Goal: Task Accomplishment & Management: Complete application form

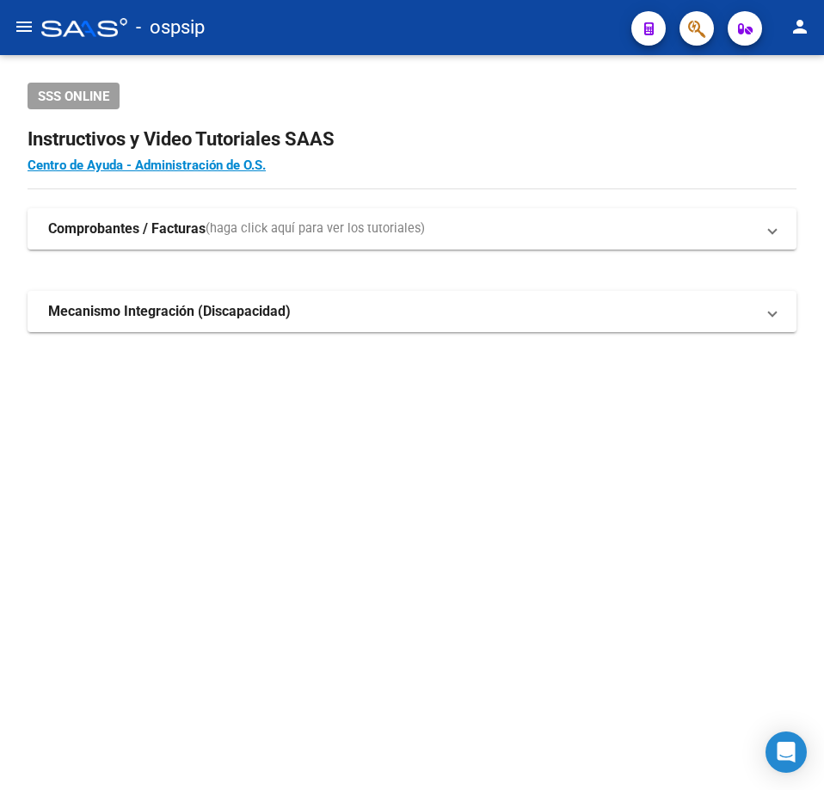
click at [689, 33] on icon "button" at bounding box center [696, 29] width 17 height 20
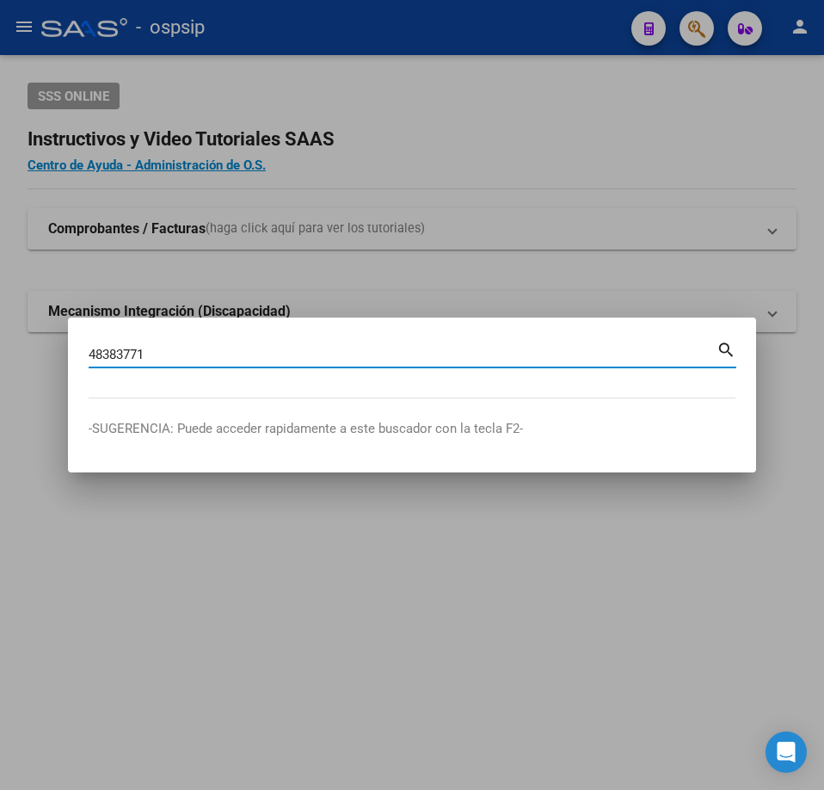
type input "48383771"
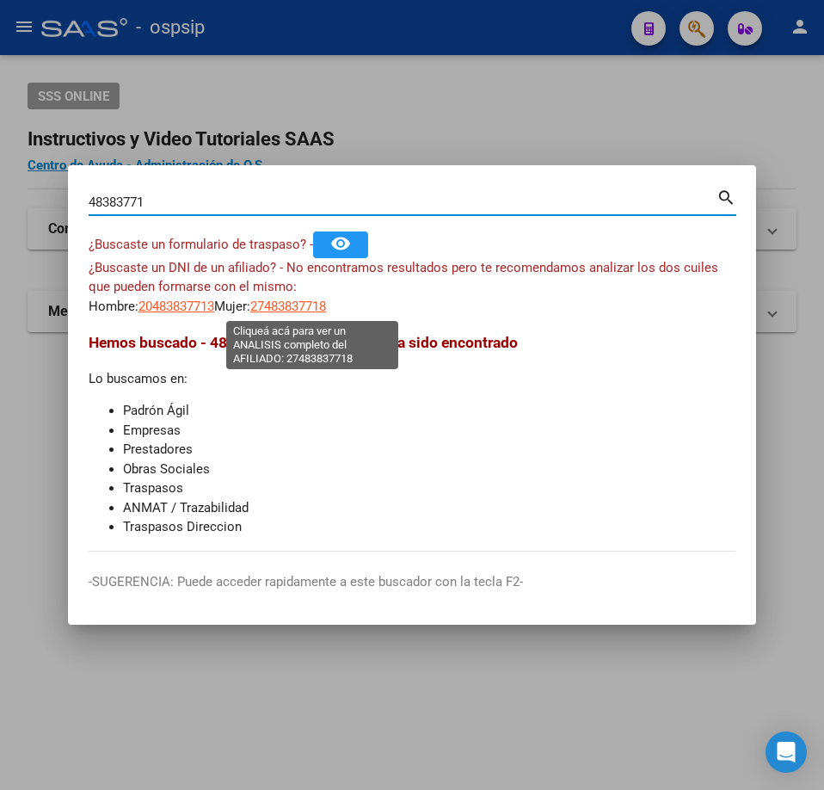
click at [311, 310] on span "27483837718" at bounding box center [288, 306] width 76 height 15
type textarea "27483837718"
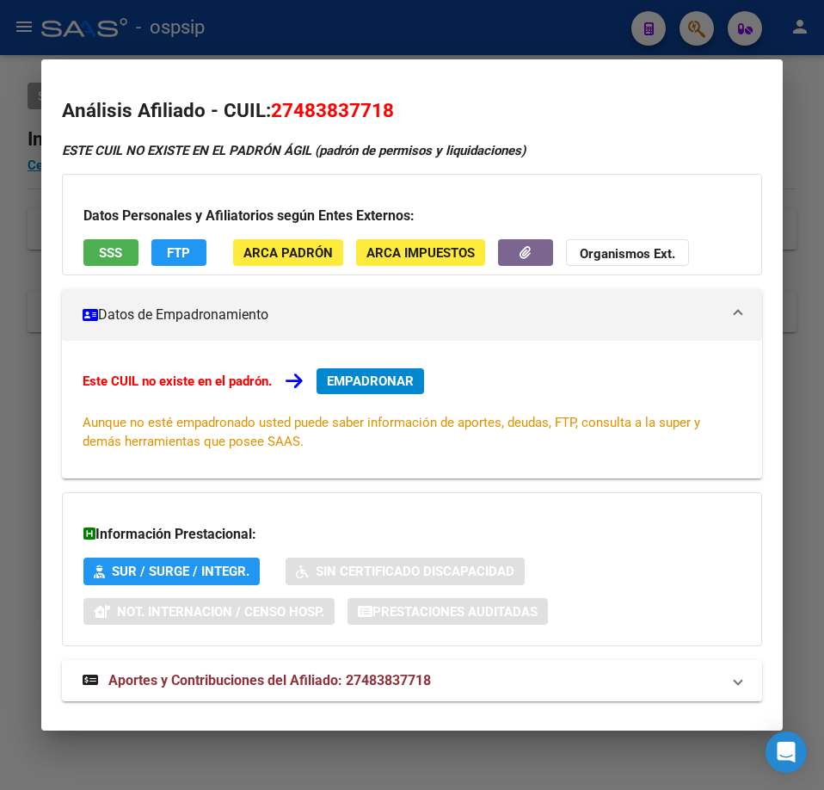
click at [454, 40] on div at bounding box center [412, 395] width 824 height 790
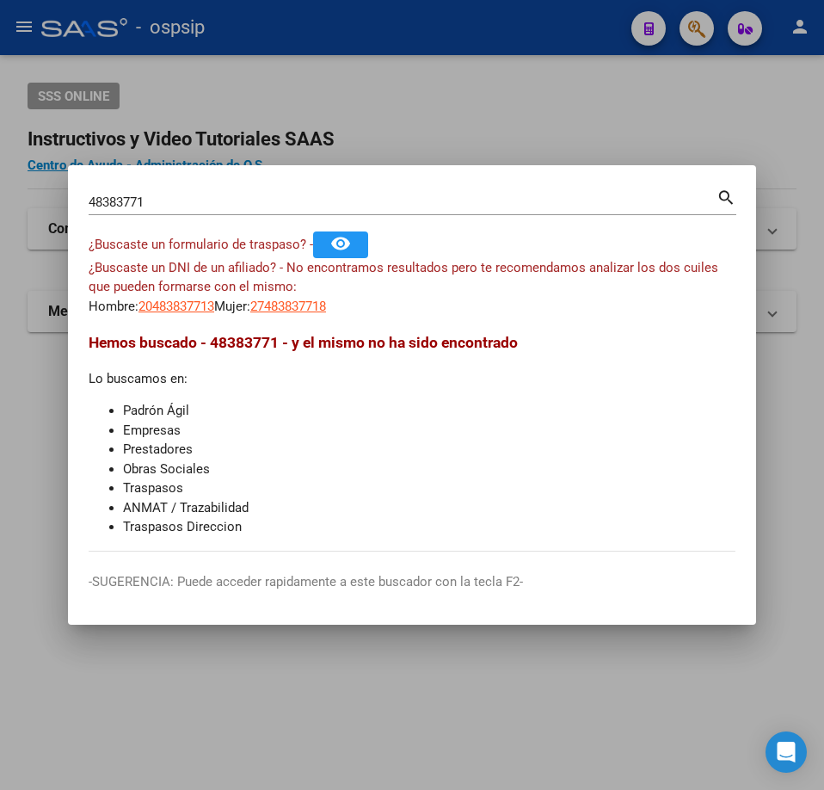
click at [698, 23] on div at bounding box center [412, 395] width 824 height 790
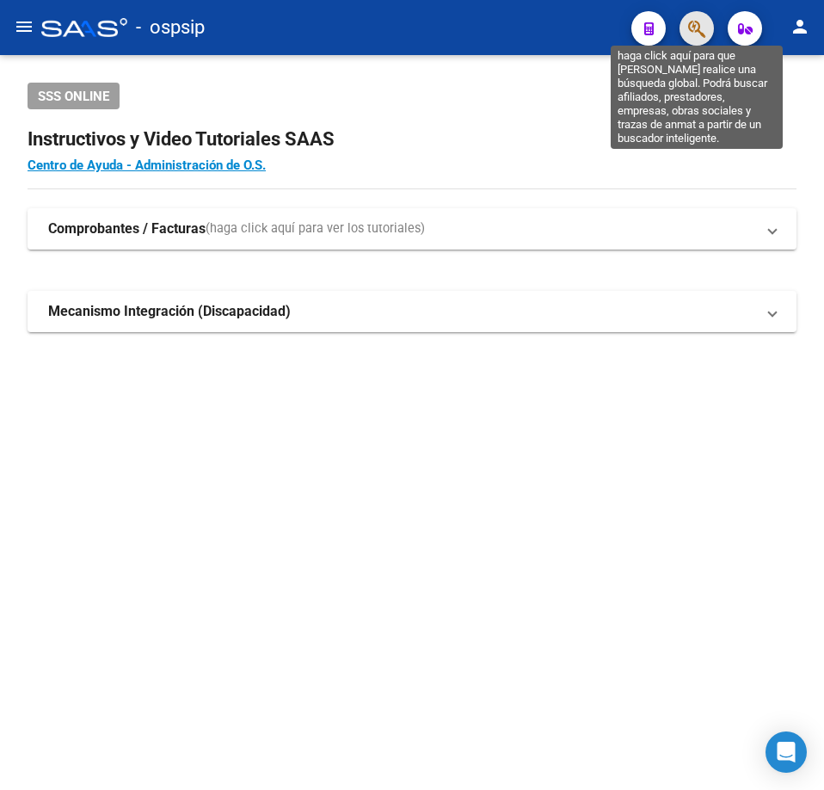
click at [695, 28] on icon "button" at bounding box center [696, 29] width 17 height 20
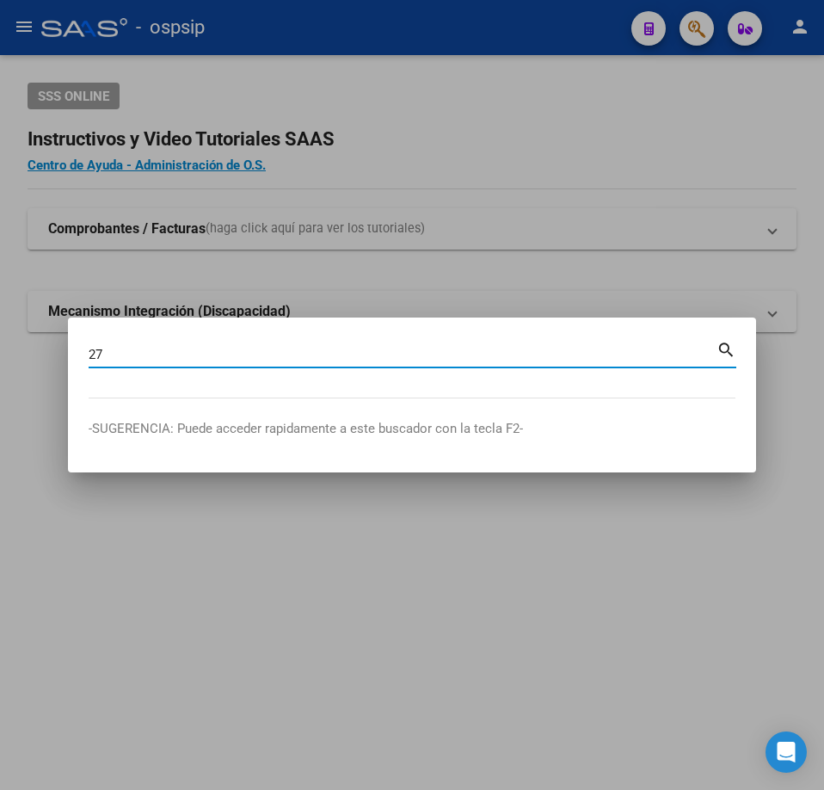
type input "2"
type input "48683771"
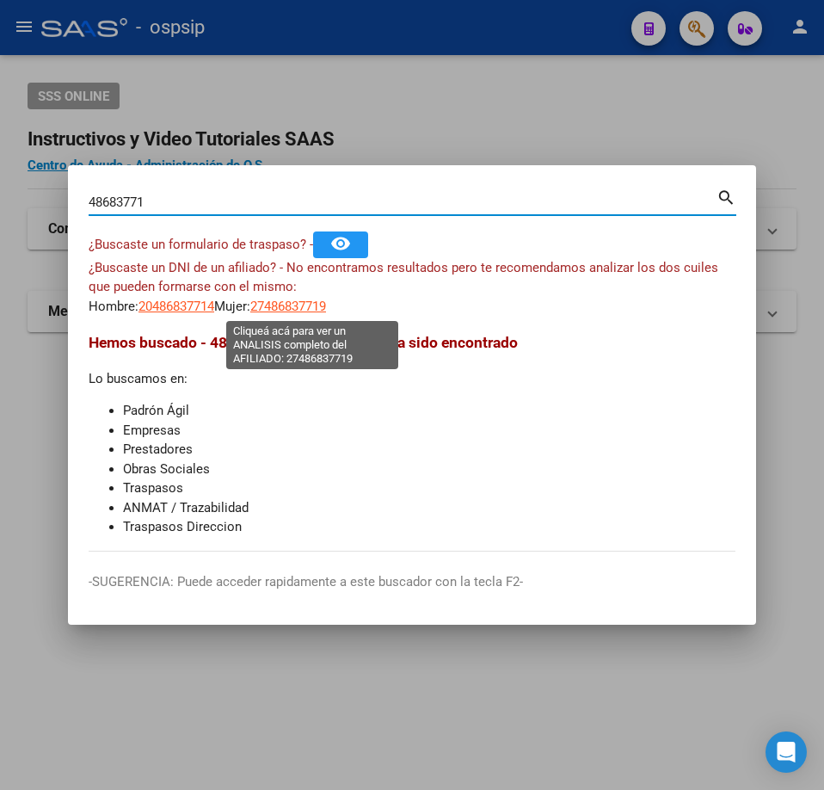
click at [326, 309] on span "27486837719" at bounding box center [288, 306] width 76 height 15
type textarea "27486837719"
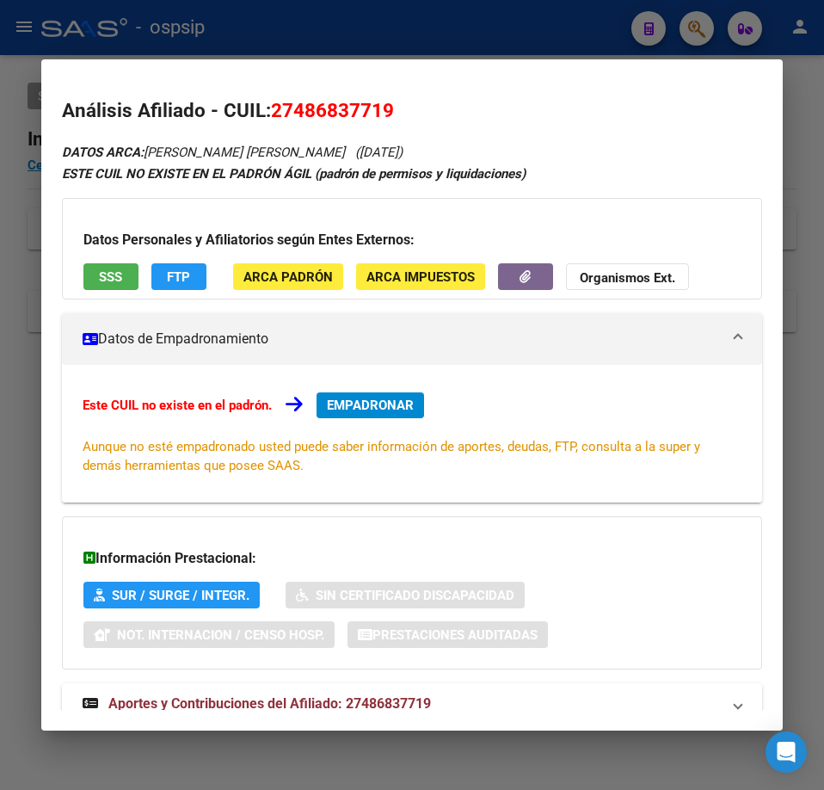
click at [369, 409] on span "EMPADRONAR" at bounding box center [370, 405] width 87 height 15
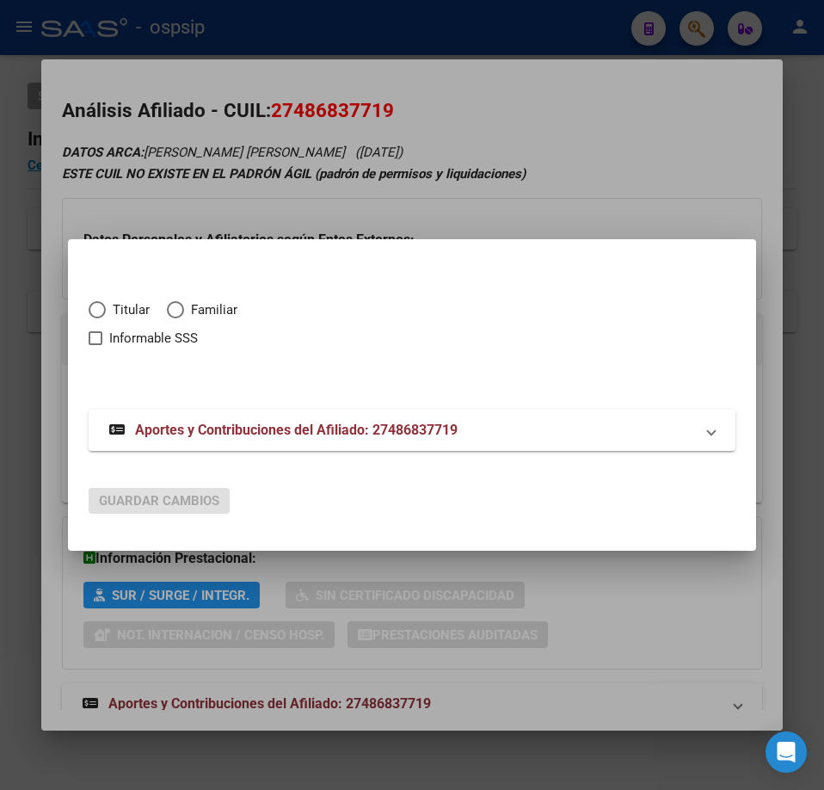
click at [92, 308] on span "Elija una opción" at bounding box center [97, 309] width 17 height 17
click at [92, 308] on input "Titular" at bounding box center [97, 309] width 17 height 17
radio input "true"
checkbox input "true"
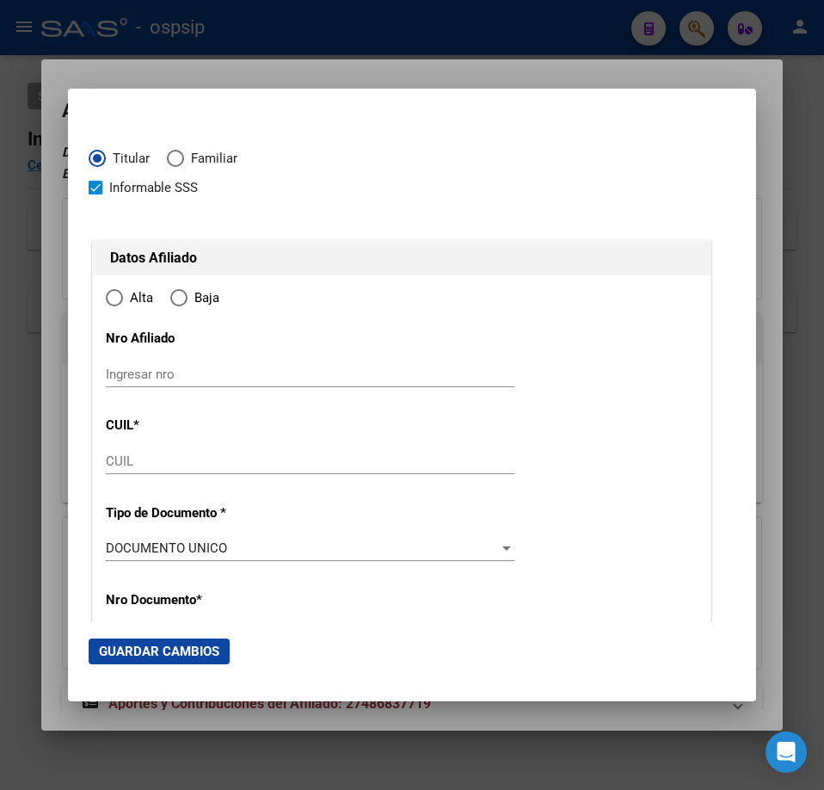
type input "27-48683771-9"
type input "48683771"
type input "[PERSON_NAME]"
type input "[DATE]"
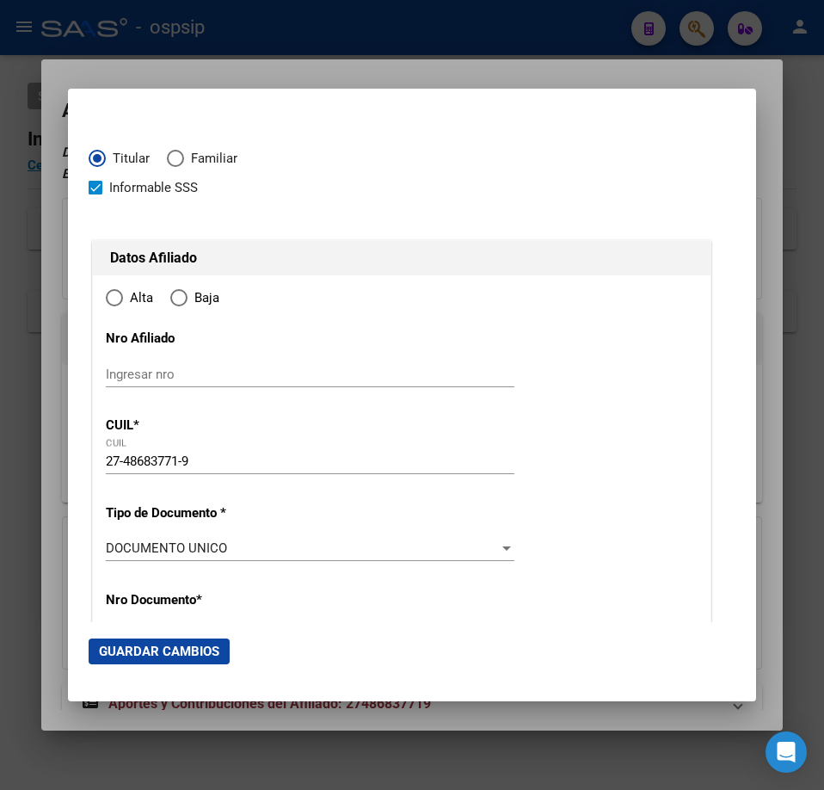
type input "RIO GALLEGOS"
type input "9400"
type input "[STREET_ADDRESS][PERSON_NAME]"
radio input "true"
type input "RIO GALLEGOS"
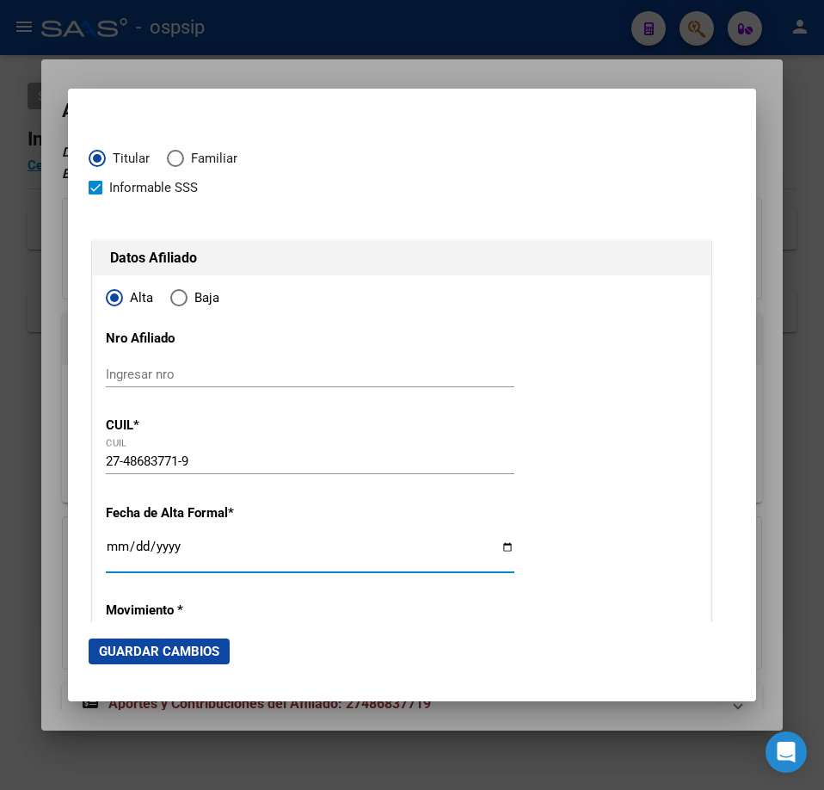
drag, startPoint x: 120, startPoint y: 546, endPoint x: 163, endPoint y: 559, distance: 44.4
click at [120, 546] on input "Ingresar fecha" at bounding box center [310, 553] width 409 height 28
type input "[DATE]"
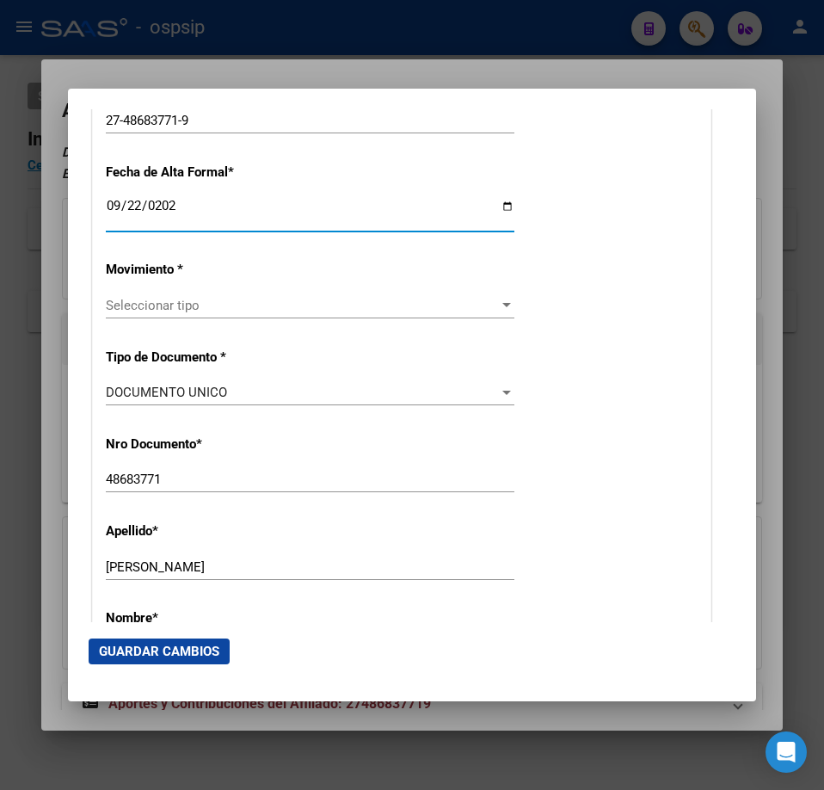
scroll to position [430, 0]
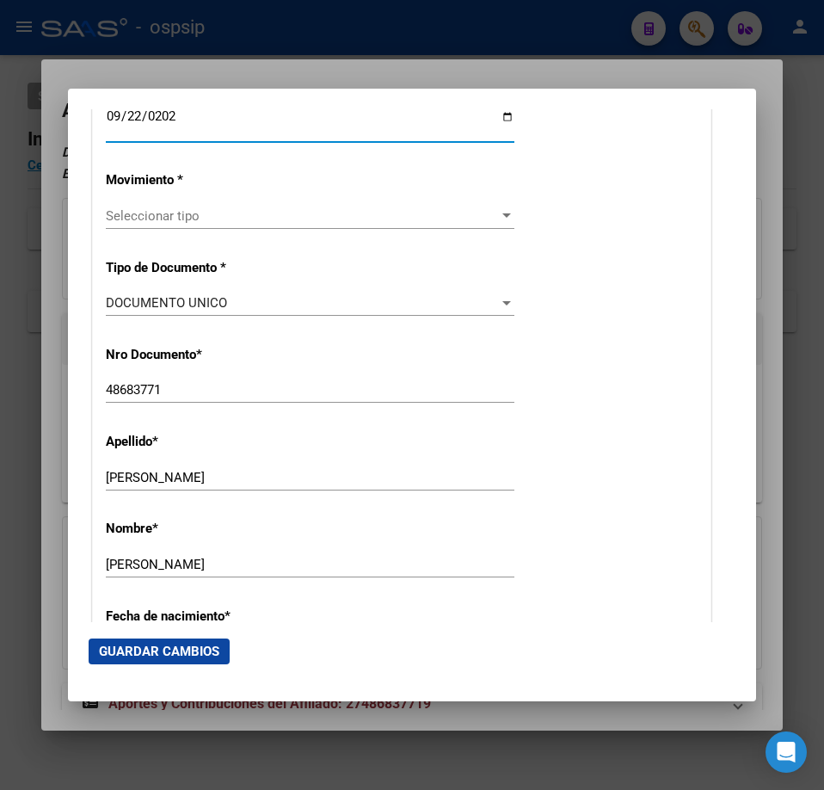
click at [349, 221] on span "Seleccionar tipo" at bounding box center [302, 215] width 393 height 15
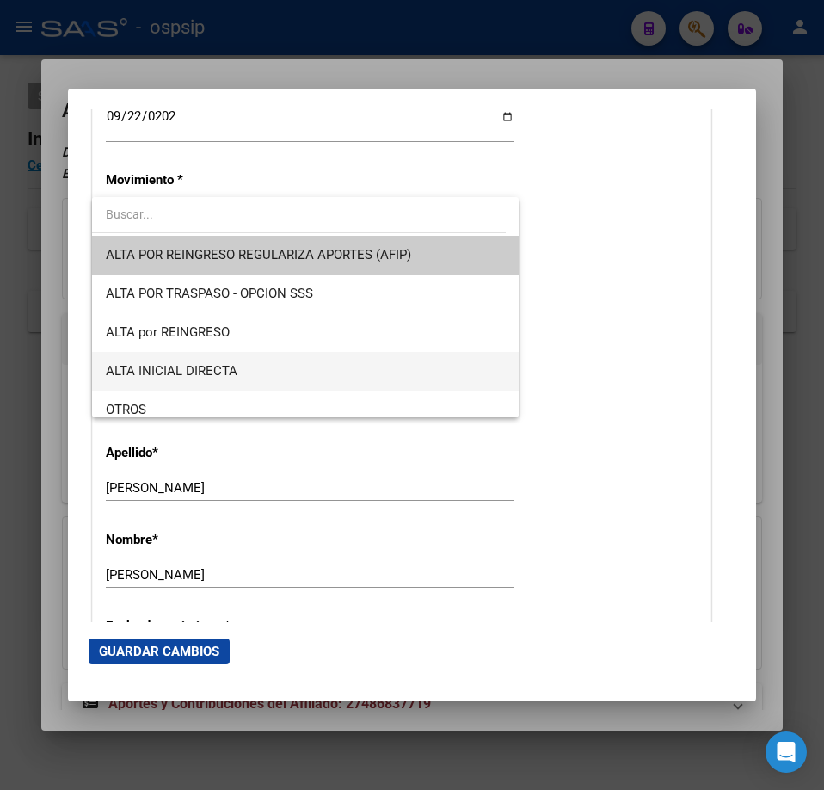
click at [329, 373] on span "ALTA INICIAL DIRECTA" at bounding box center [305, 371] width 399 height 39
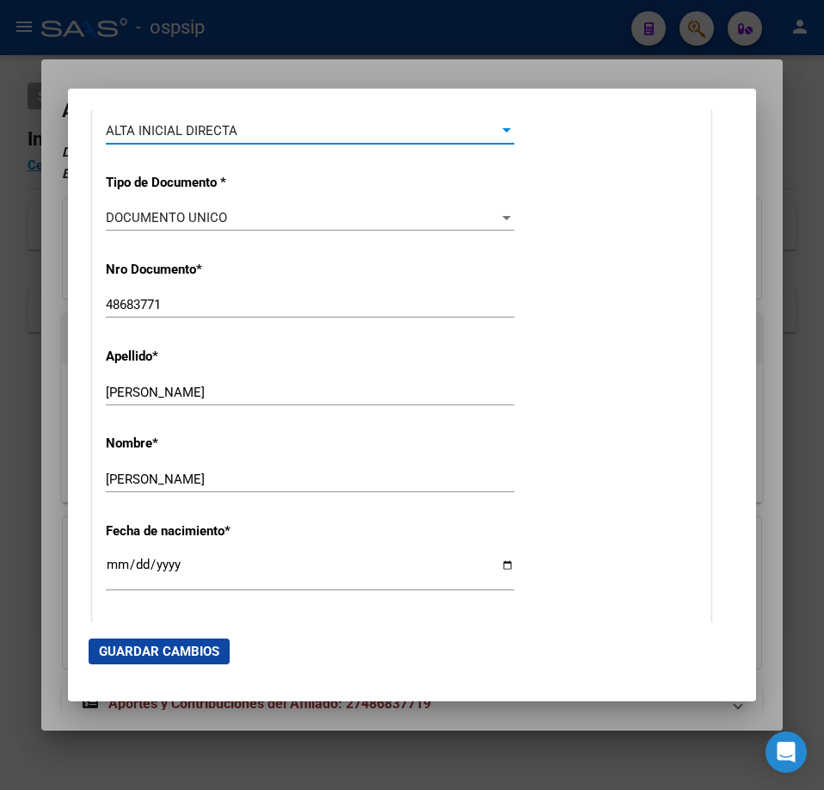
scroll to position [774, 0]
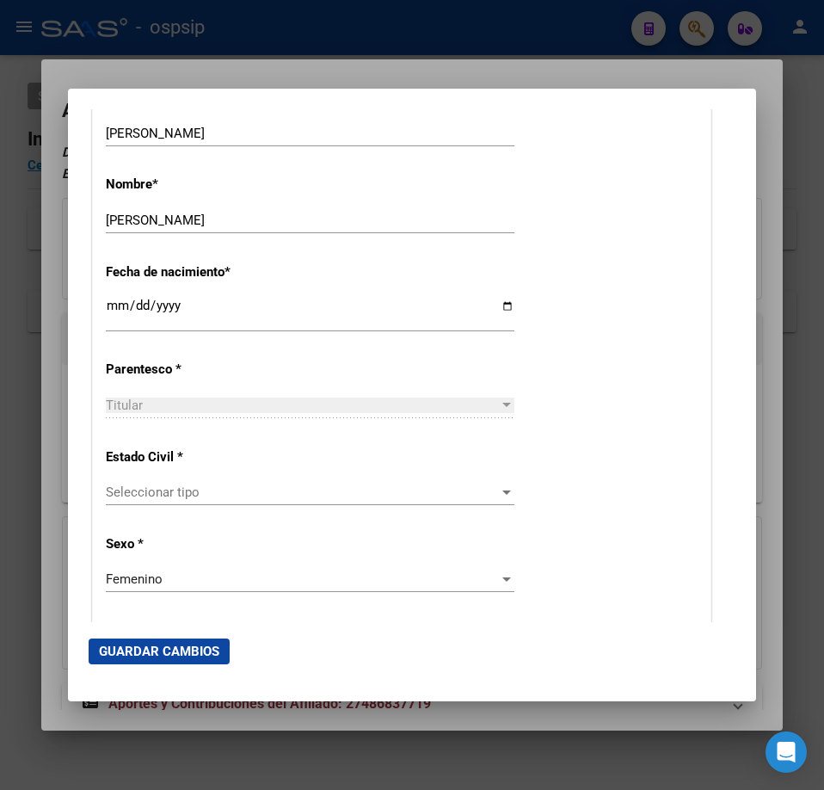
click at [252, 496] on span "Seleccionar tipo" at bounding box center [302, 491] width 393 height 15
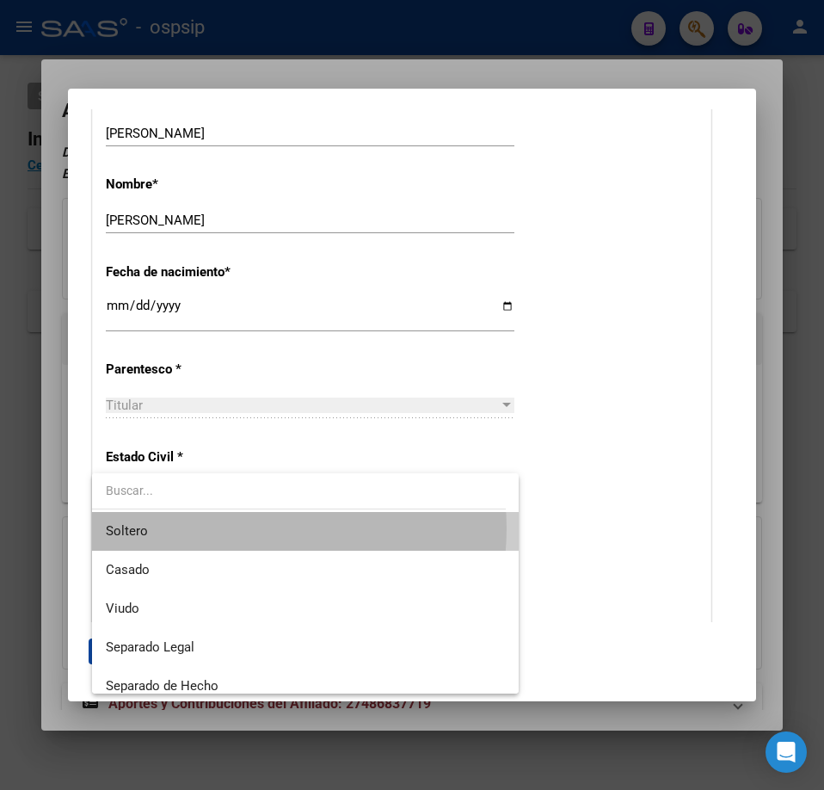
click at [246, 528] on span "Soltero" at bounding box center [305, 531] width 399 height 39
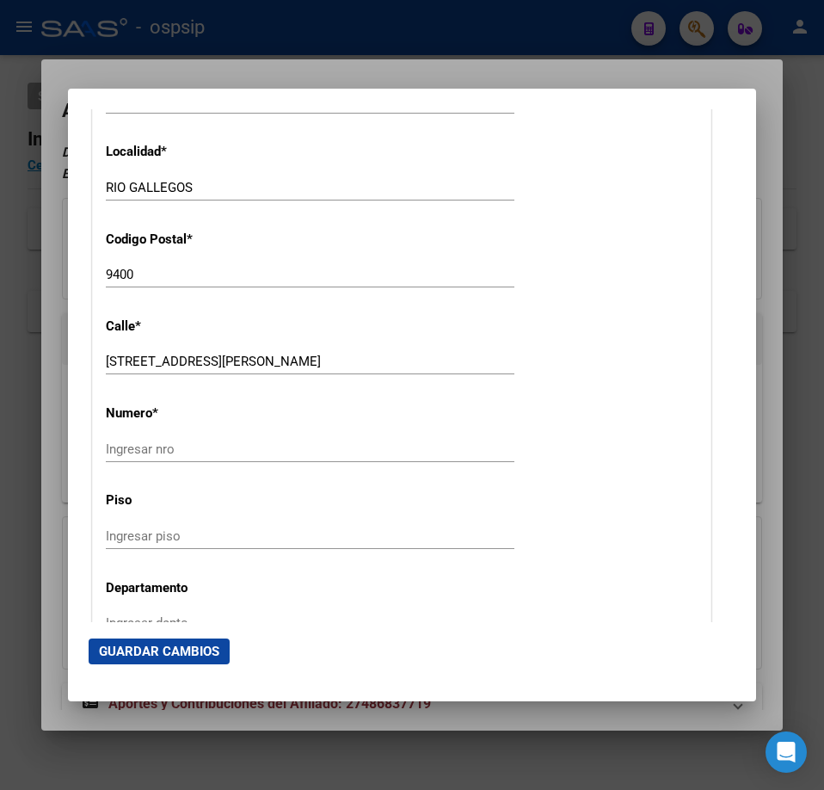
scroll to position [1721, 0]
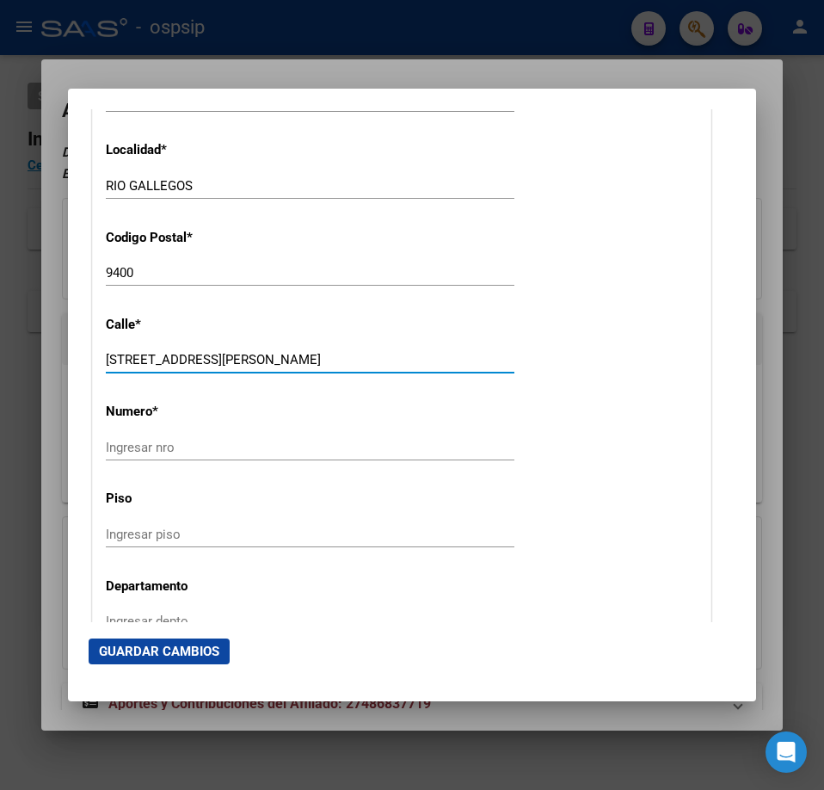
drag, startPoint x: 356, startPoint y: 361, endPoint x: 159, endPoint y: 367, distance: 197.2
click at [159, 367] on input "[STREET_ADDRESS][PERSON_NAME]" at bounding box center [310, 359] width 409 height 15
type input "CALLE 3"
click at [145, 440] on div "Ingresar nro" at bounding box center [310, 448] width 409 height 26
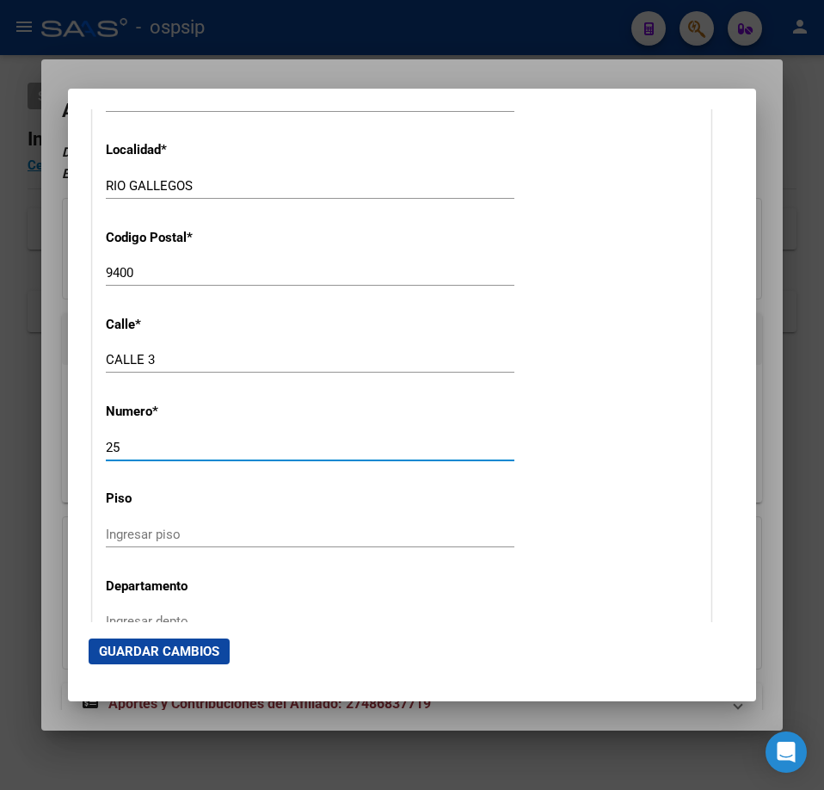
type input "25"
click at [244, 357] on input "CALLE 3" at bounding box center [310, 359] width 409 height 15
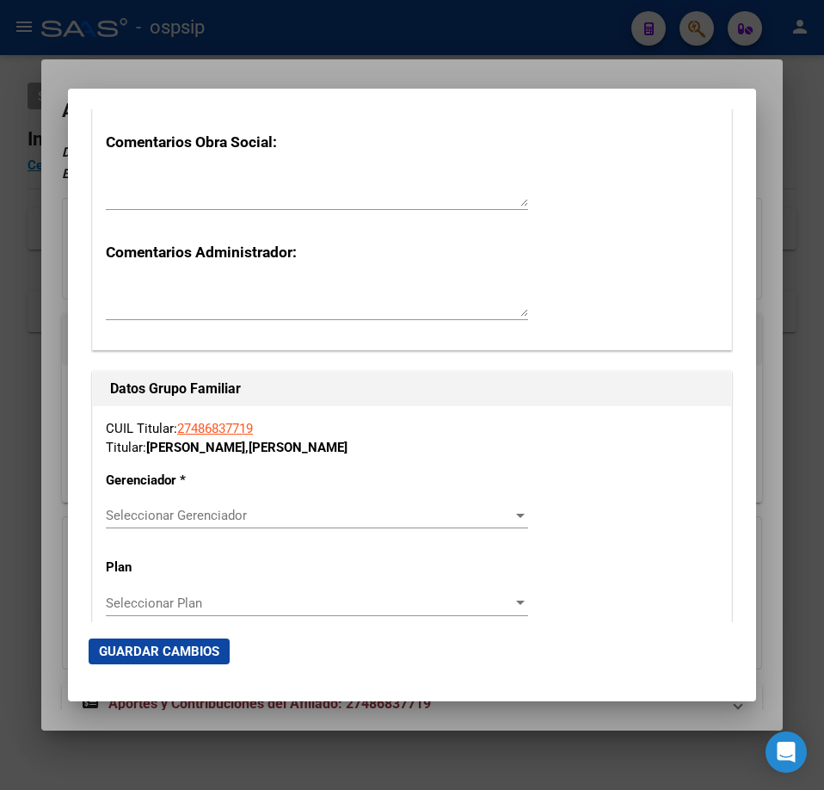
scroll to position [3012, 0]
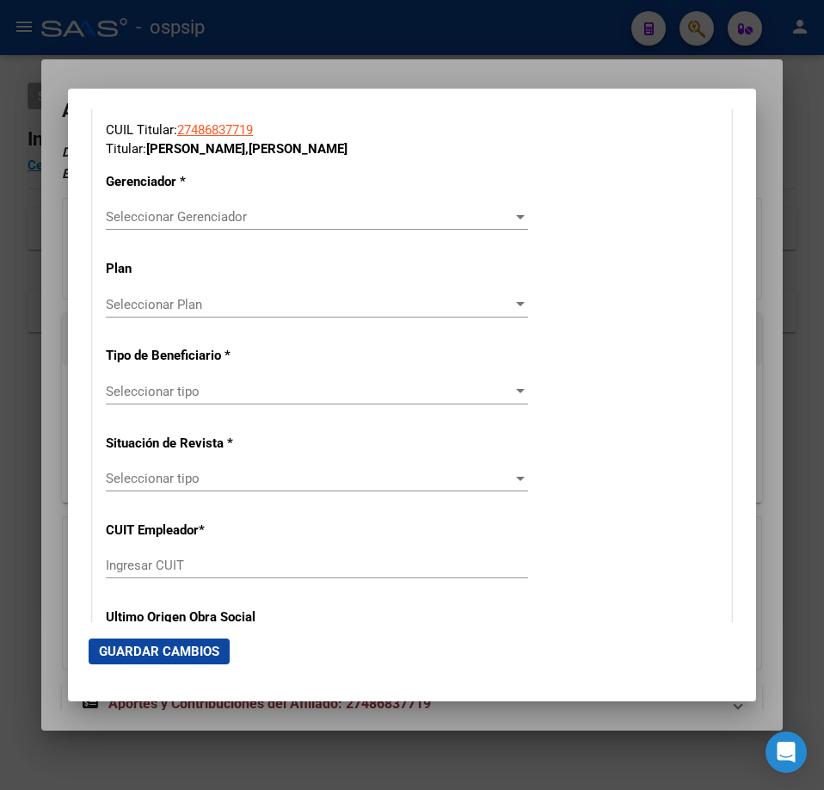
type input "CALLE 3 MZA"
click at [224, 229] on div "Seleccionar Gerenciador Seleccionar Gerenciador" at bounding box center [317, 217] width 422 height 26
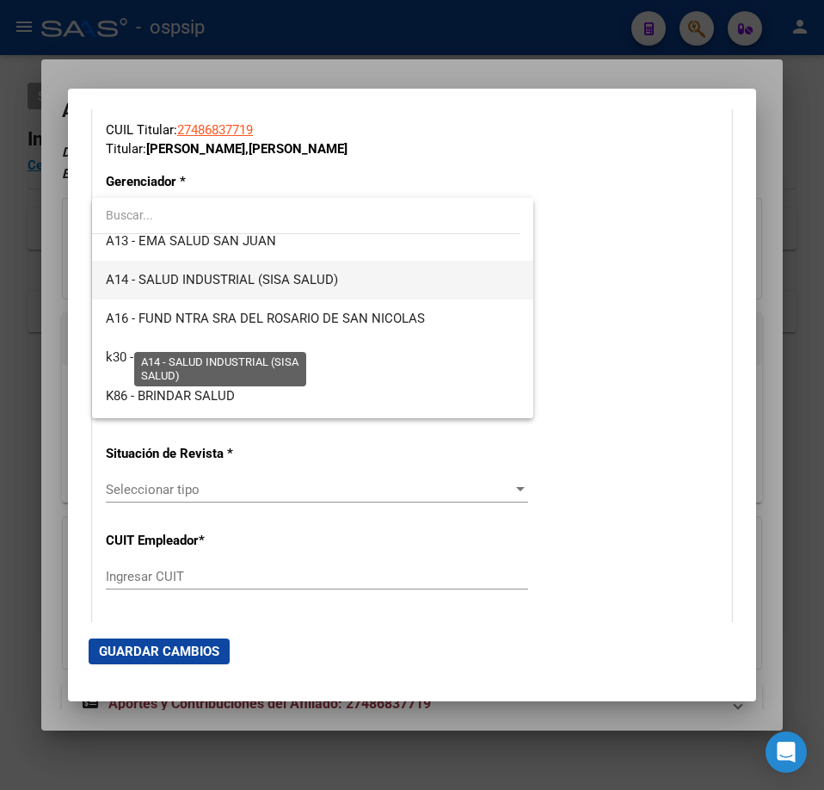
scroll to position [430, 0]
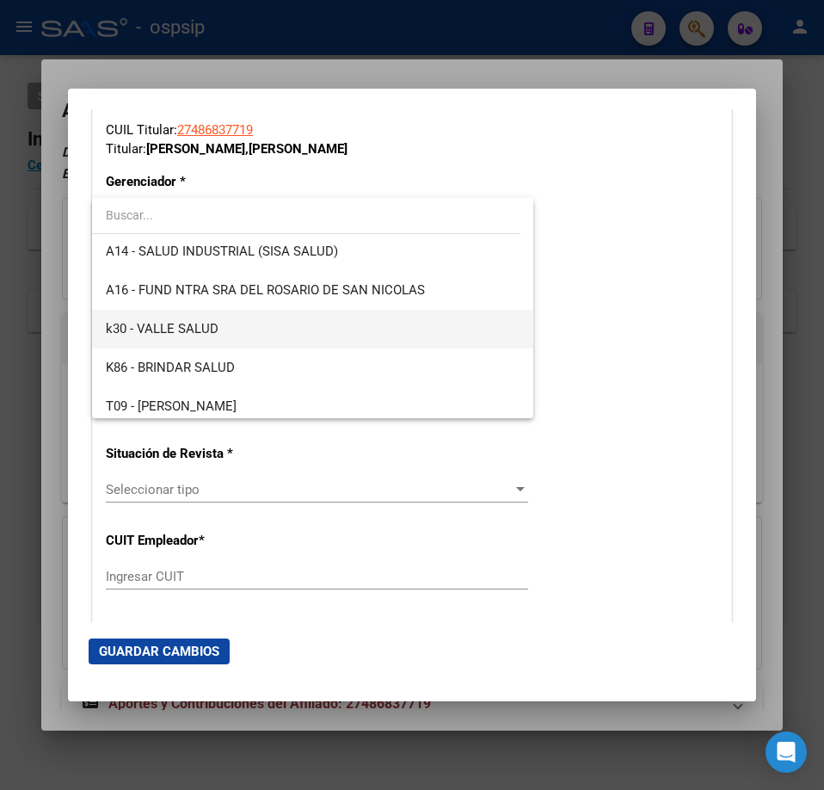
click at [221, 333] on span "k30 - VALLE SALUD" at bounding box center [313, 329] width 414 height 39
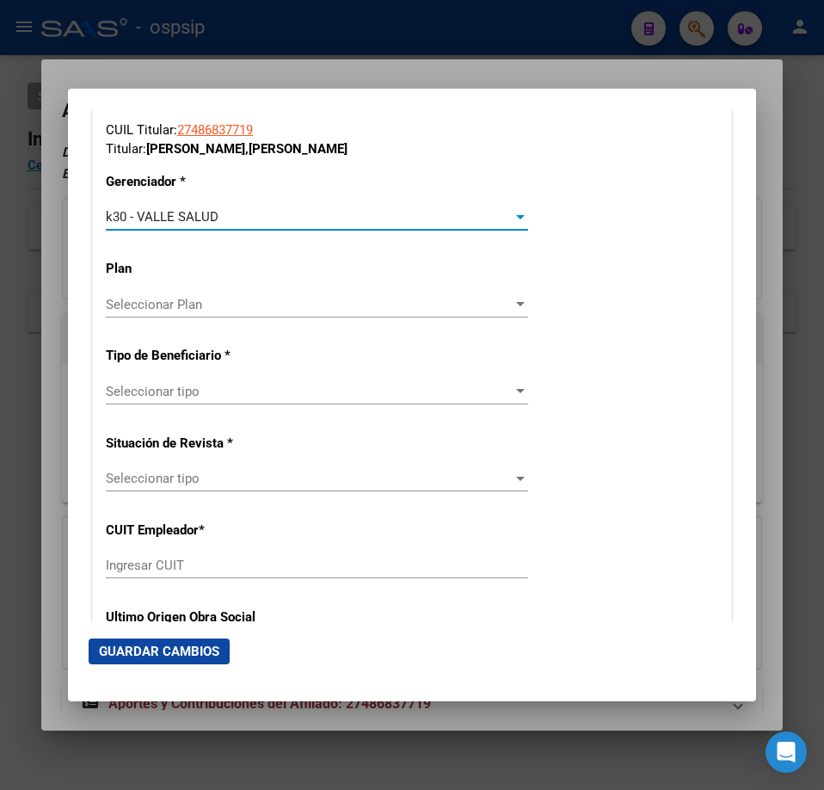
click at [212, 398] on span "Seleccionar tipo" at bounding box center [309, 391] width 407 height 15
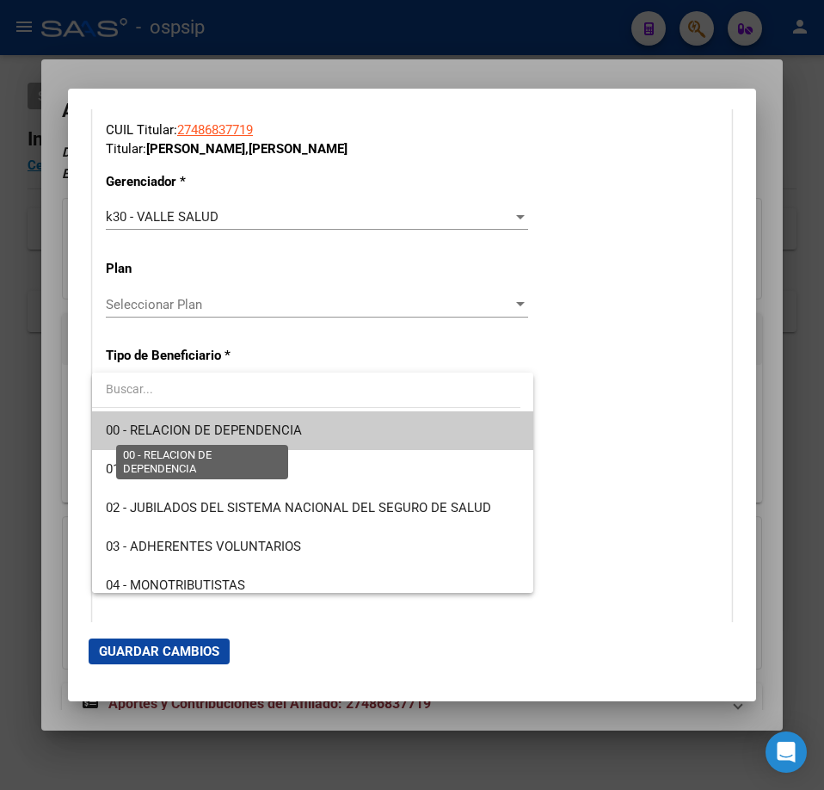
click at [227, 428] on span "00 - RELACION DE DEPENDENCIA" at bounding box center [204, 429] width 196 height 15
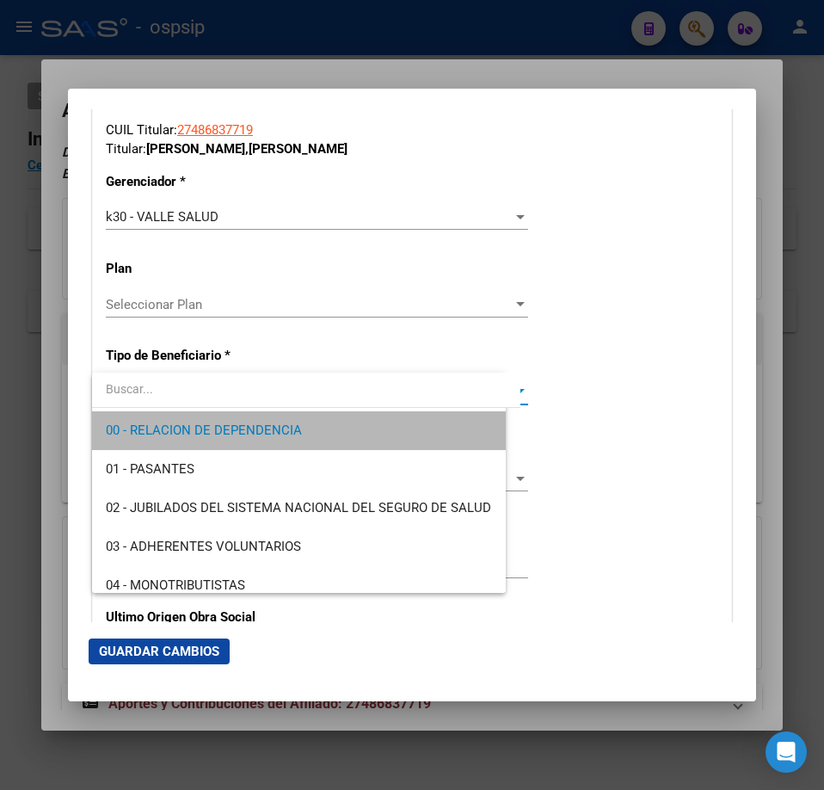
type input "30-71786988-1"
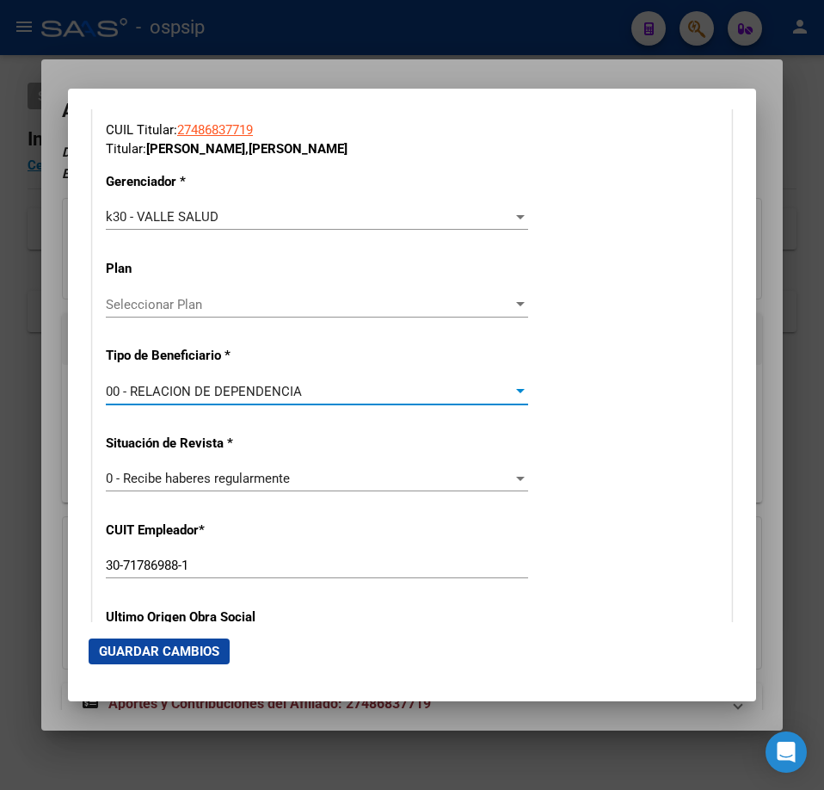
click at [155, 675] on mat-dialog-actions "Guardar Cambios" at bounding box center [412, 651] width 647 height 59
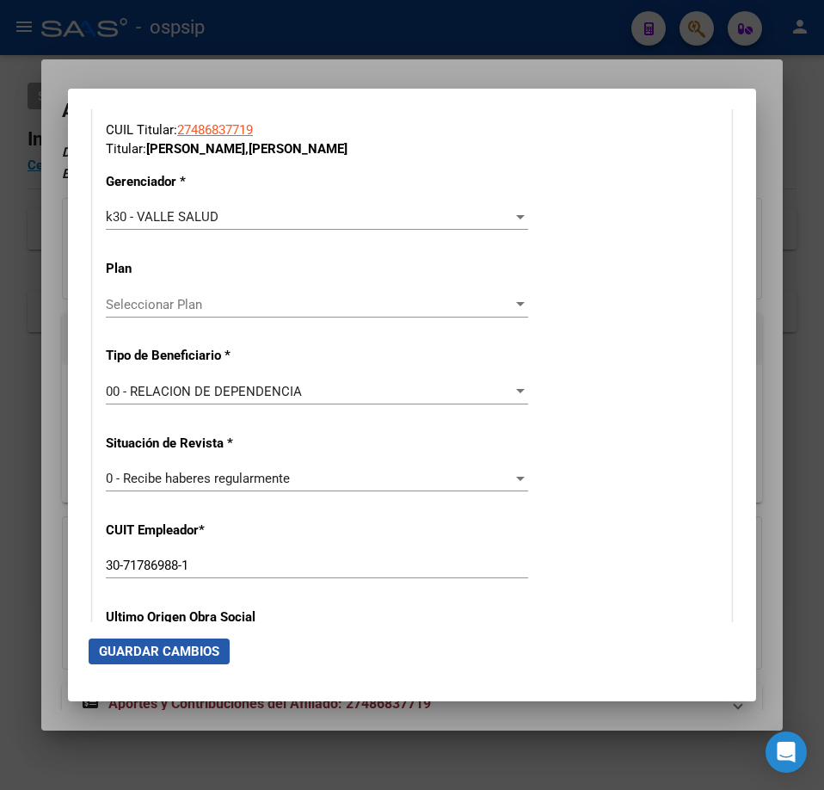
drag, startPoint x: 160, startPoint y: 655, endPoint x: 133, endPoint y: 643, distance: 30.1
click at [160, 653] on span "Guardar Cambios" at bounding box center [159, 651] width 120 height 15
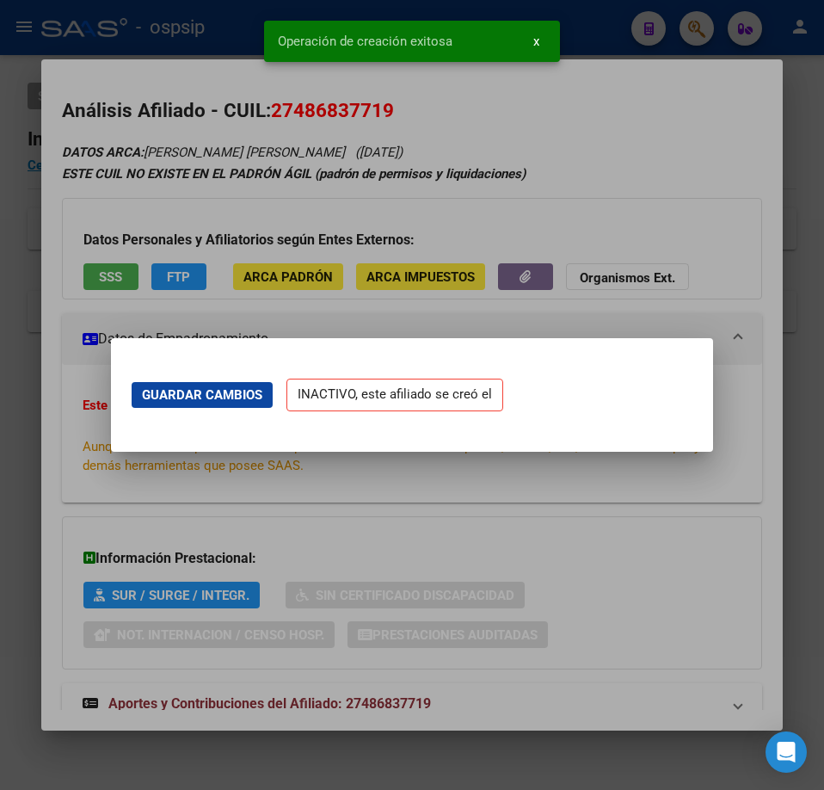
scroll to position [0, 0]
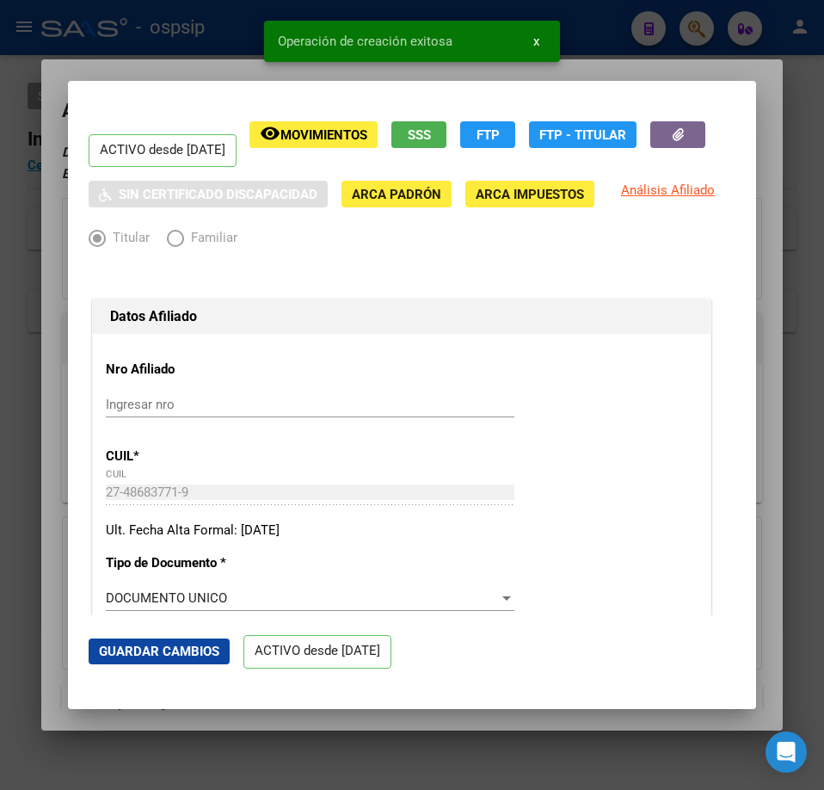
click at [163, 64] on div at bounding box center [412, 395] width 824 height 790
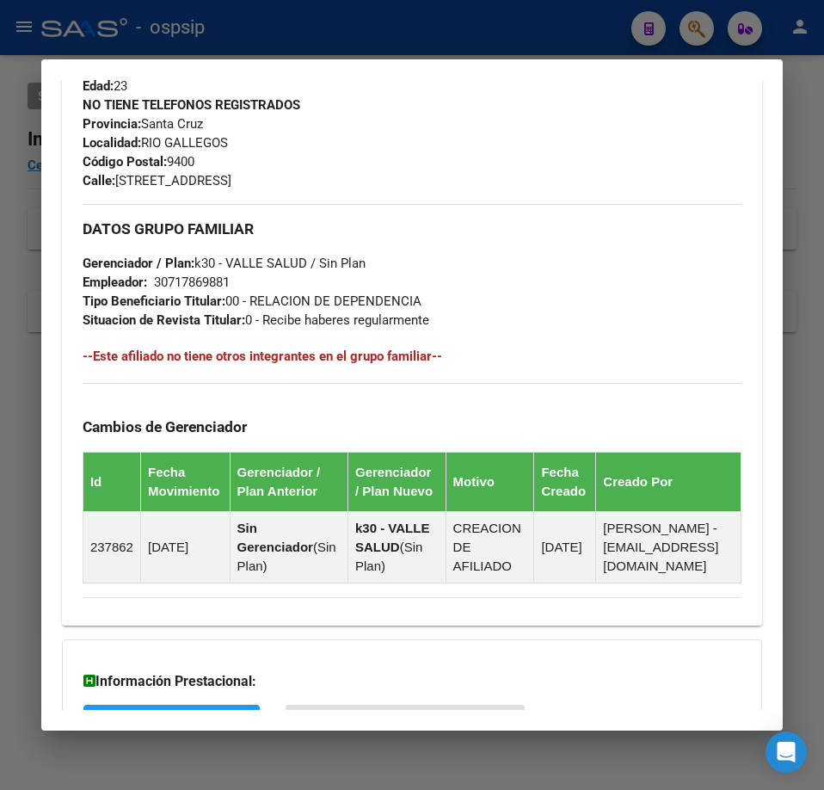
scroll to position [926, 0]
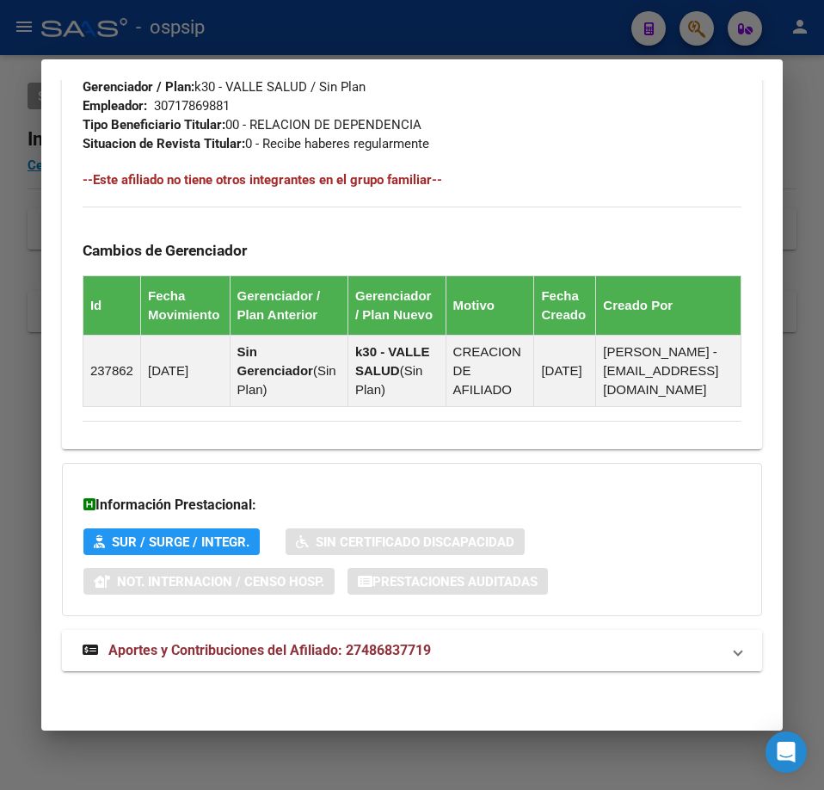
click at [633, 657] on mat-panel-title "Aportes y Contribuciones del Afiliado: 27486837719" at bounding box center [402, 650] width 638 height 21
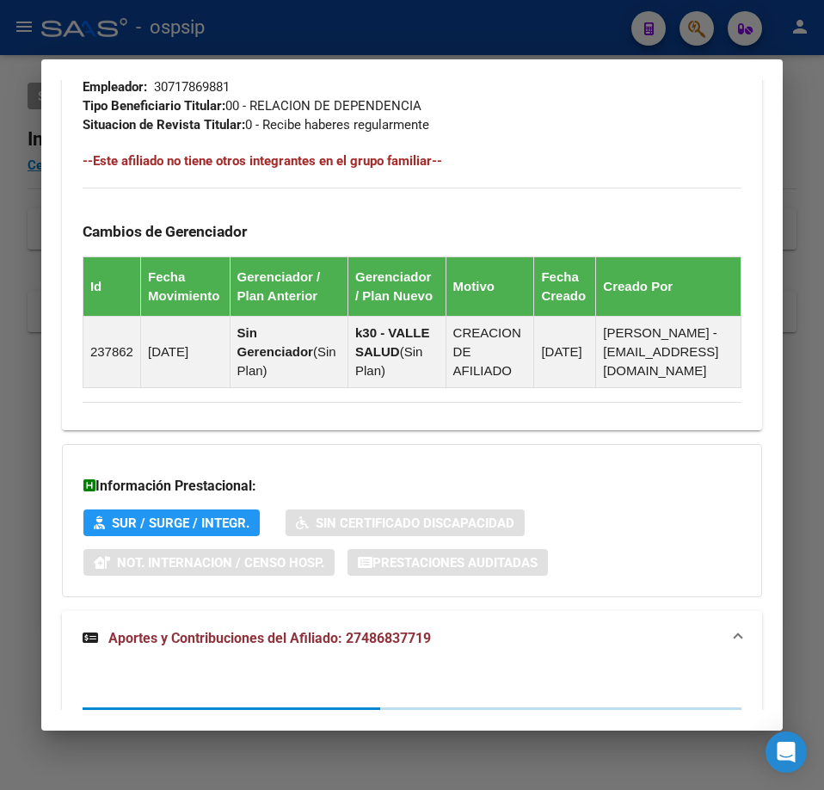
scroll to position [1027, 0]
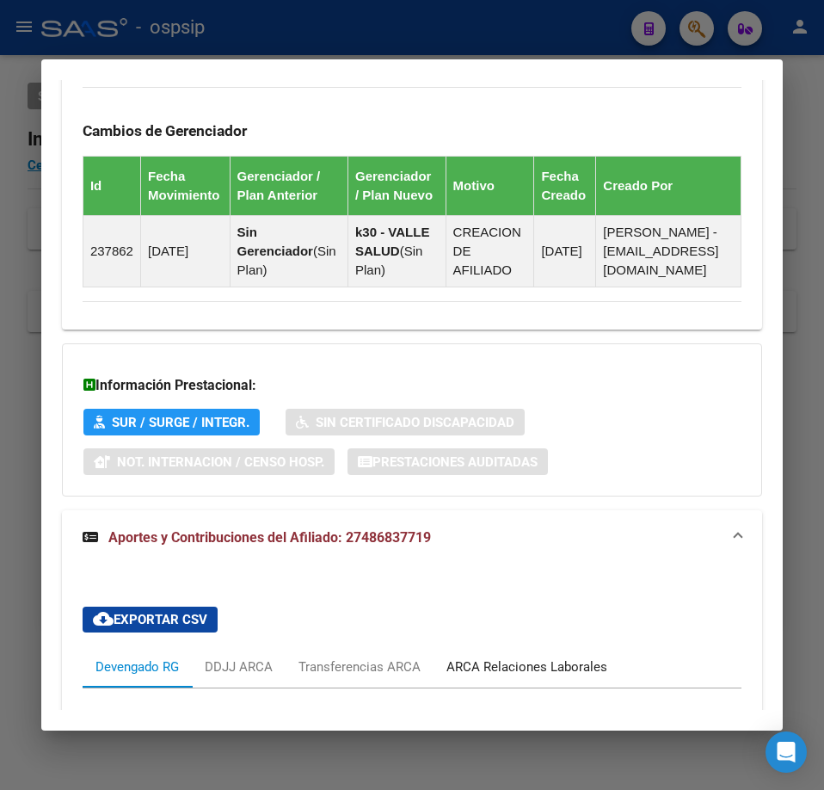
click at [552, 676] on div "ARCA Relaciones Laborales" at bounding box center [527, 666] width 161 height 19
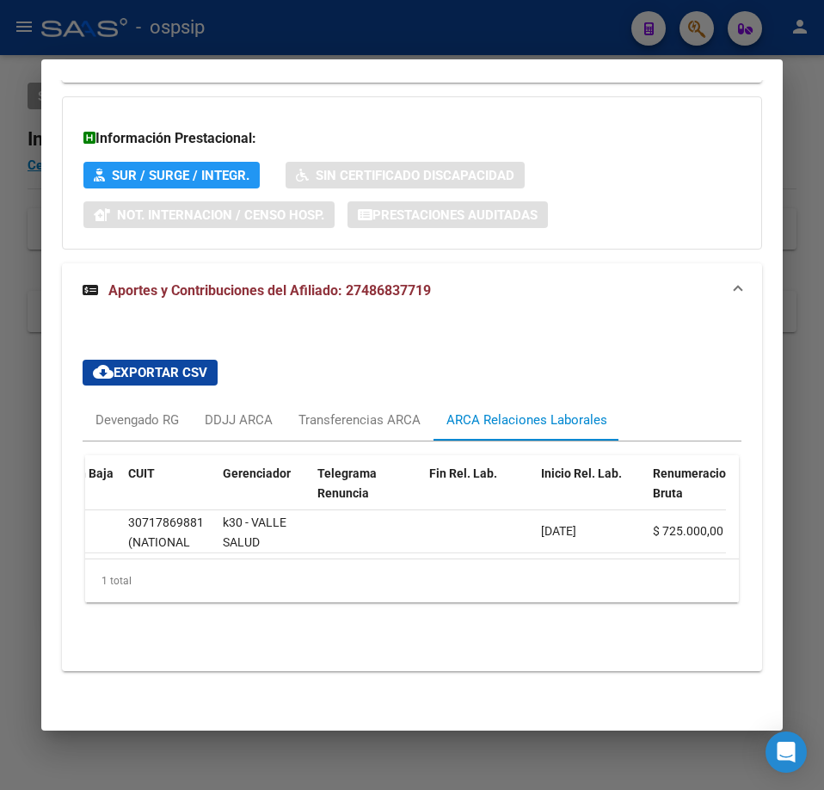
scroll to position [0, 224]
drag, startPoint x: 555, startPoint y: 31, endPoint x: 533, endPoint y: 13, distance: 28.1
click at [555, 29] on div at bounding box center [412, 395] width 824 height 790
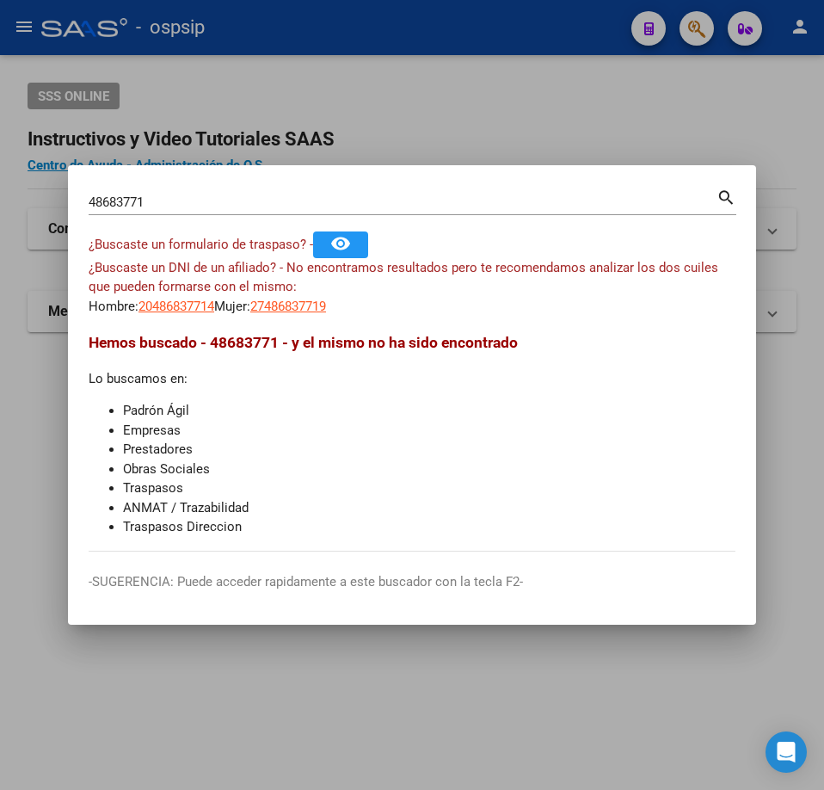
click at [536, 121] on div at bounding box center [412, 395] width 824 height 790
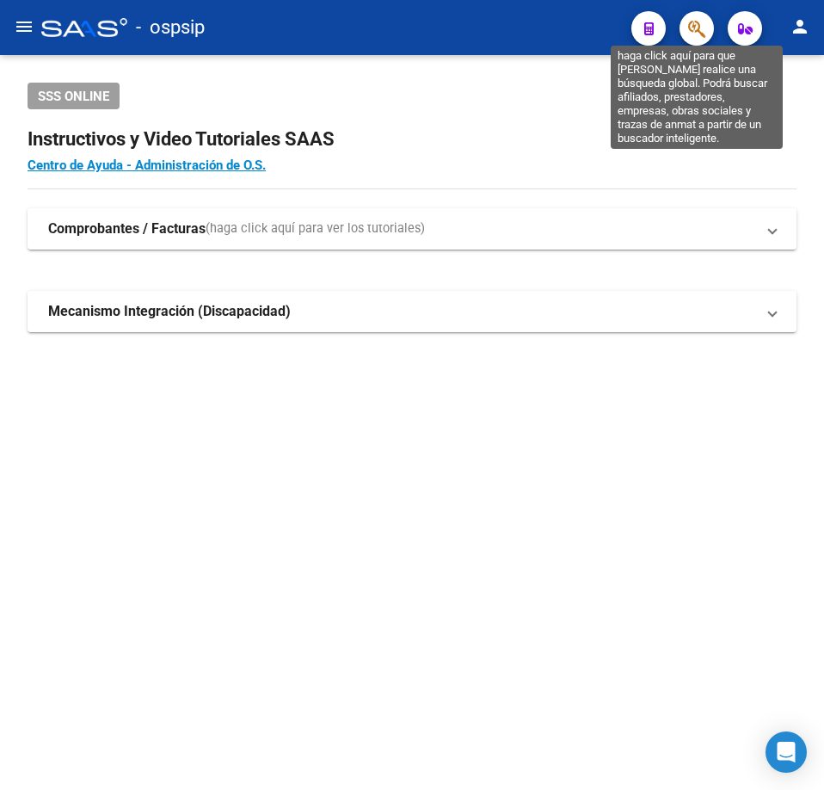
click at [695, 25] on icon "button" at bounding box center [696, 29] width 17 height 20
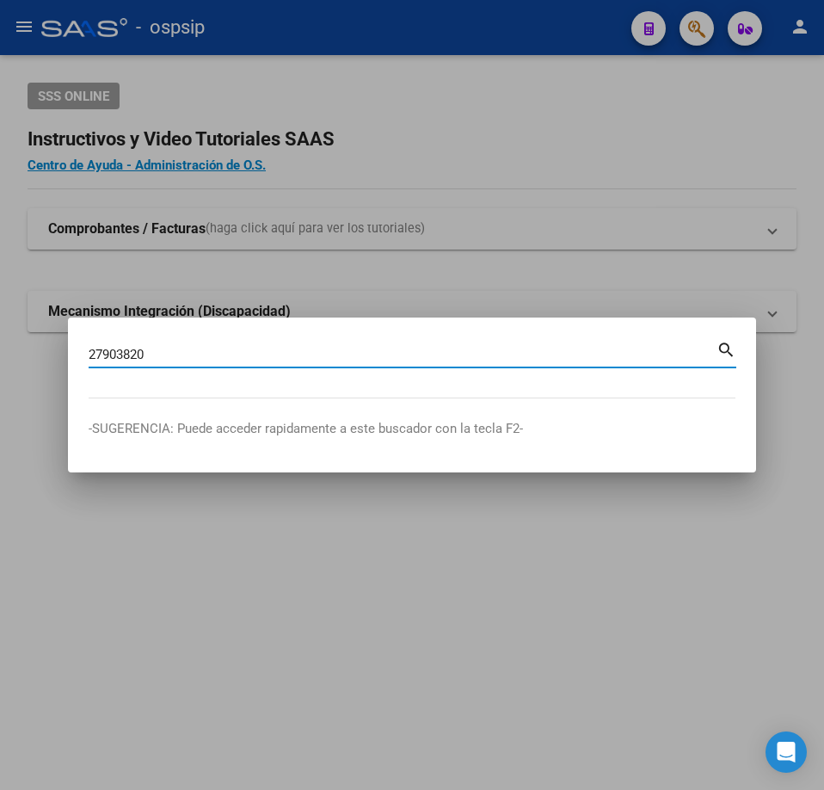
type input "27903820"
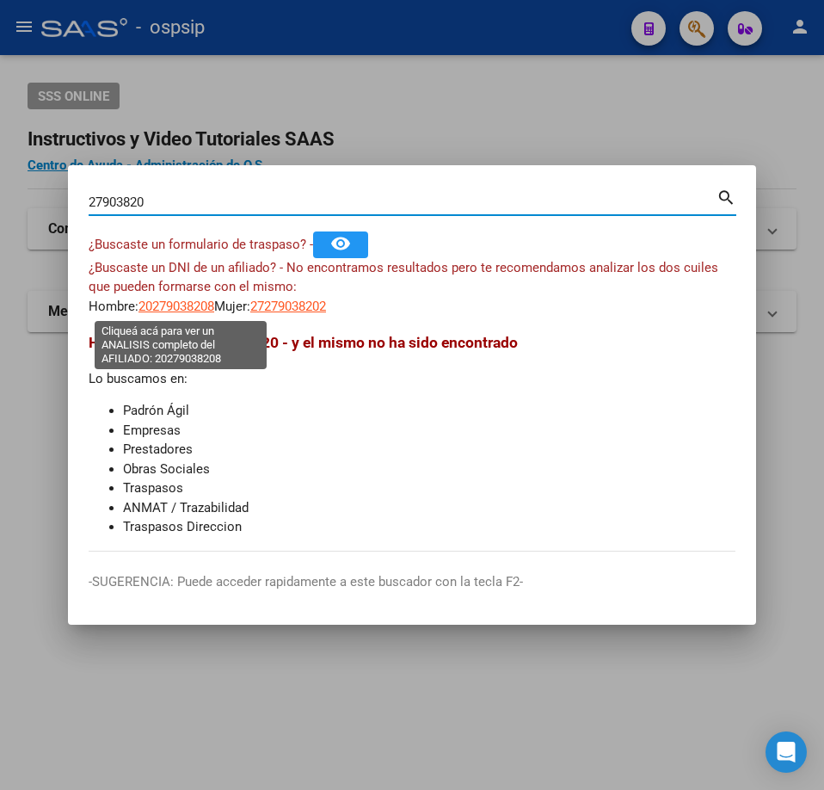
click at [182, 305] on span "20279038208" at bounding box center [177, 306] width 76 height 15
type textarea "20279038208"
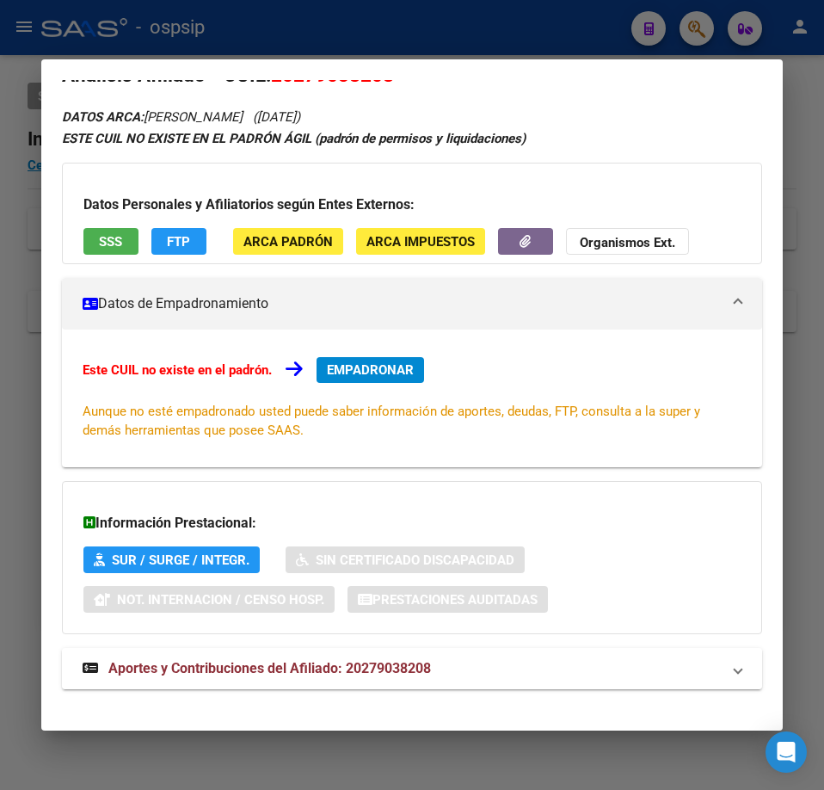
scroll to position [53, 0]
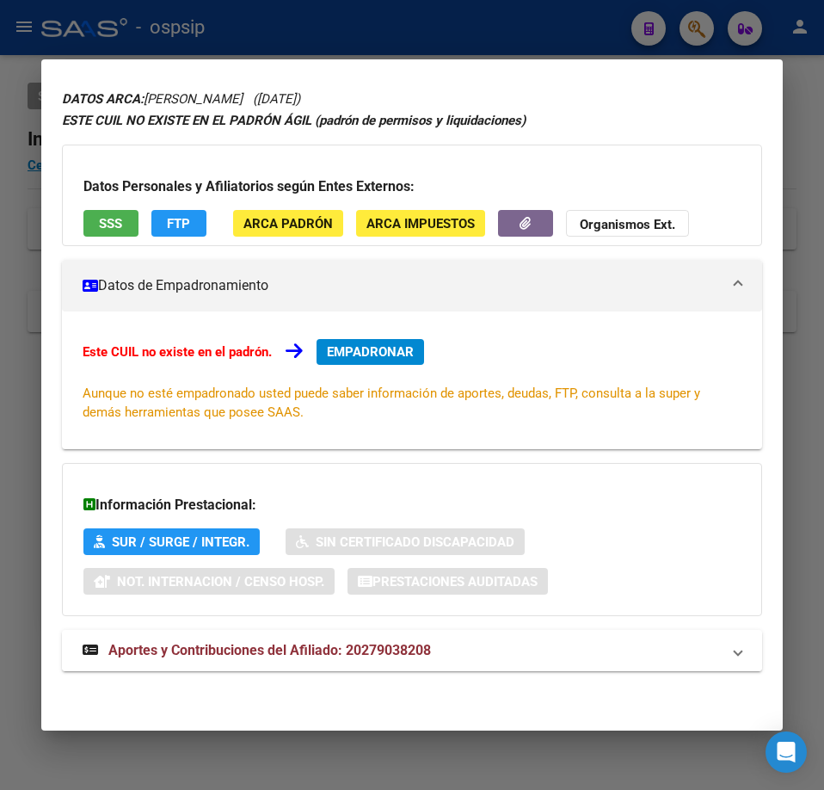
click at [540, 669] on div "DATOS ARCA: [PERSON_NAME] ([DATE]) ESTE CUIL NO EXISTE EN EL PADRÓN ÁGIL (padró…" at bounding box center [412, 389] width 700 height 602
click at [574, 648] on mat-panel-title "Aportes y Contribuciones del Afiliado: 20279038208" at bounding box center [402, 650] width 638 height 21
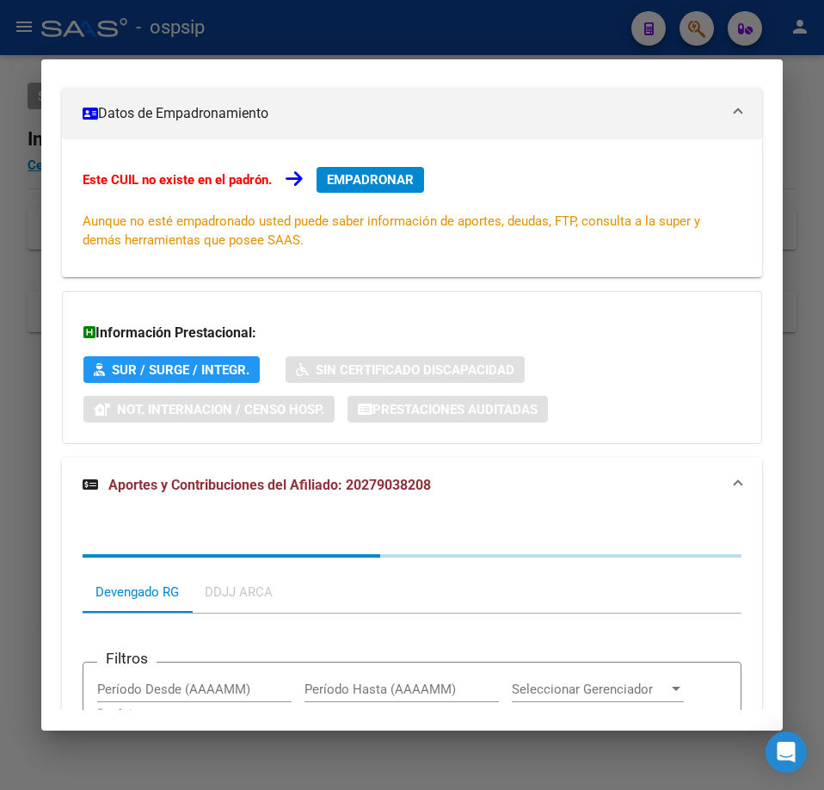
scroll to position [549, 0]
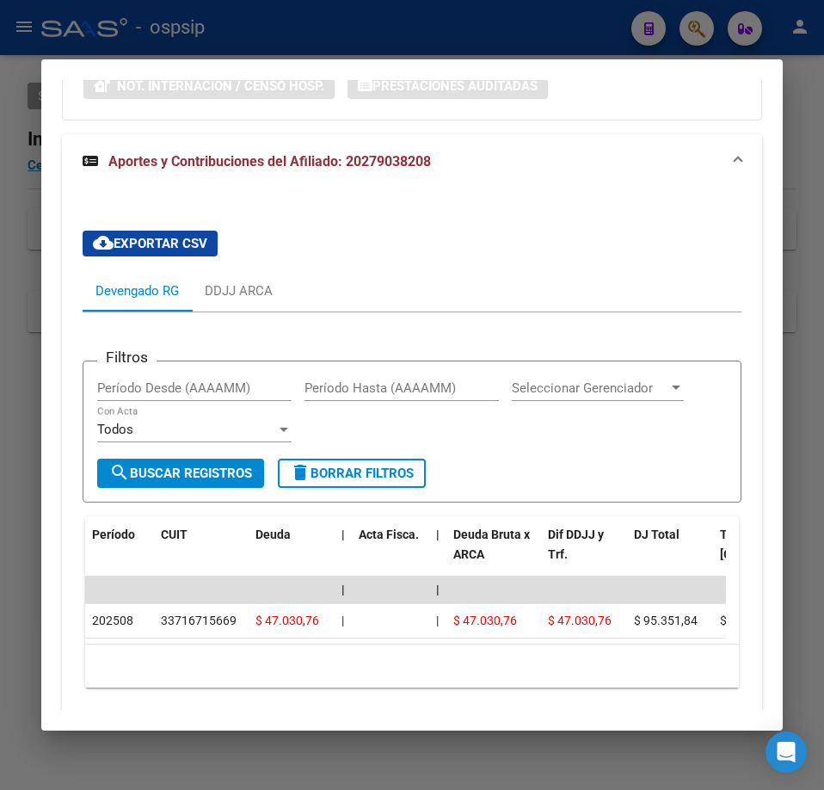
click at [462, 37] on div at bounding box center [412, 395] width 824 height 790
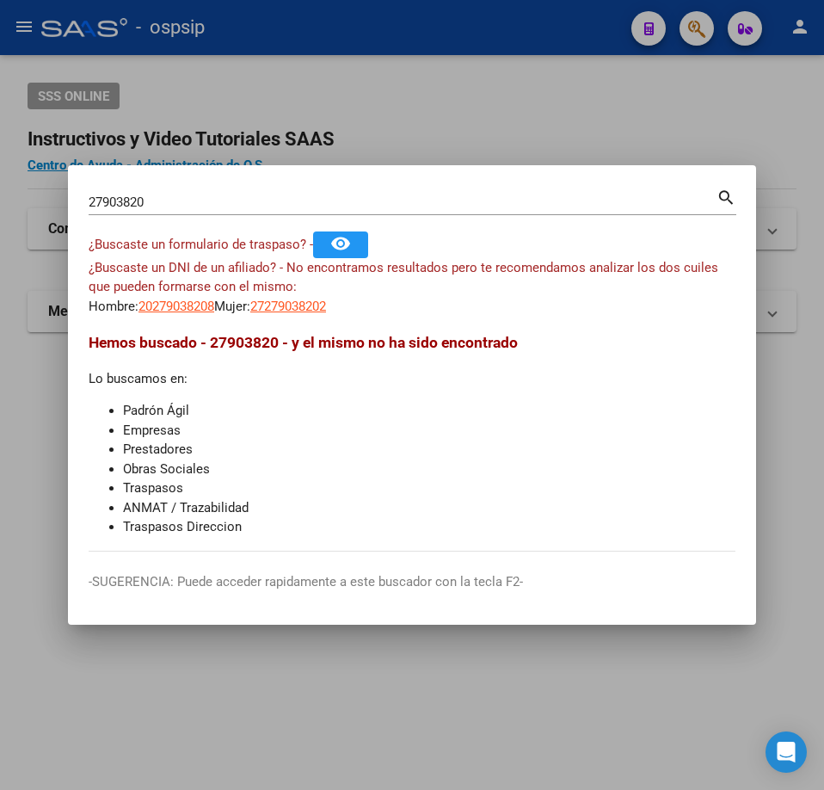
click at [463, 37] on div at bounding box center [412, 395] width 824 height 790
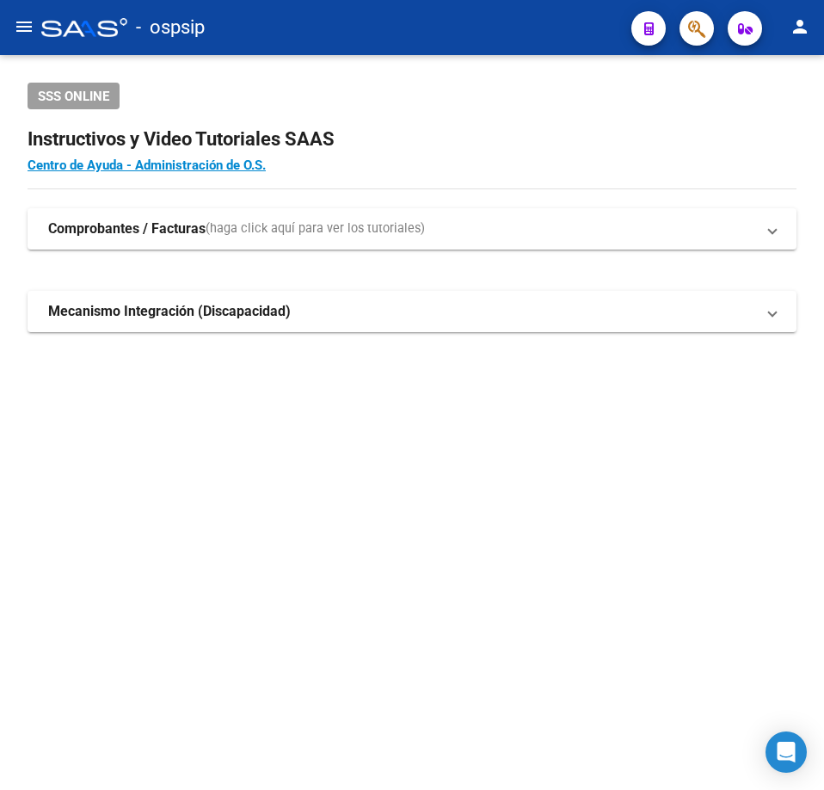
click at [681, 25] on button "button" at bounding box center [697, 28] width 34 height 34
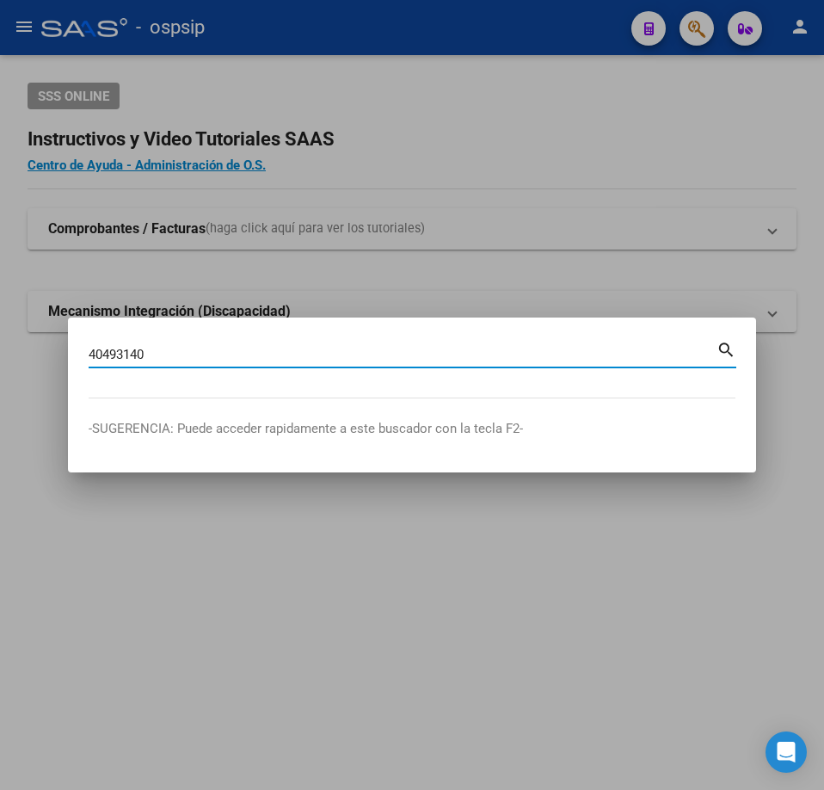
type input "40493140"
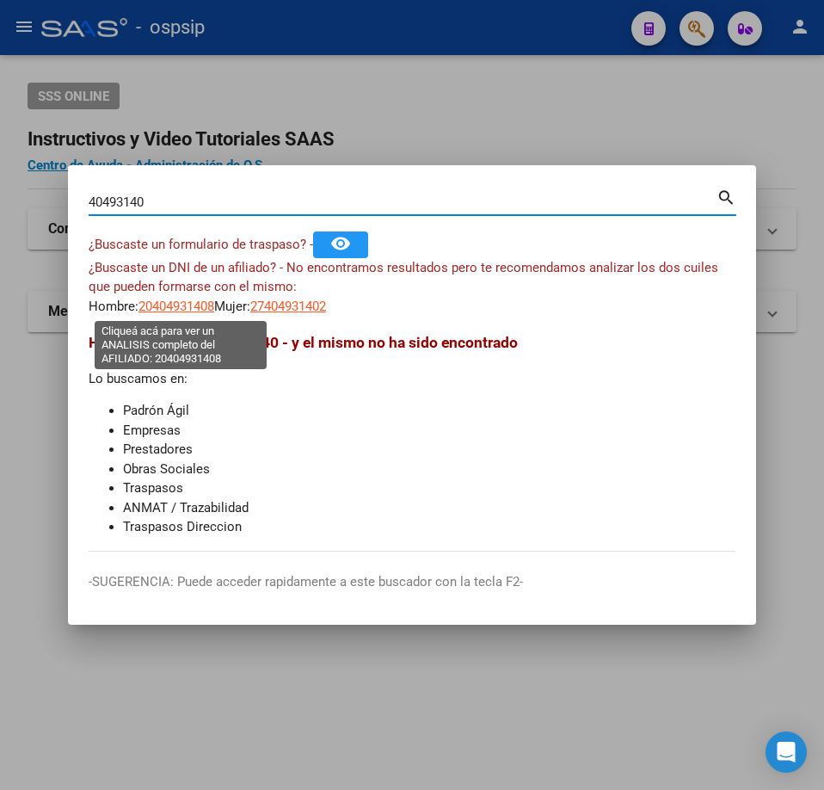
click at [195, 311] on span "20404931408" at bounding box center [177, 306] width 76 height 15
type textarea "20404931408"
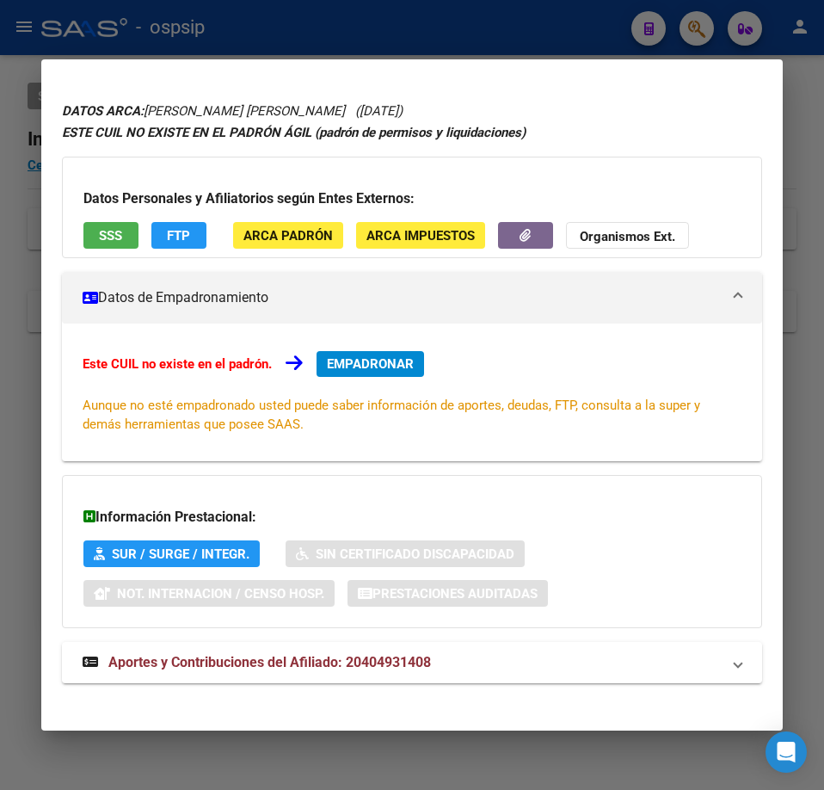
scroll to position [53, 0]
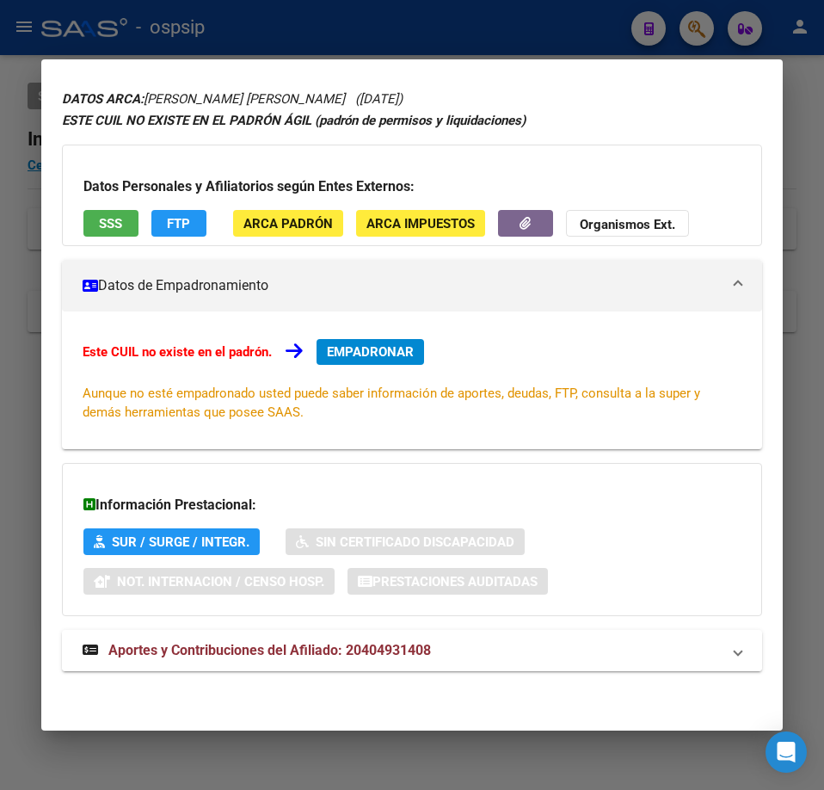
click at [456, 656] on mat-panel-title "Aportes y Contribuciones del Afiliado: 20404931408" at bounding box center [402, 650] width 638 height 21
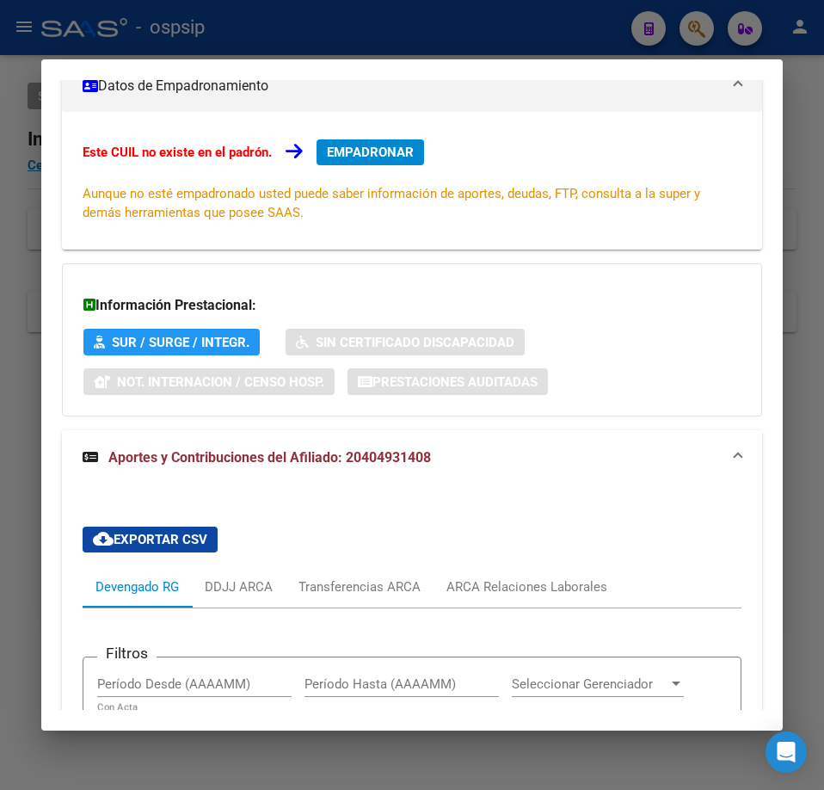
scroll to position [648, 0]
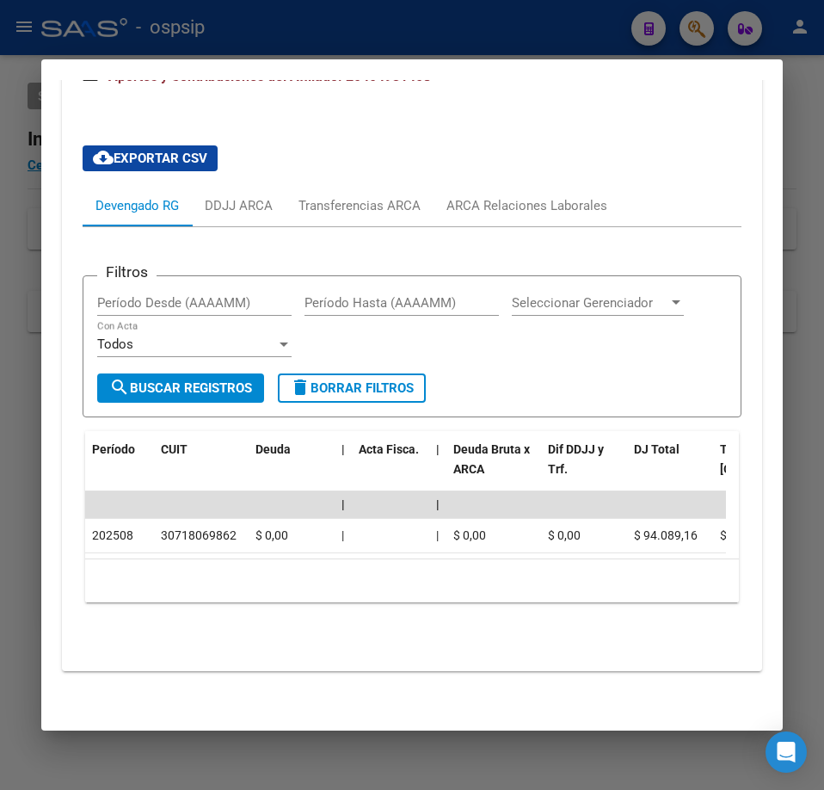
click at [503, 37] on div at bounding box center [412, 395] width 824 height 790
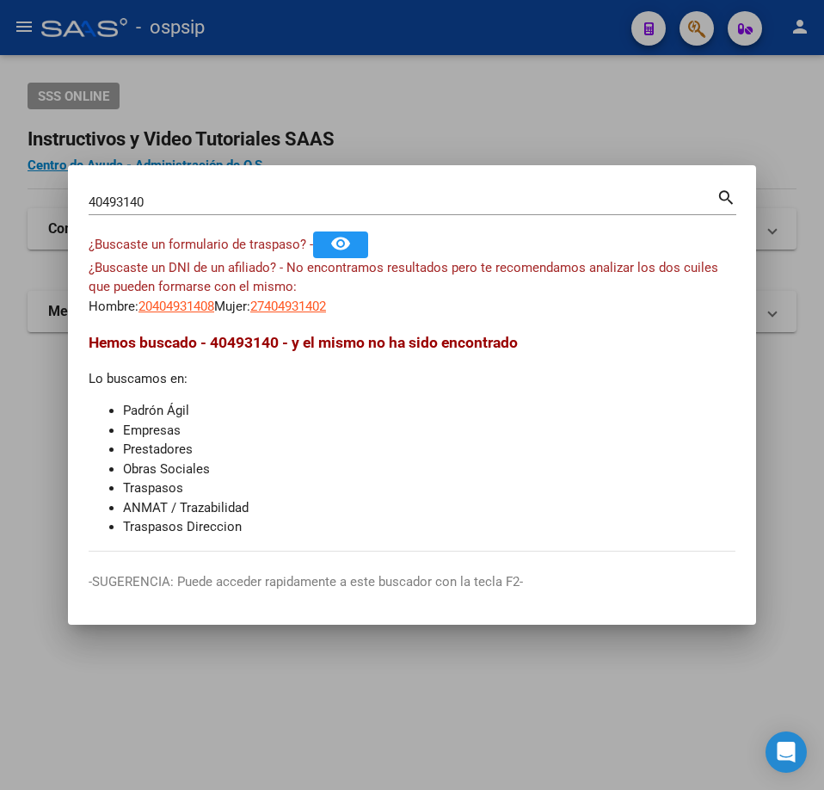
click at [503, 36] on div at bounding box center [412, 395] width 824 height 790
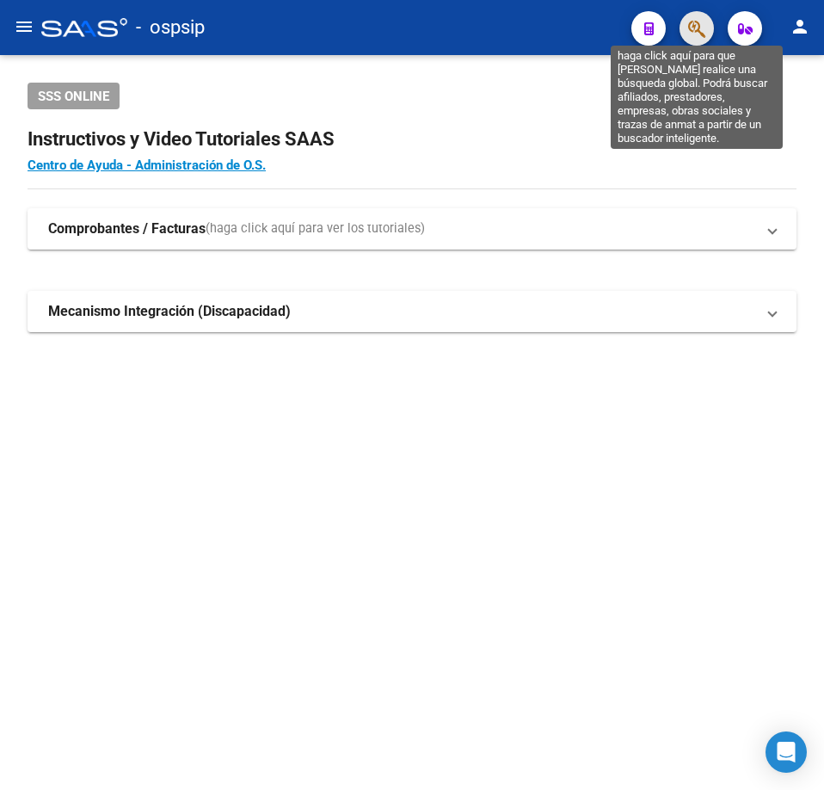
click at [692, 36] on icon "button" at bounding box center [696, 29] width 17 height 20
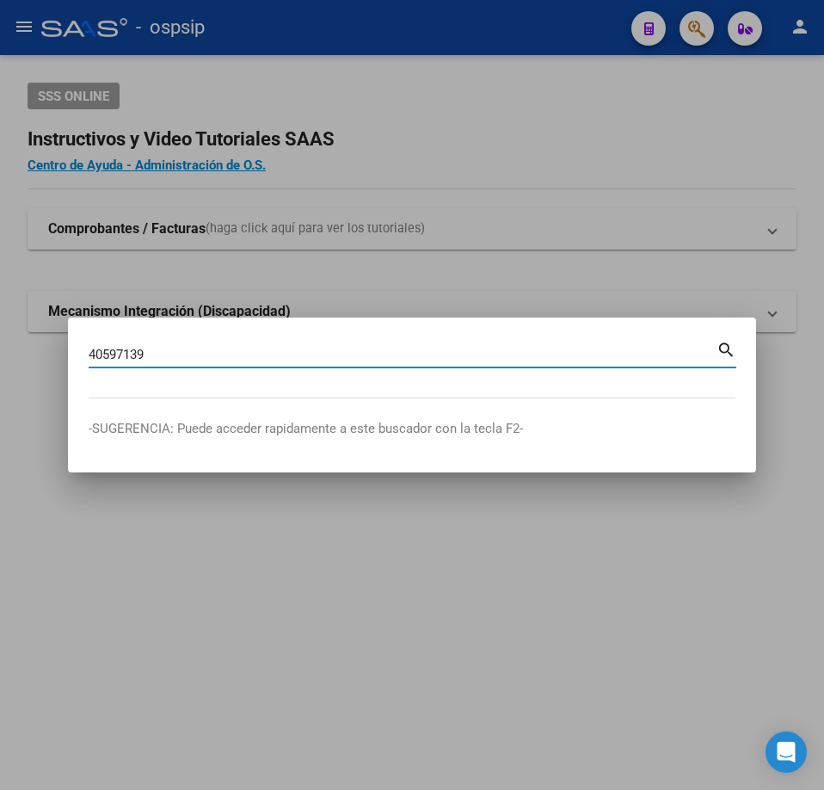
type input "40597139"
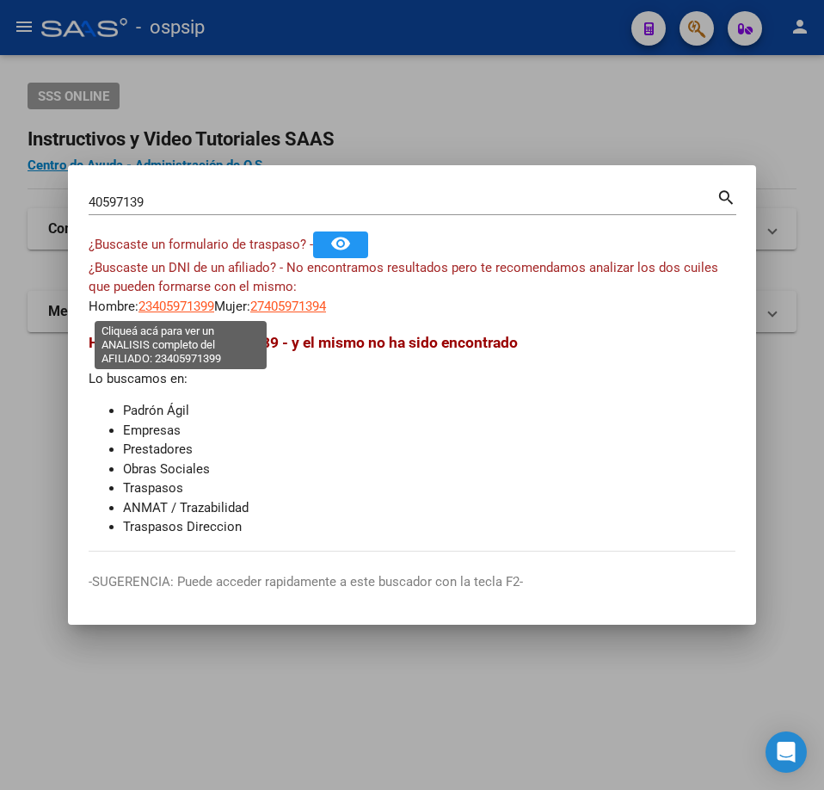
click at [198, 307] on span "23405971399" at bounding box center [177, 306] width 76 height 15
type textarea "23405971399"
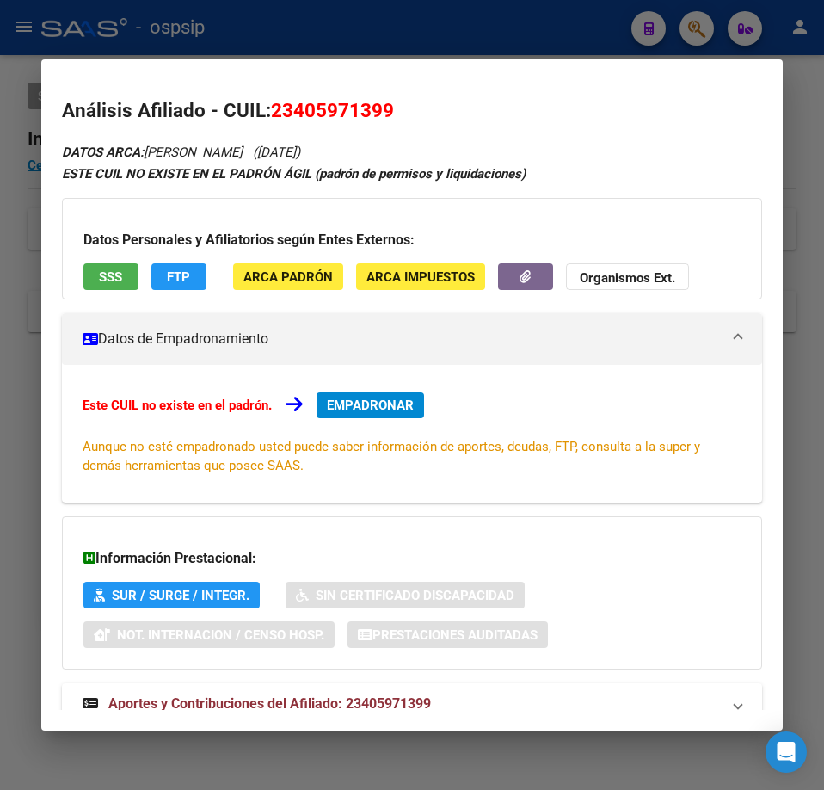
scroll to position [53, 0]
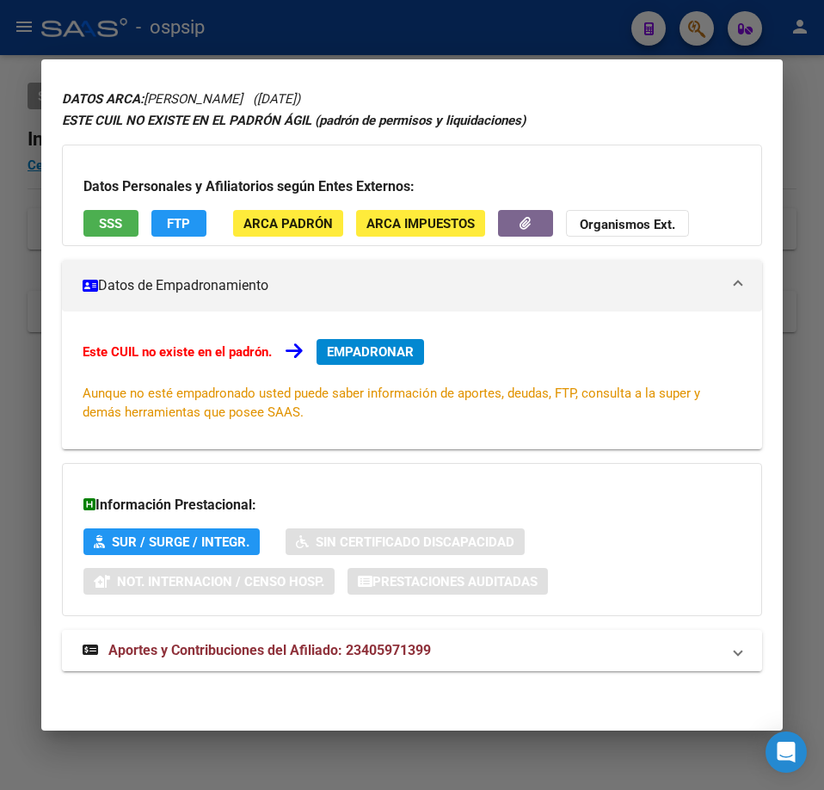
click at [555, 670] on mat-expansion-panel-header "Aportes y Contribuciones del Afiliado: 23405971399" at bounding box center [412, 650] width 700 height 41
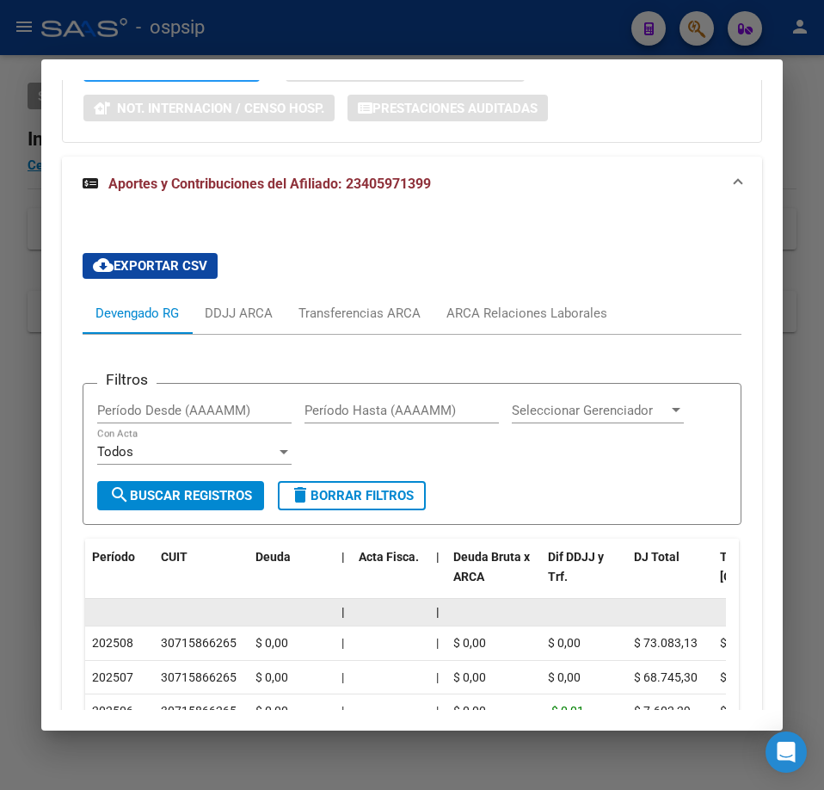
scroll to position [549, 0]
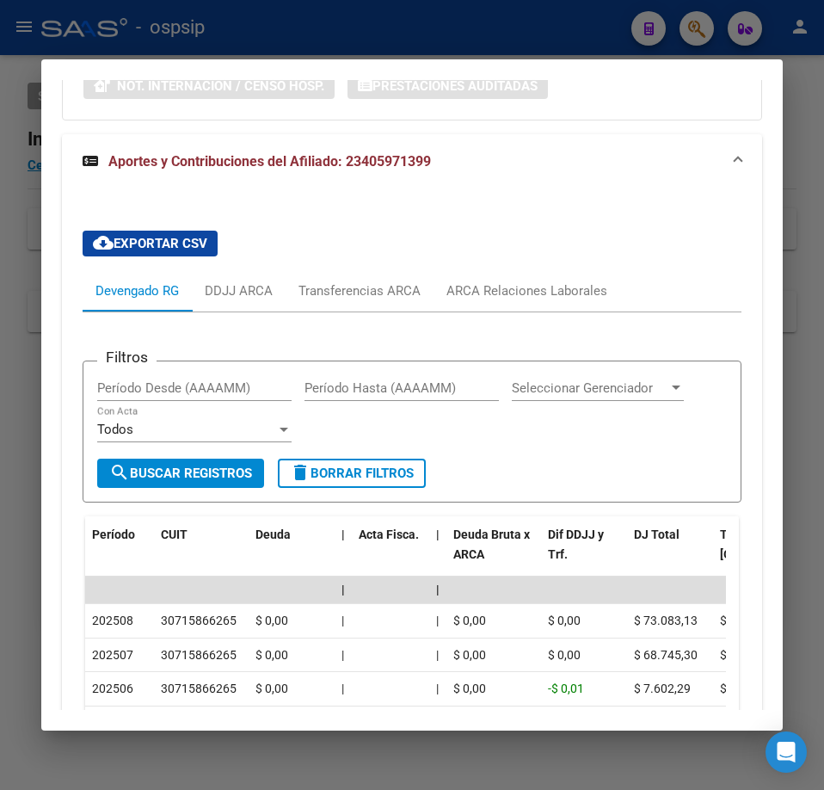
click at [354, 17] on div at bounding box center [412, 395] width 824 height 790
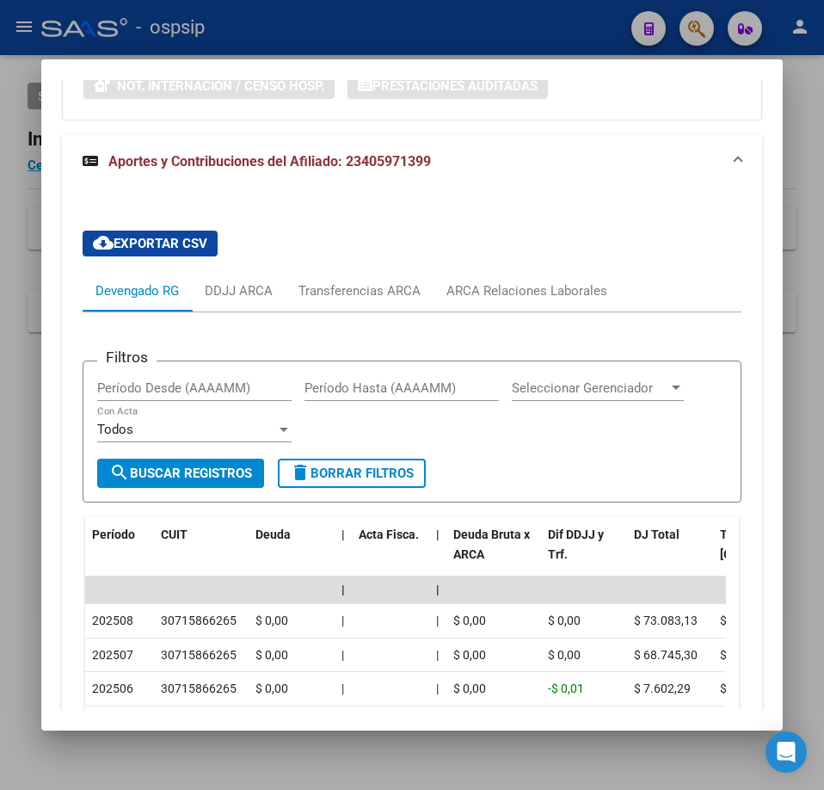
click at [355, 18] on div at bounding box center [412, 395] width 824 height 790
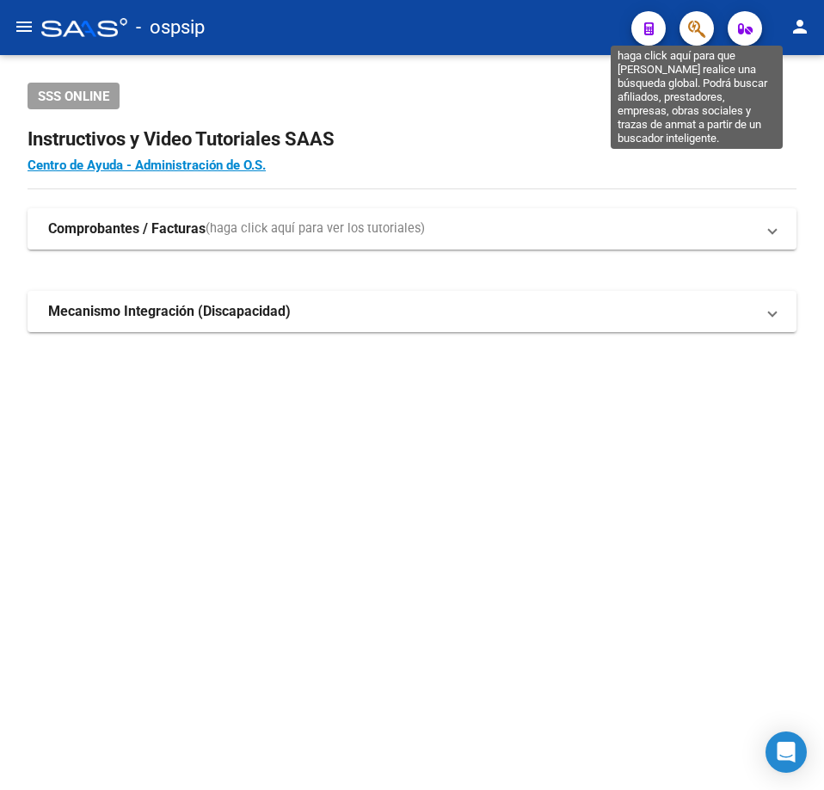
click at [705, 22] on icon "button" at bounding box center [696, 29] width 17 height 20
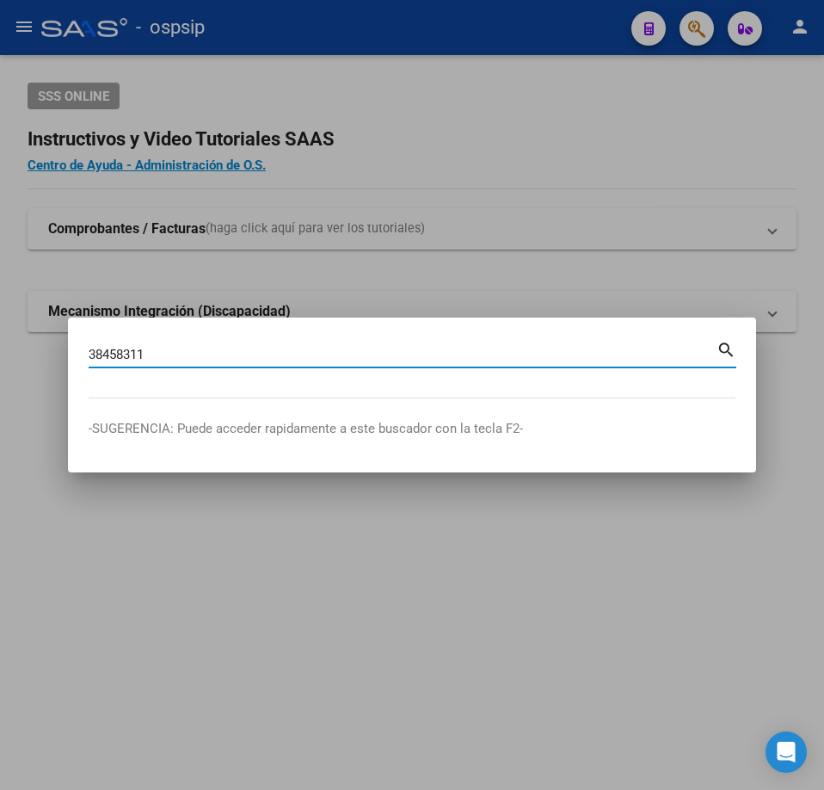
type input "38458311"
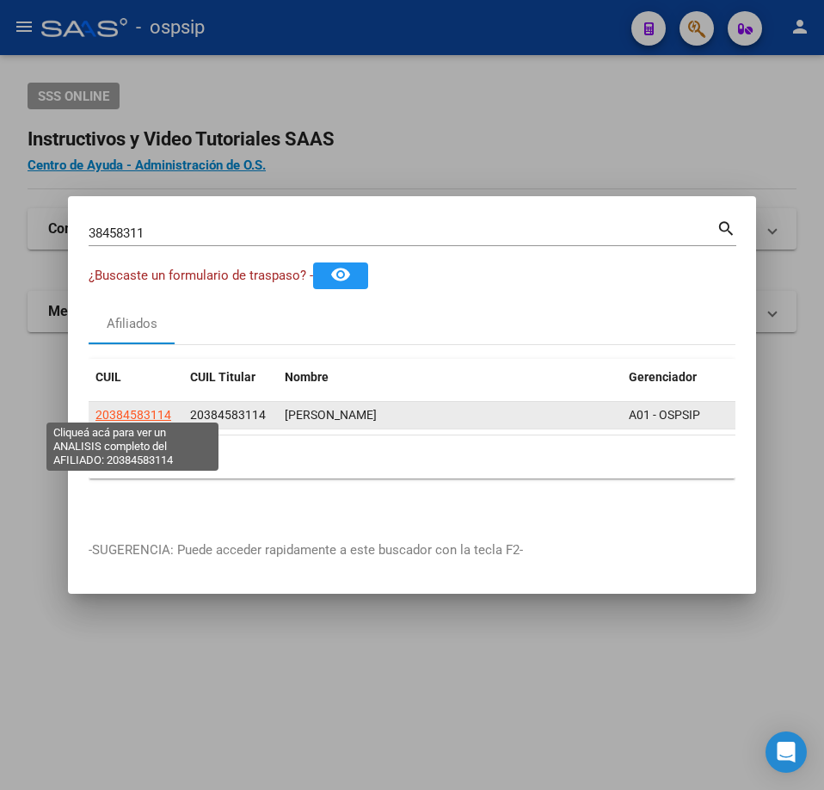
click at [133, 408] on span "20384583114" at bounding box center [134, 415] width 76 height 14
type textarea "20384583114"
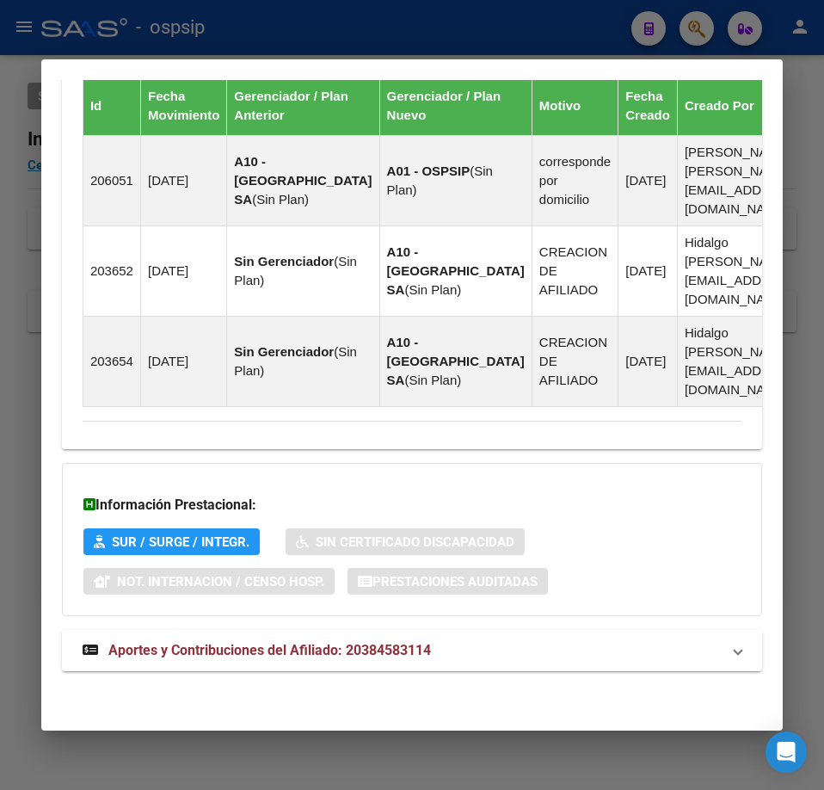
scroll to position [1294, 0]
drag, startPoint x: 586, startPoint y: 650, endPoint x: 600, endPoint y: 579, distance: 71.9
click at [587, 643] on mat-panel-title "Aportes y Contribuciones del Afiliado: 20384583114" at bounding box center [402, 650] width 638 height 21
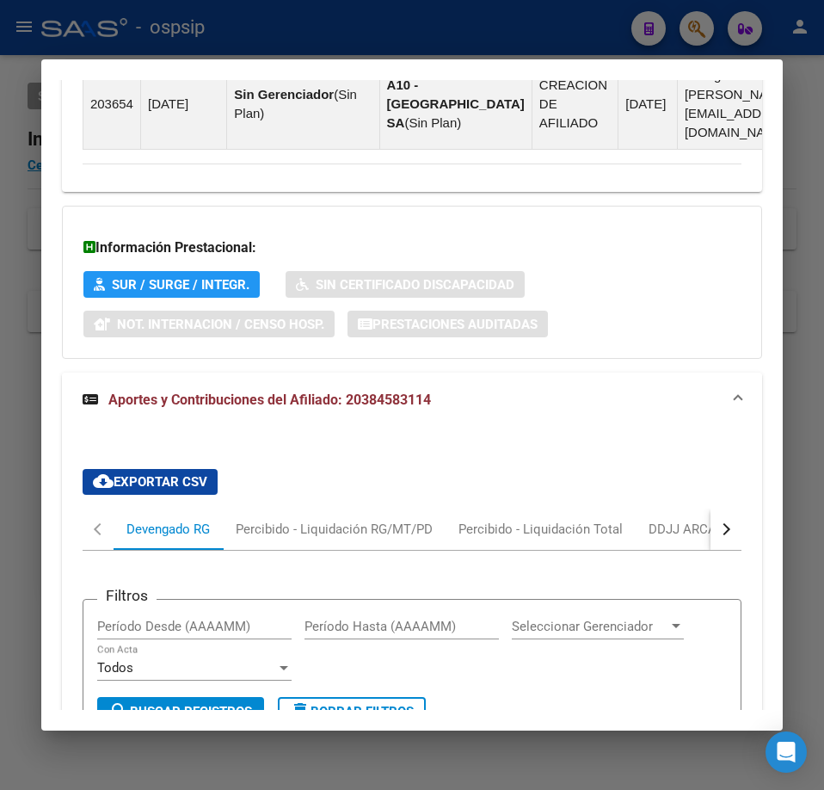
scroll to position [1532, 0]
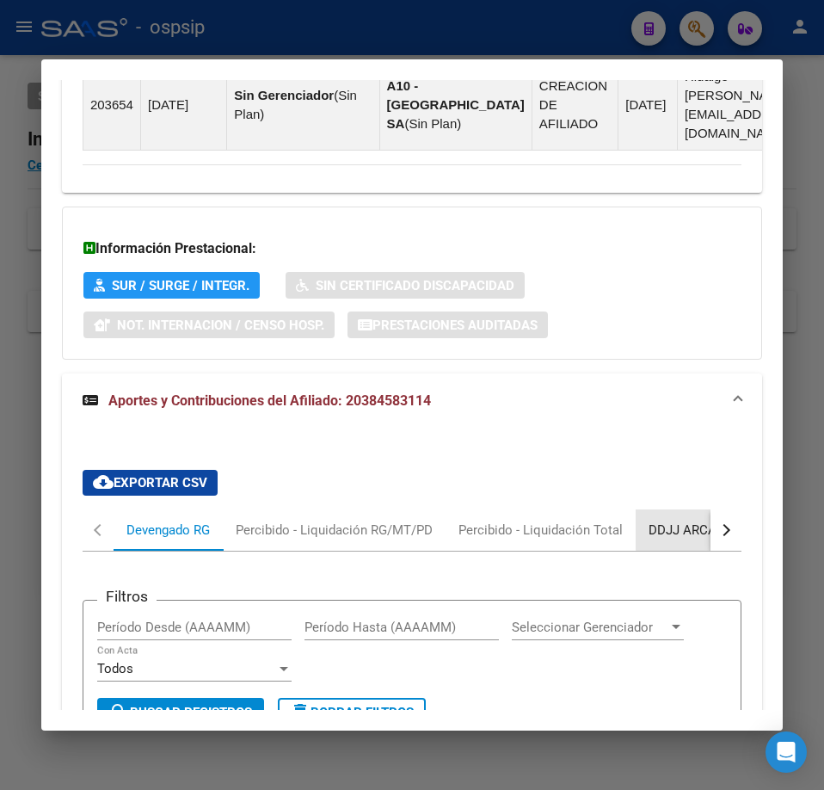
click at [694, 533] on div "DDJJ ARCA" at bounding box center [683, 529] width 94 height 41
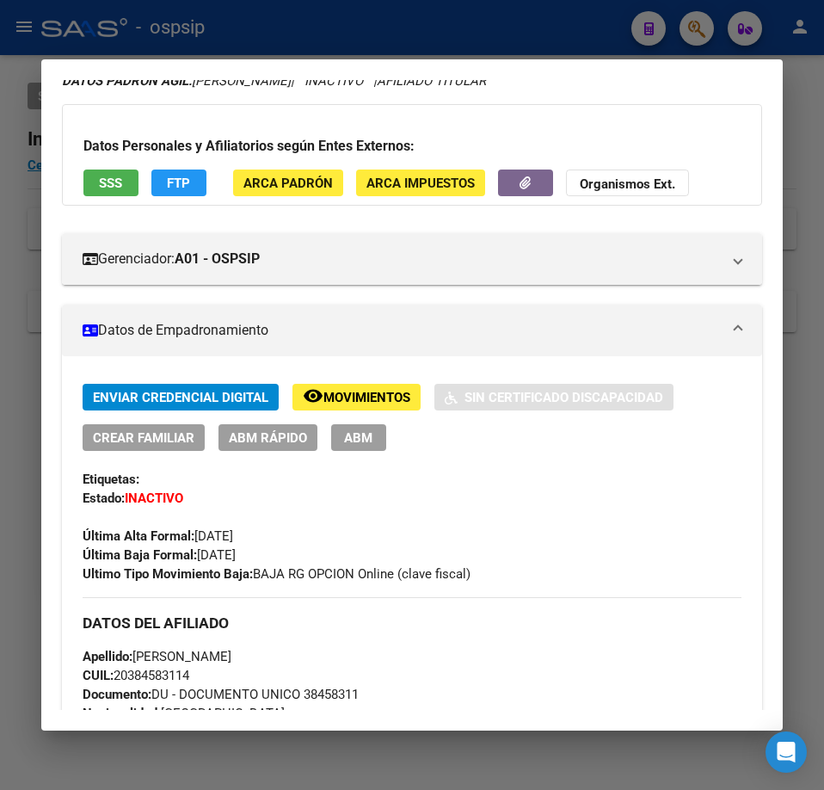
scroll to position [69, 0]
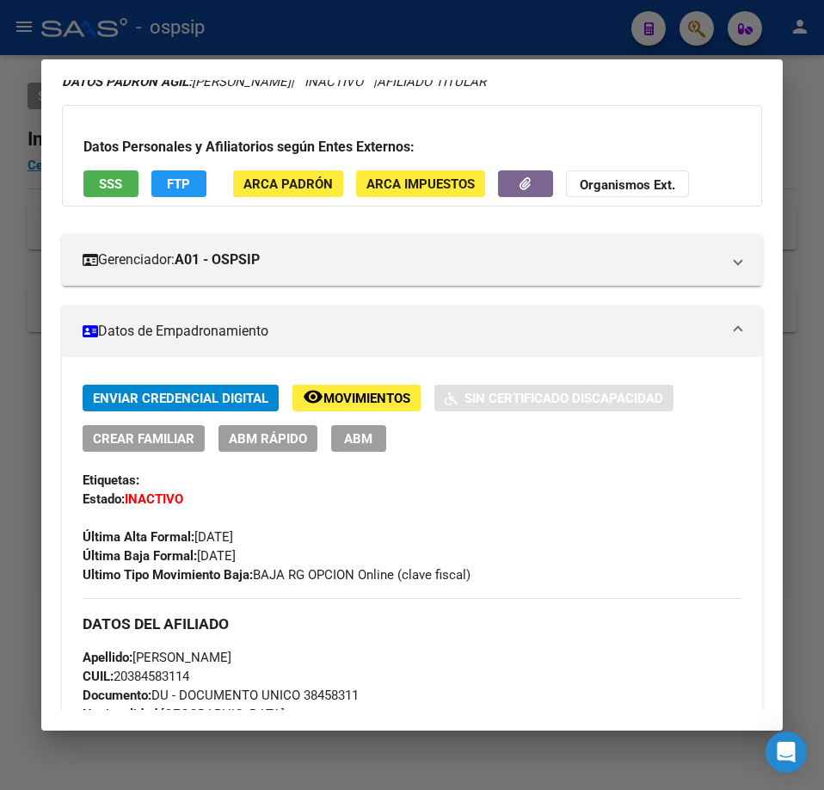
click at [168, 185] on button "FTP" at bounding box center [178, 183] width 55 height 27
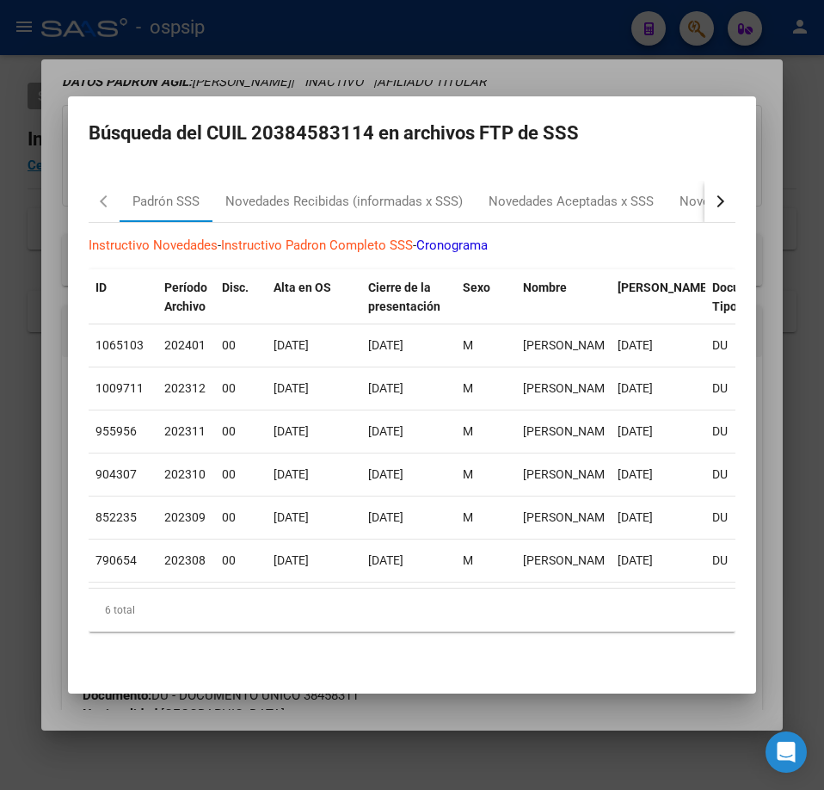
click at [705, 204] on button "button" at bounding box center [720, 201] width 31 height 41
click at [684, 206] on mat-tab-header "Padrón SSS Novedades Recibidas (informadas x SSS) Novedades Aceptadas x SSS Nov…" at bounding box center [412, 202] width 647 height 42
click at [576, 199] on div "RG Bajas x OPCION ONLINE (ARCA)" at bounding box center [576, 202] width 206 height 20
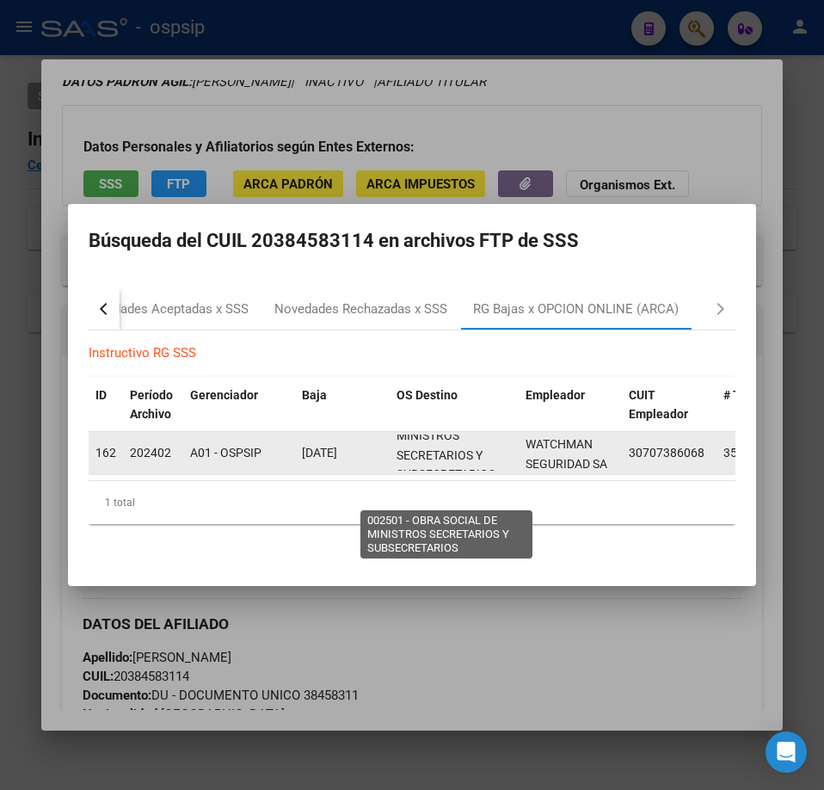
scroll to position [42, 0]
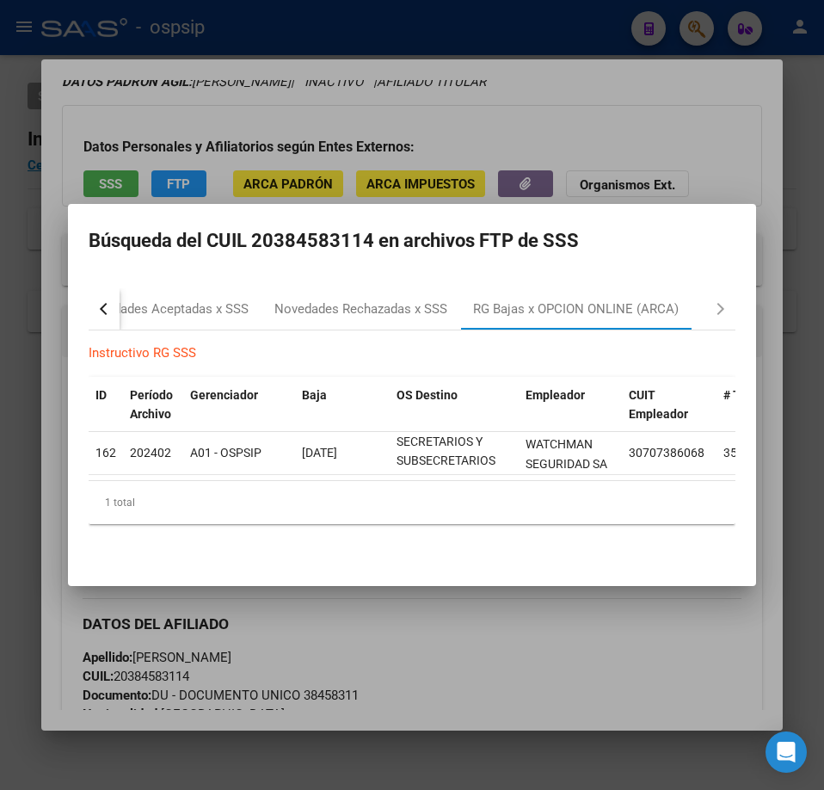
click at [548, 19] on div at bounding box center [412, 395] width 824 height 790
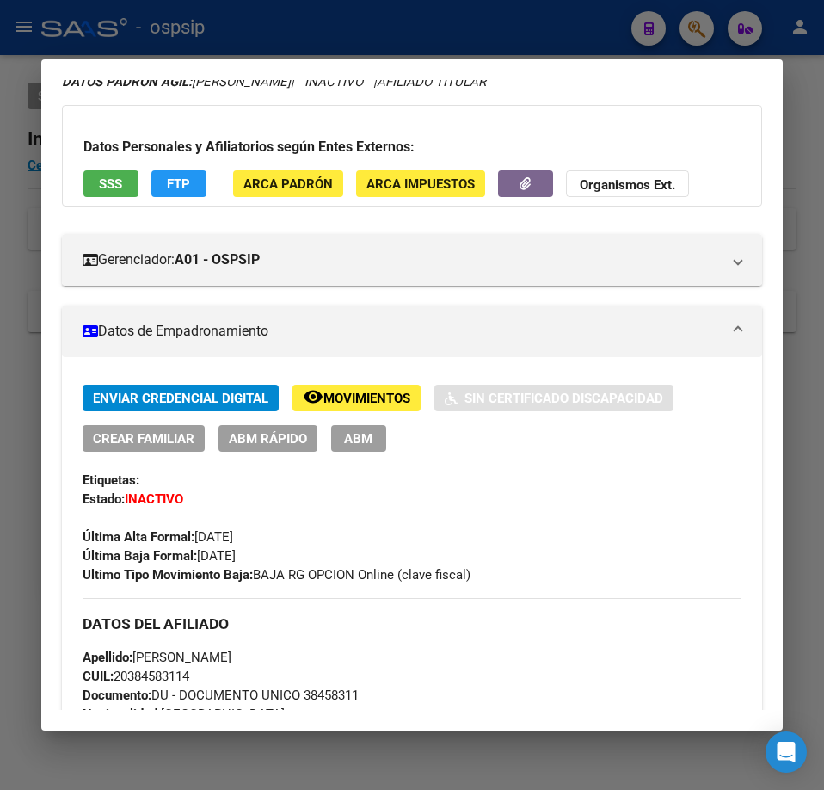
drag, startPoint x: 548, startPoint y: 19, endPoint x: 640, endPoint y: 220, distance: 221.4
click at [548, 22] on div at bounding box center [412, 395] width 824 height 790
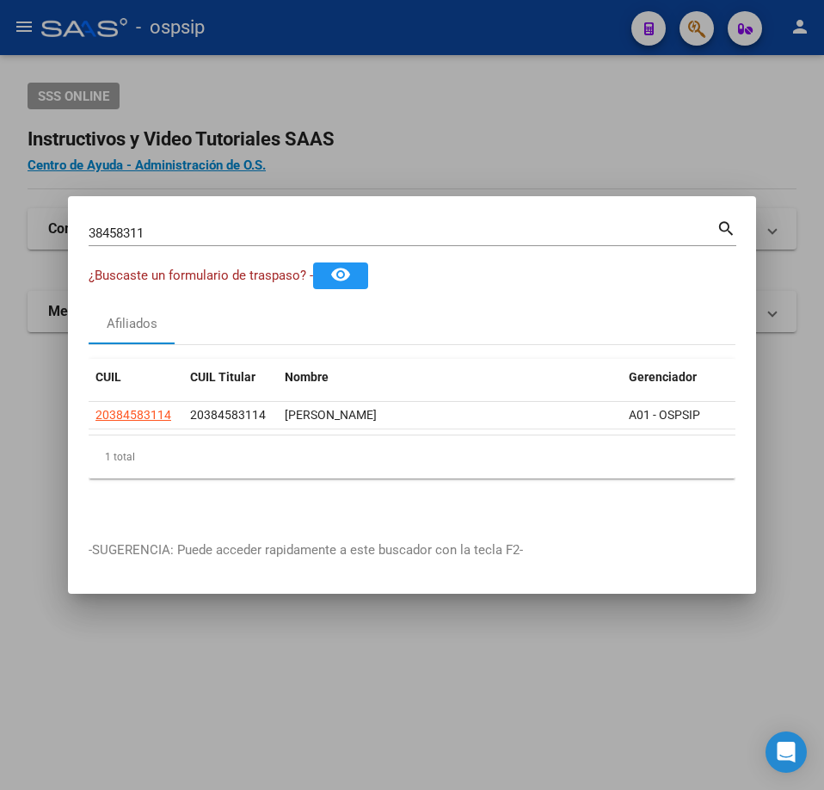
drag, startPoint x: 622, startPoint y: 121, endPoint x: 698, endPoint y: 120, distance: 75.7
click at [638, 121] on div at bounding box center [412, 395] width 824 height 790
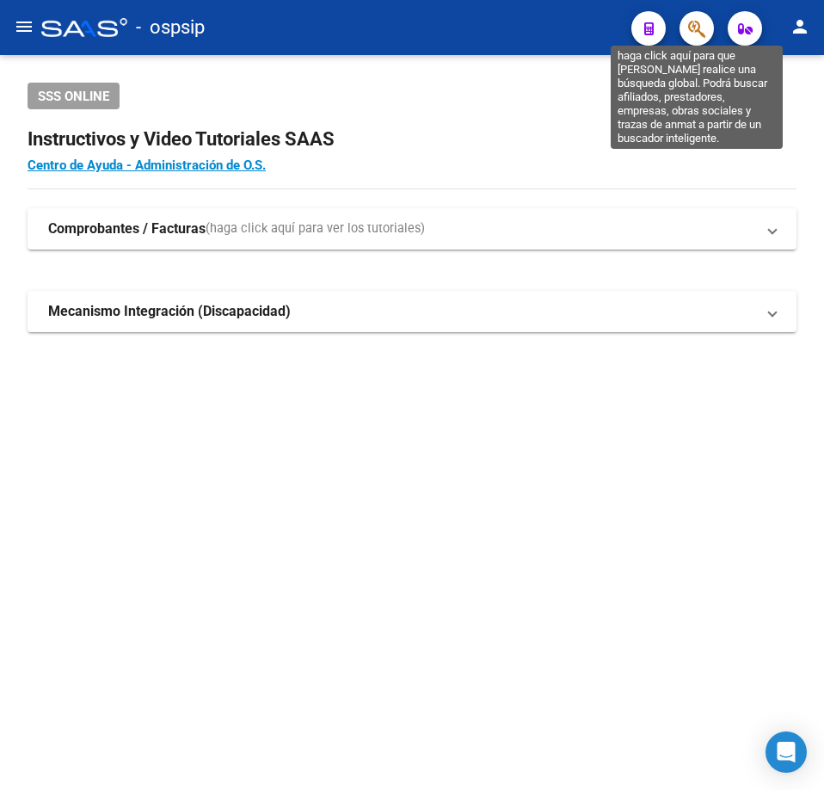
click at [694, 28] on icon "button" at bounding box center [696, 29] width 17 height 20
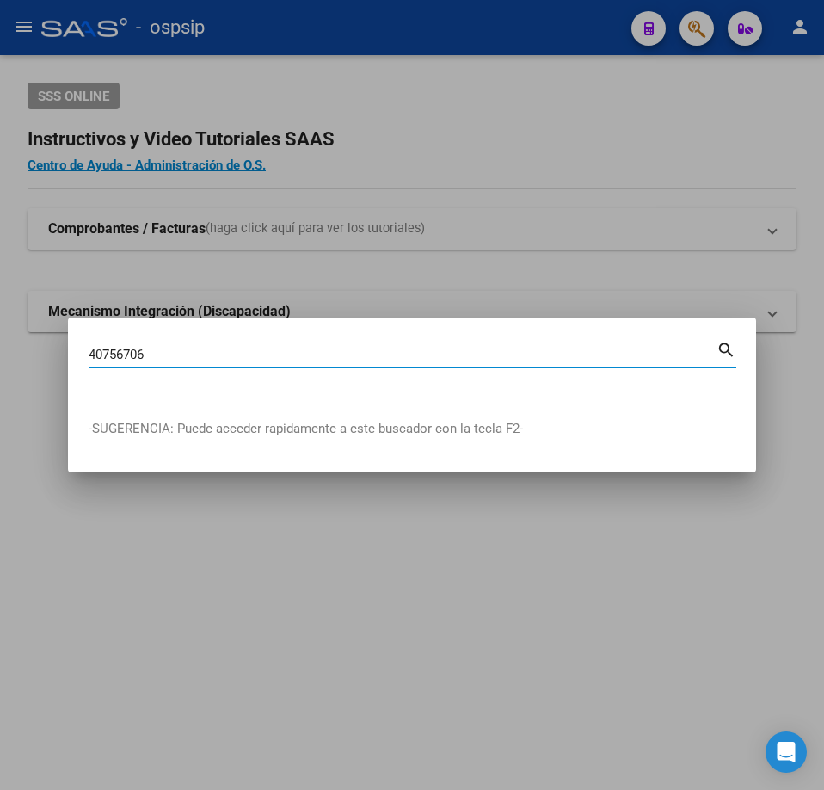
type input "40756706"
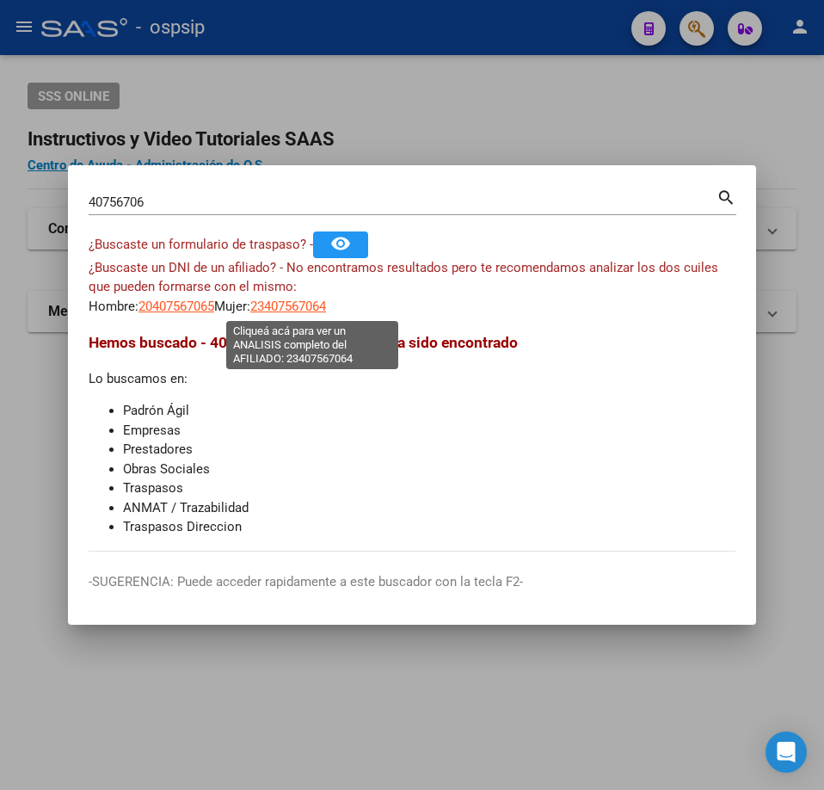
click at [304, 299] on span "23407567064" at bounding box center [288, 306] width 76 height 15
type textarea "23407567064"
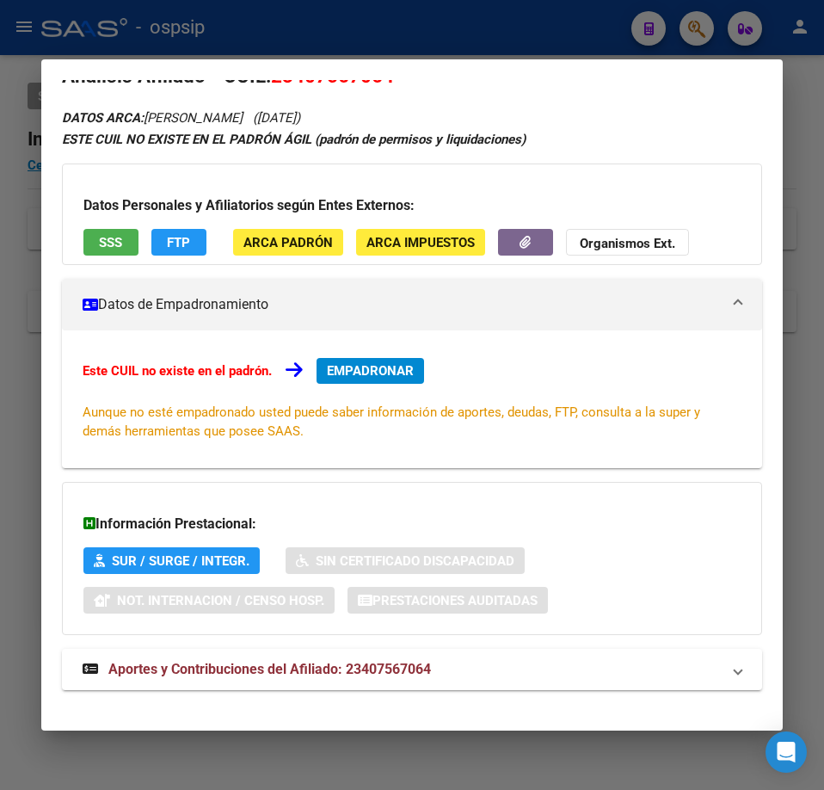
scroll to position [53, 0]
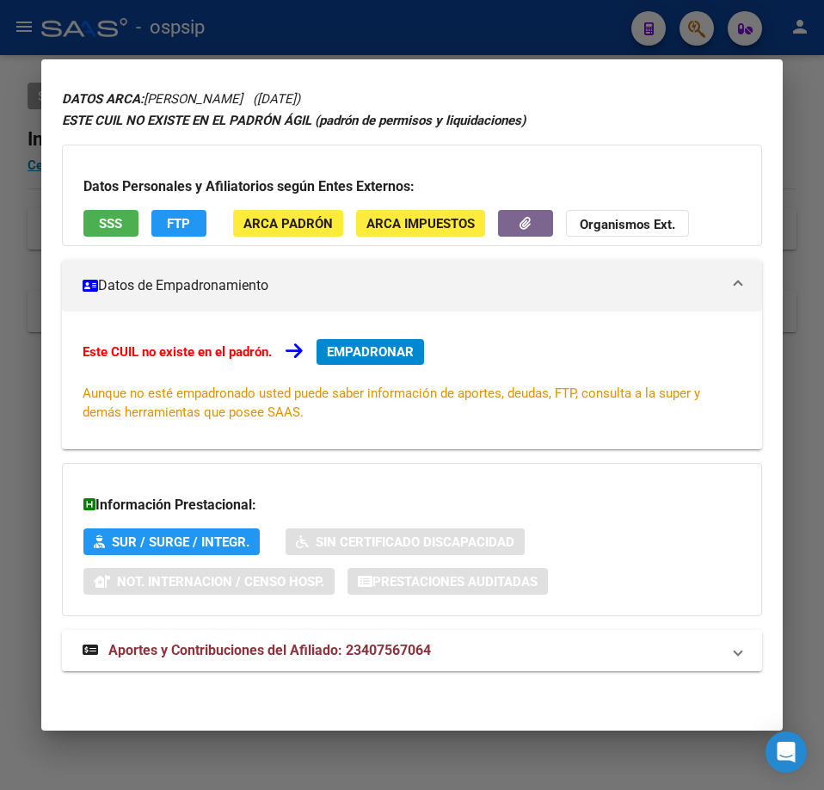
drag, startPoint x: 574, startPoint y: 652, endPoint x: 575, endPoint y: 625, distance: 27.5
click at [574, 649] on mat-panel-title "Aportes y Contribuciones del Afiliado: 23407567064" at bounding box center [402, 650] width 638 height 21
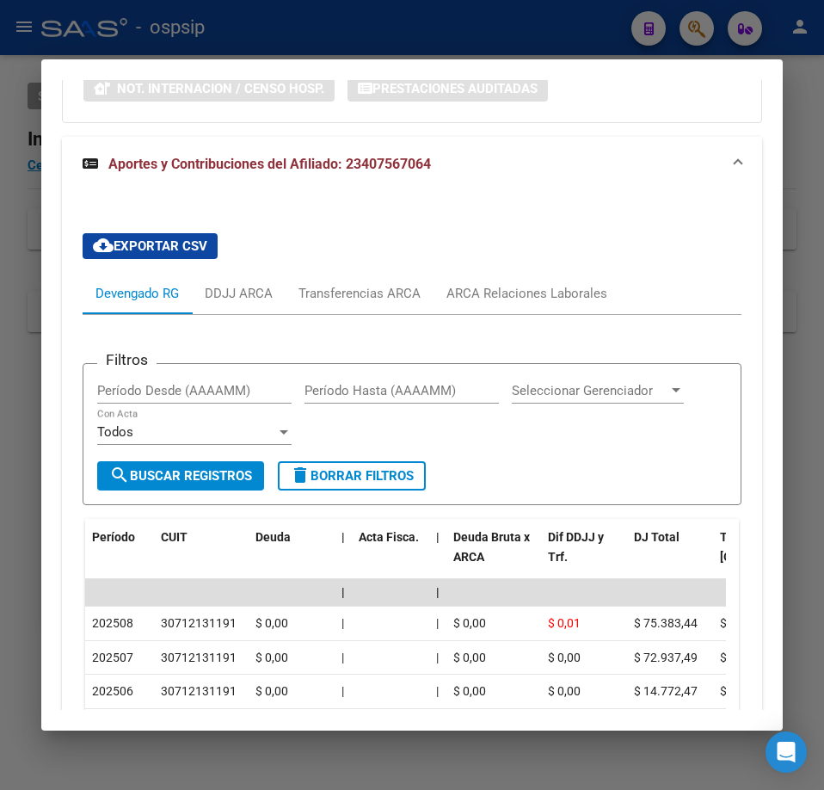
scroll to position [549, 0]
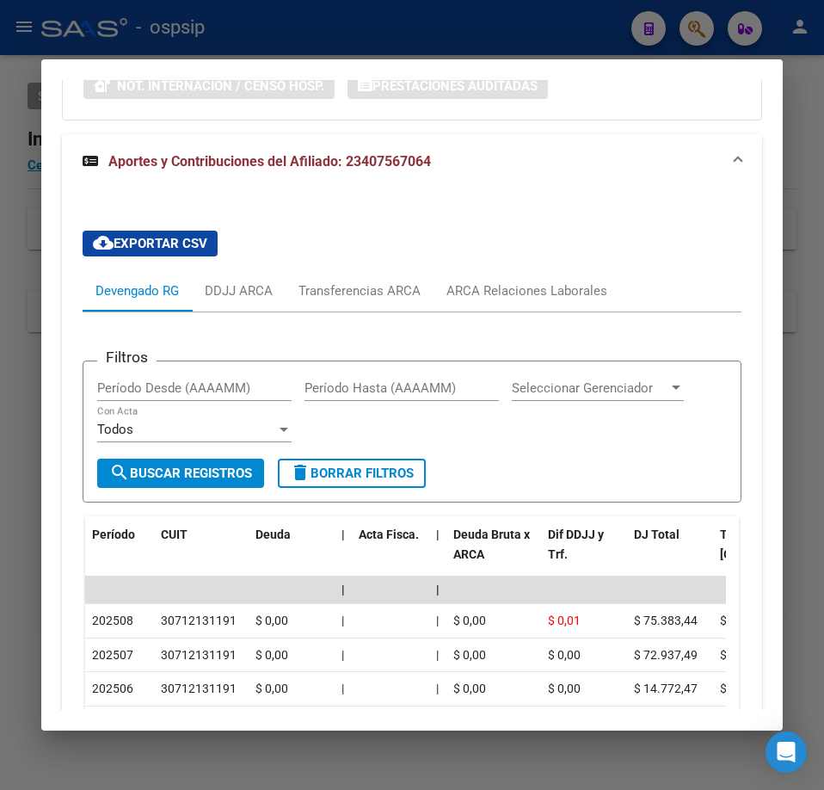
click at [543, 19] on div at bounding box center [412, 395] width 824 height 790
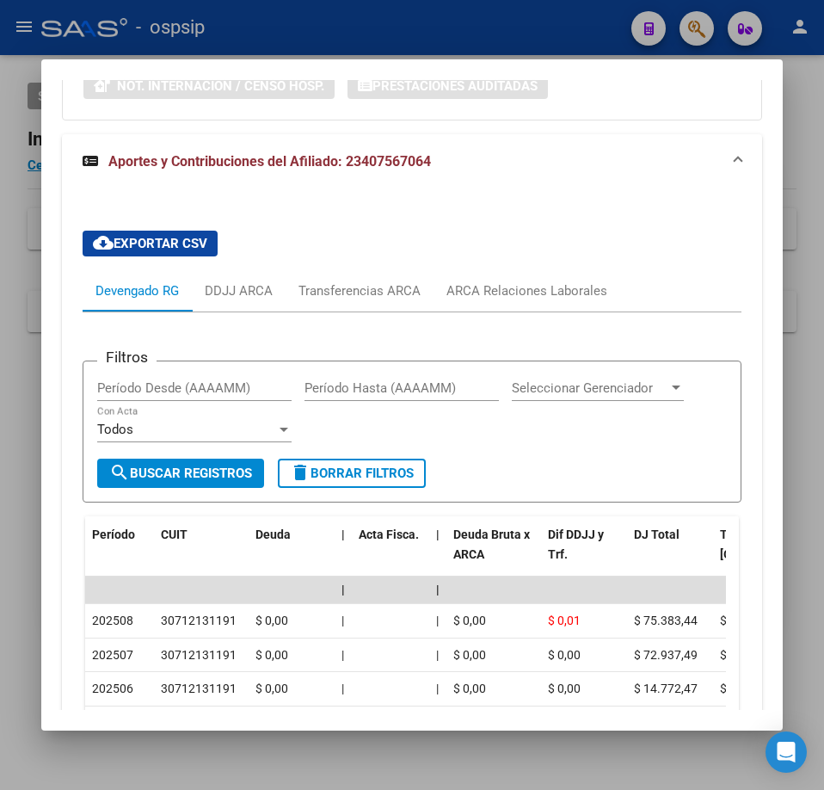
click at [542, 16] on div at bounding box center [412, 395] width 824 height 790
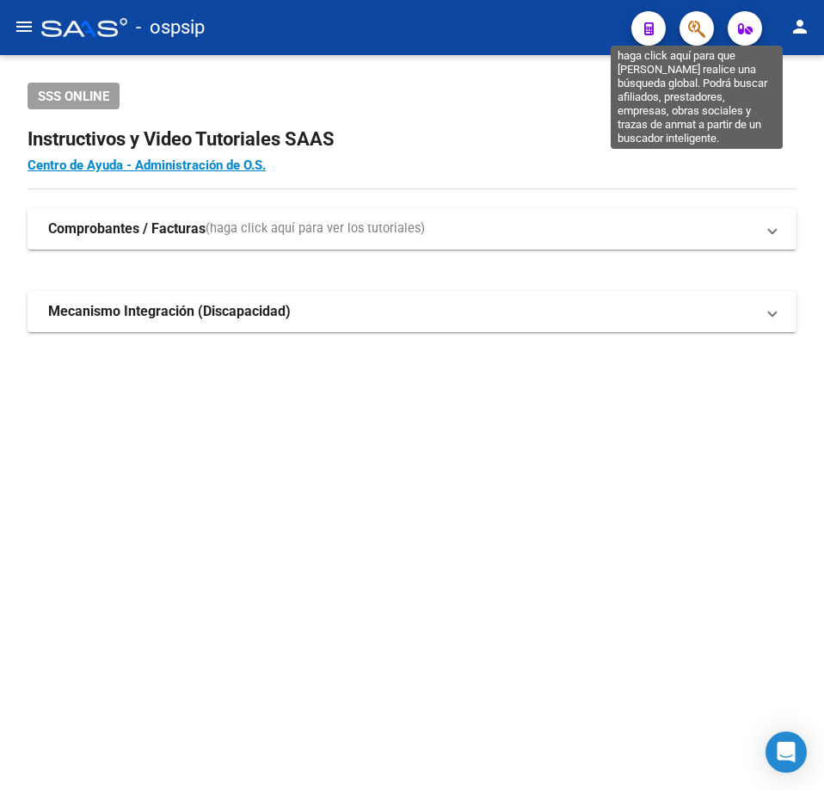
click at [700, 32] on icon "button" at bounding box center [696, 29] width 17 height 20
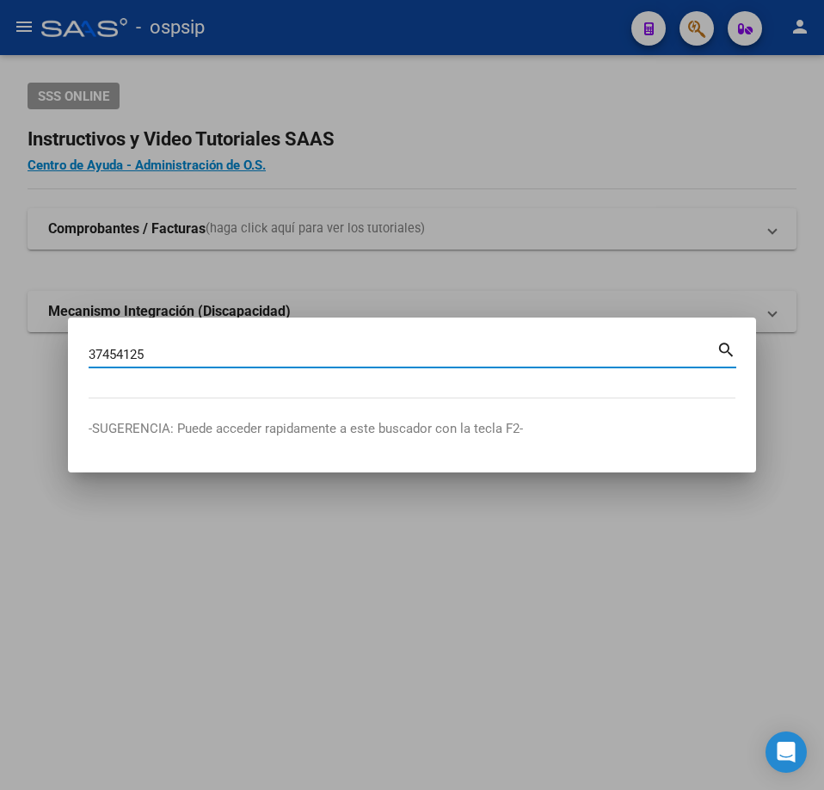
type input "37454125"
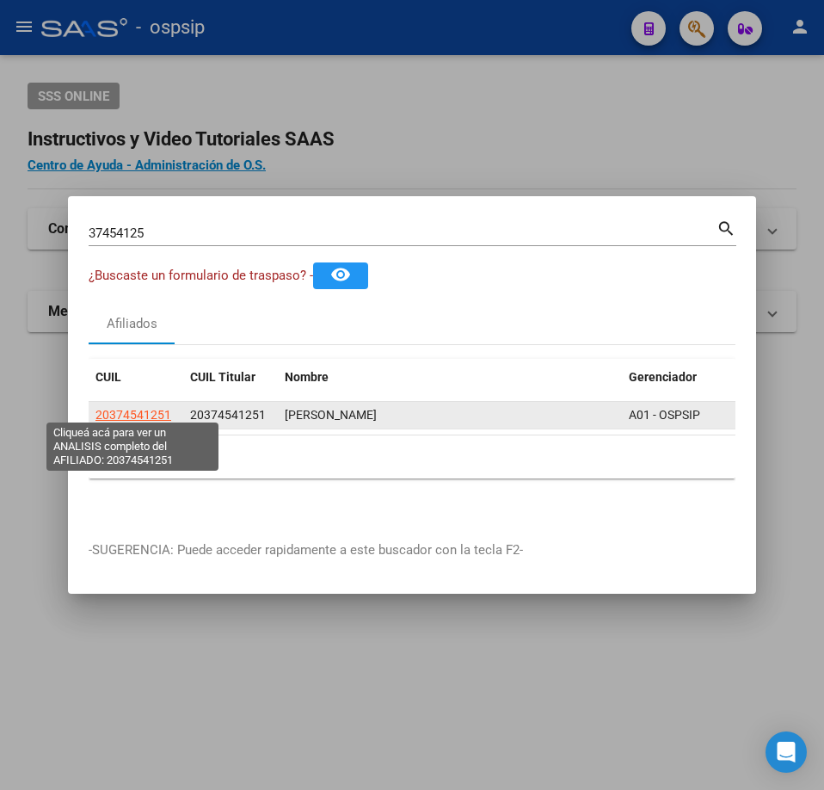
click at [121, 409] on span "20374541251" at bounding box center [134, 415] width 76 height 14
type textarea "20374541251"
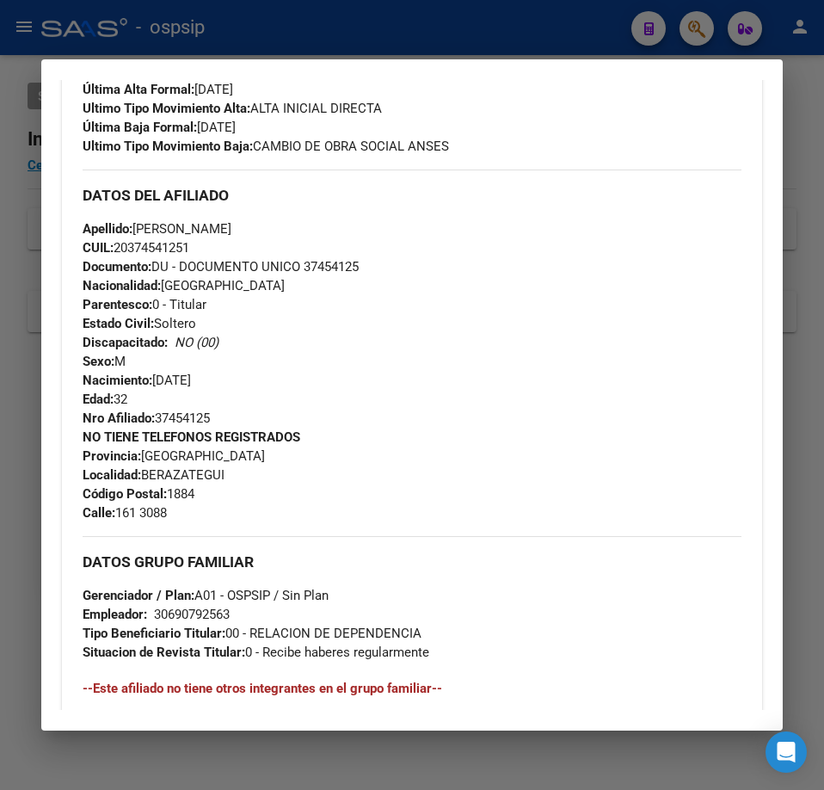
scroll to position [0, 0]
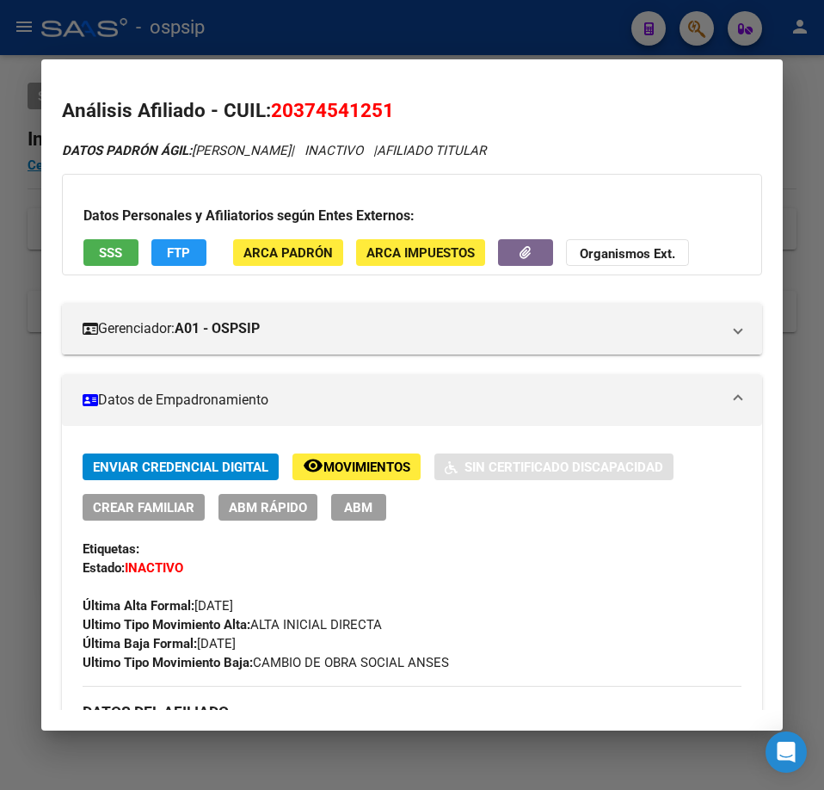
click at [178, 251] on span "FTP" at bounding box center [178, 252] width 23 height 15
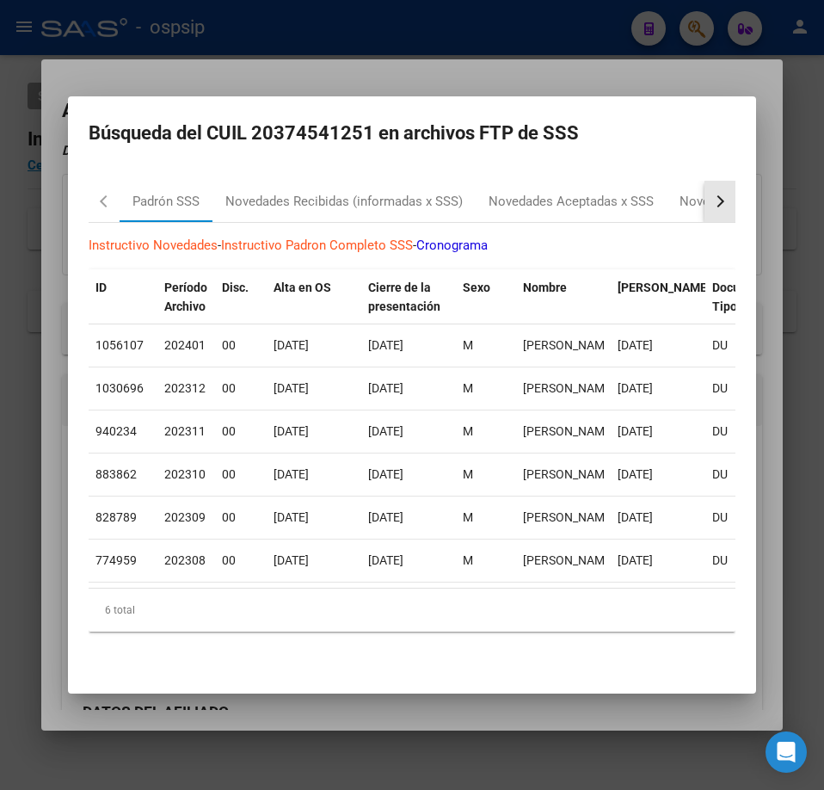
click at [712, 200] on div "button" at bounding box center [718, 201] width 12 height 12
click at [632, 181] on div "RG Altas Diarias" at bounding box center [633, 201] width 120 height 41
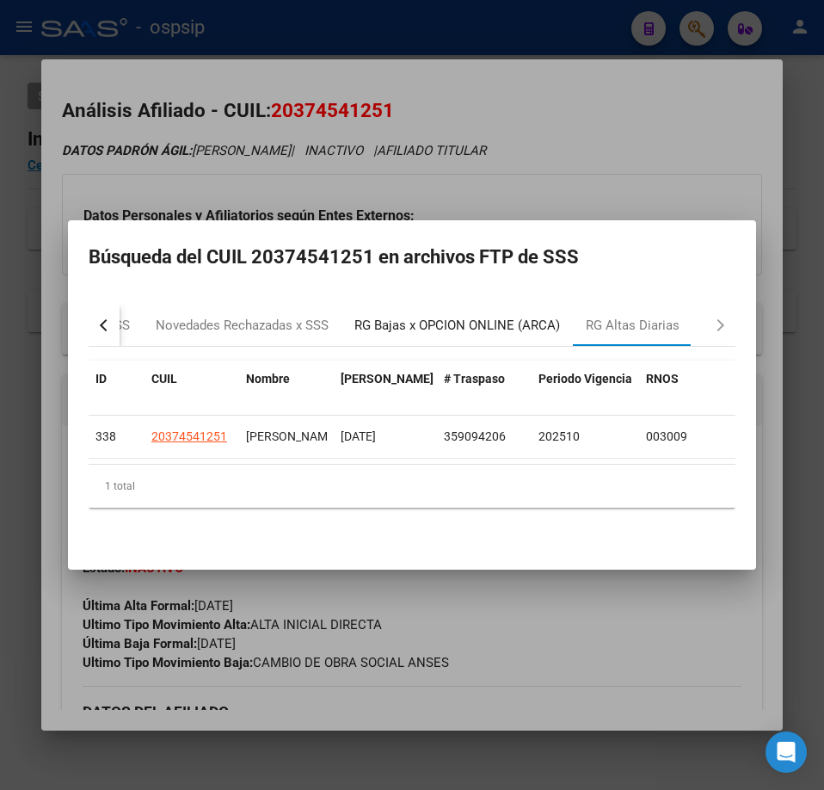
click at [476, 324] on div "RG Bajas x OPCION ONLINE (ARCA)" at bounding box center [458, 326] width 206 height 20
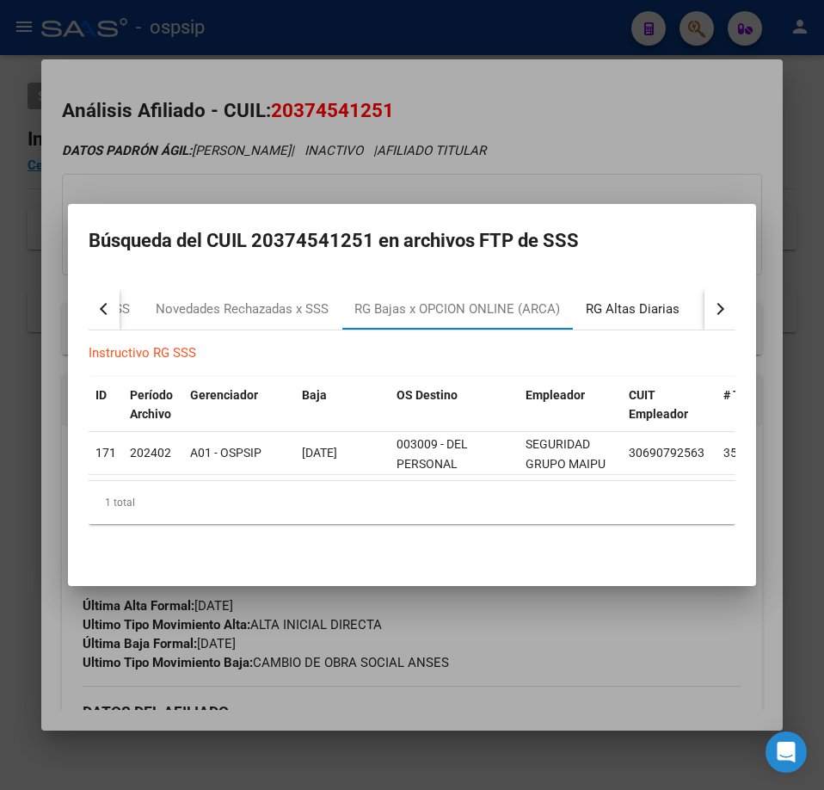
click at [644, 308] on div "RG Altas Diarias" at bounding box center [633, 309] width 94 height 20
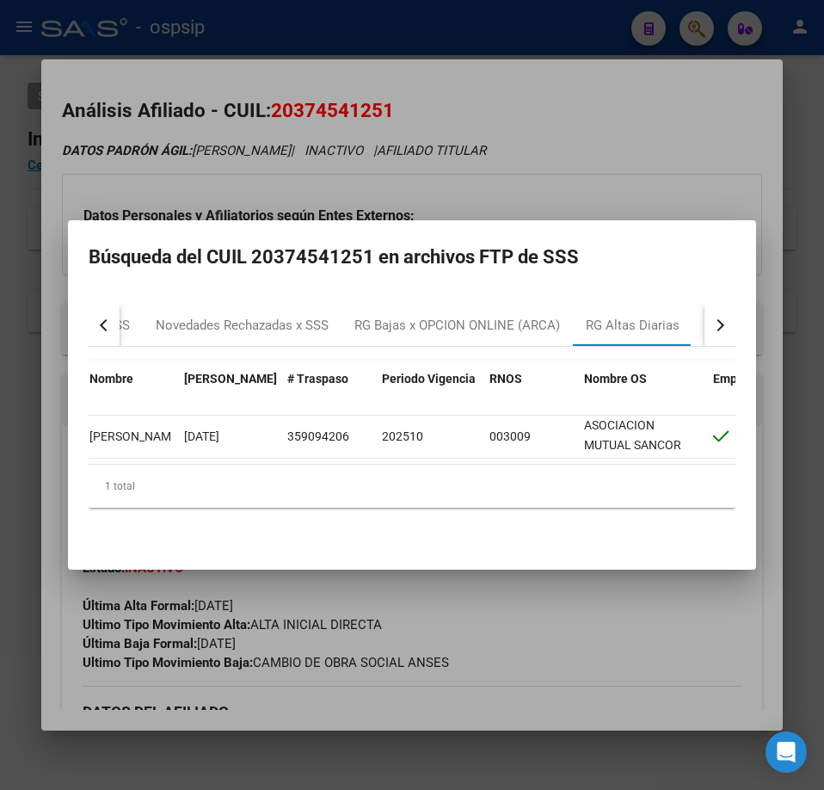
scroll to position [1, 0]
drag, startPoint x: 588, startPoint y: 632, endPoint x: 579, endPoint y: 630, distance: 8.8
click at [586, 631] on div at bounding box center [412, 395] width 824 height 790
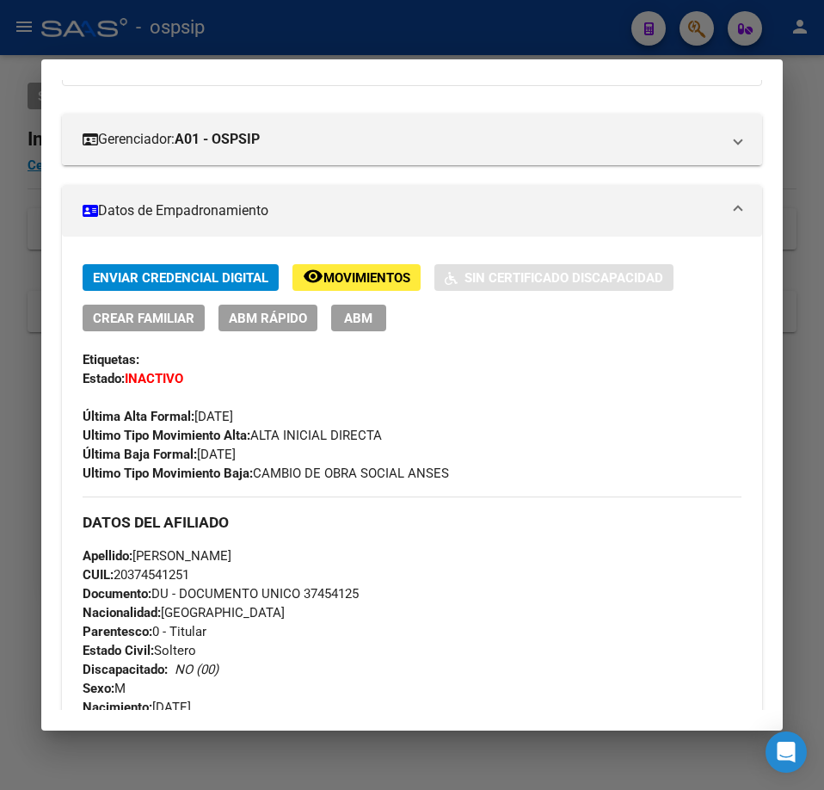
scroll to position [516, 0]
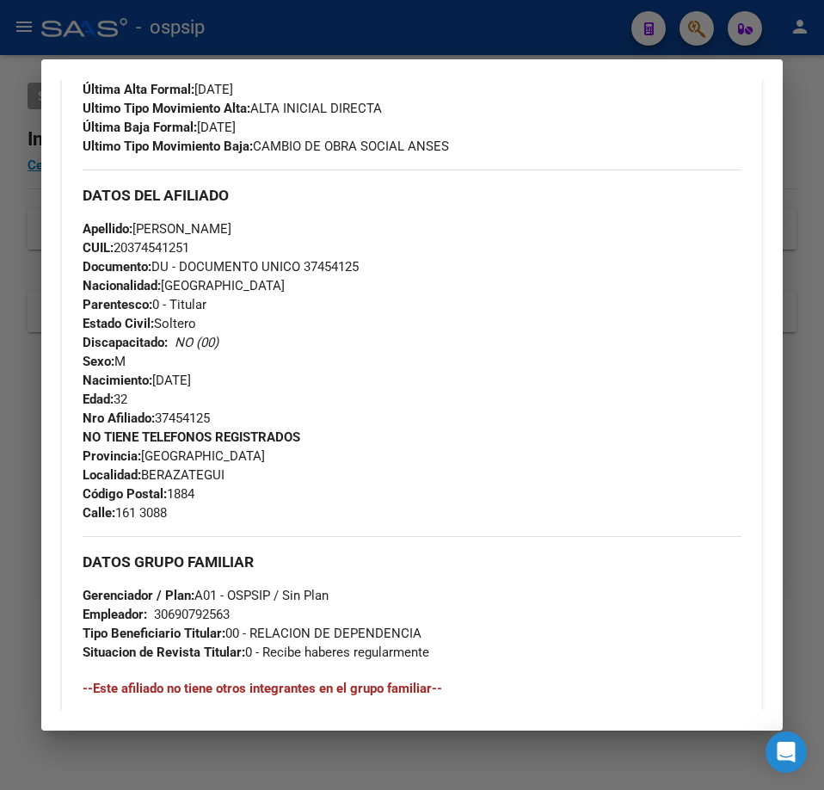
click at [478, 35] on div at bounding box center [412, 395] width 824 height 790
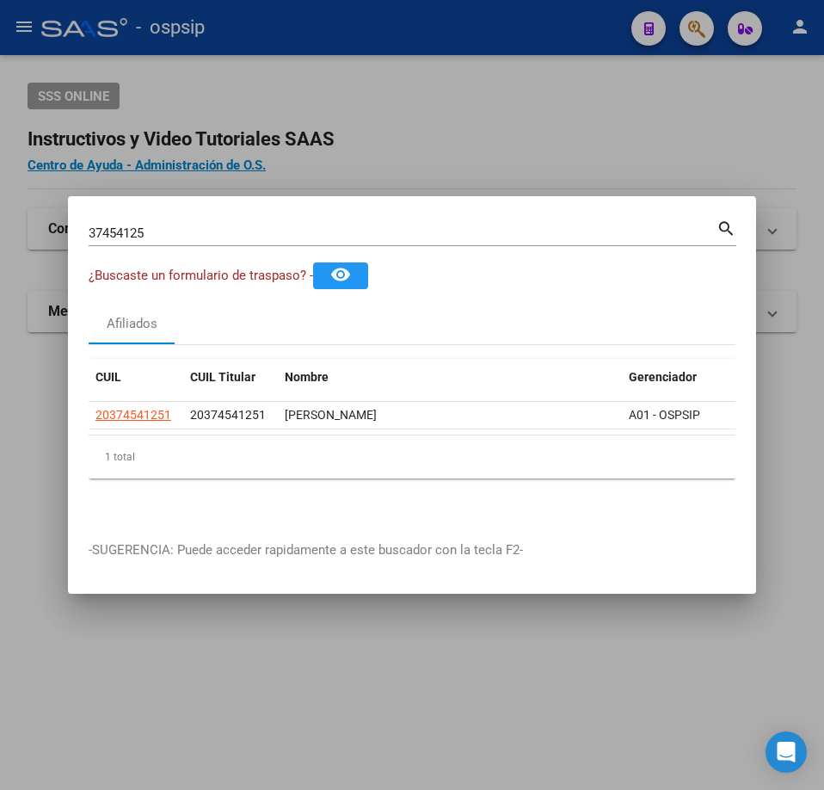
drag, startPoint x: 478, startPoint y: 35, endPoint x: 483, endPoint y: 57, distance: 21.9
click at [479, 44] on div at bounding box center [412, 395] width 824 height 790
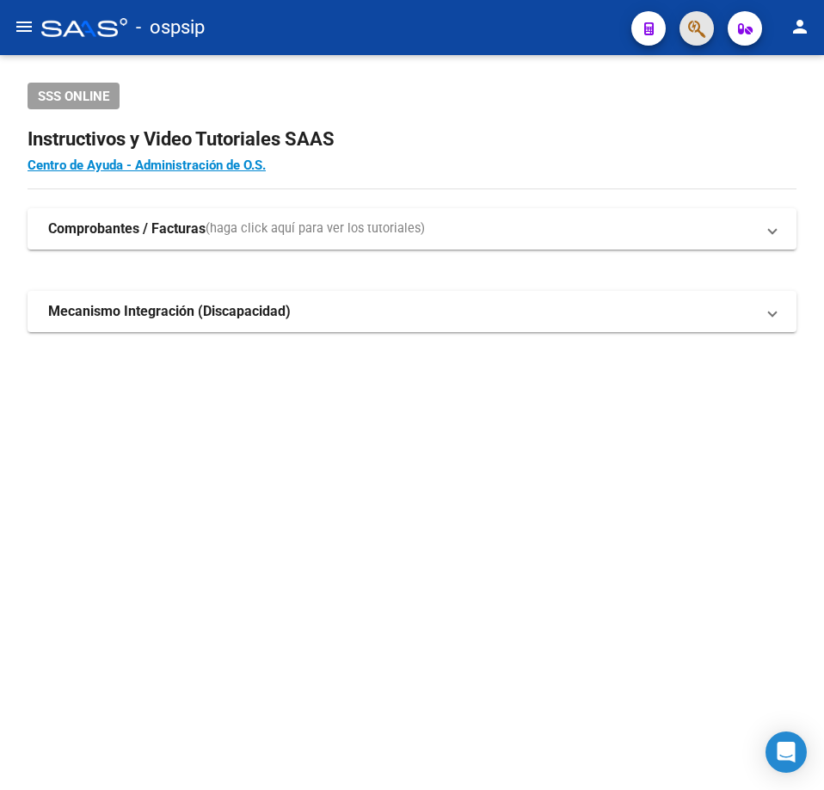
click at [687, 35] on button "button" at bounding box center [697, 28] width 34 height 34
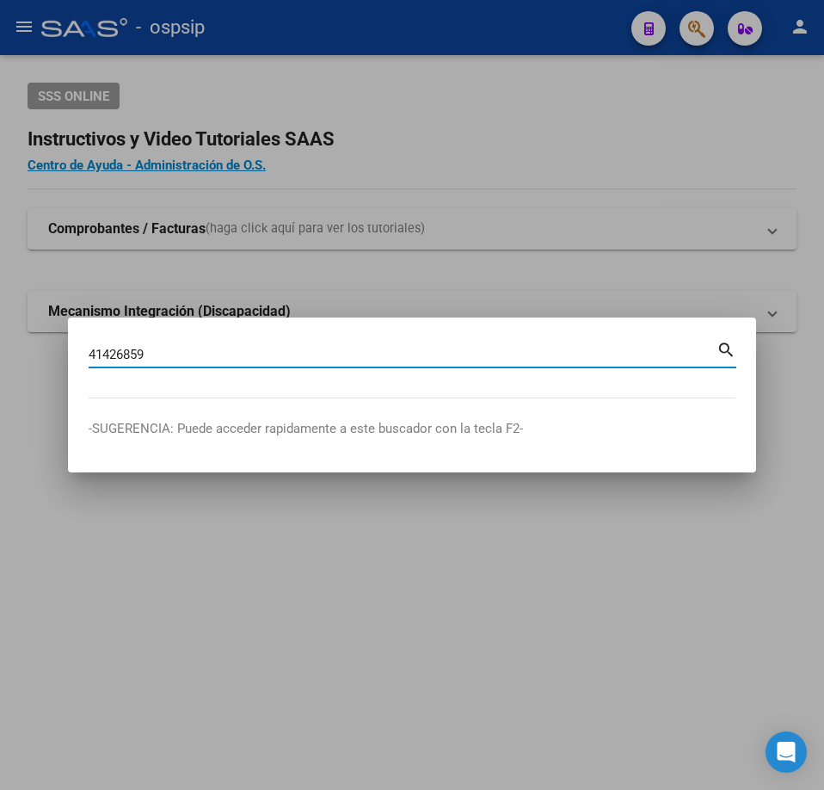
type input "41426859"
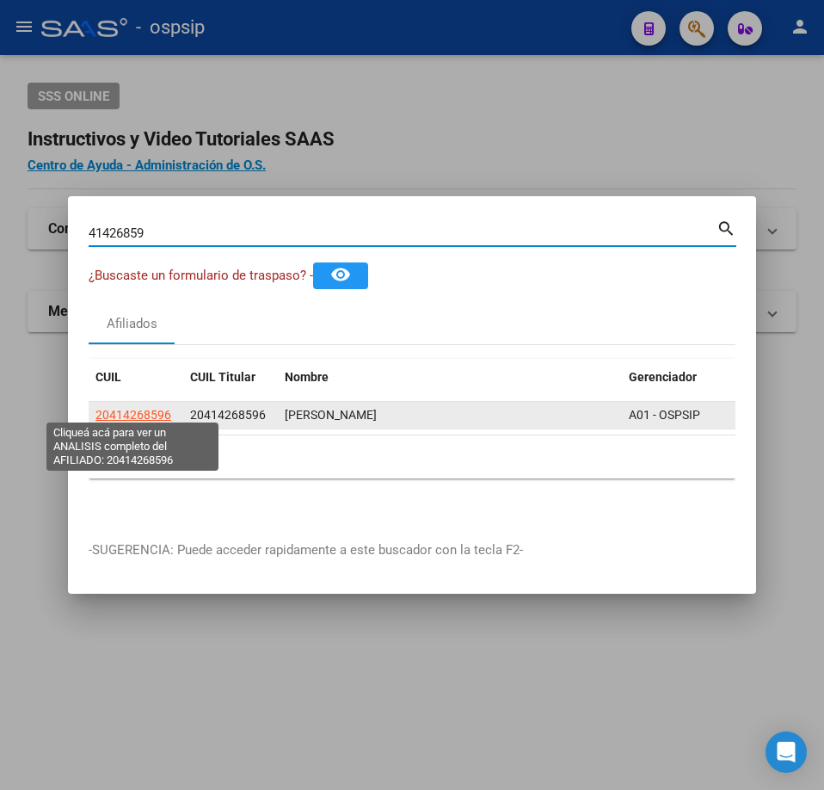
click at [158, 408] on span "20414268596" at bounding box center [134, 415] width 76 height 14
type textarea "20414268596"
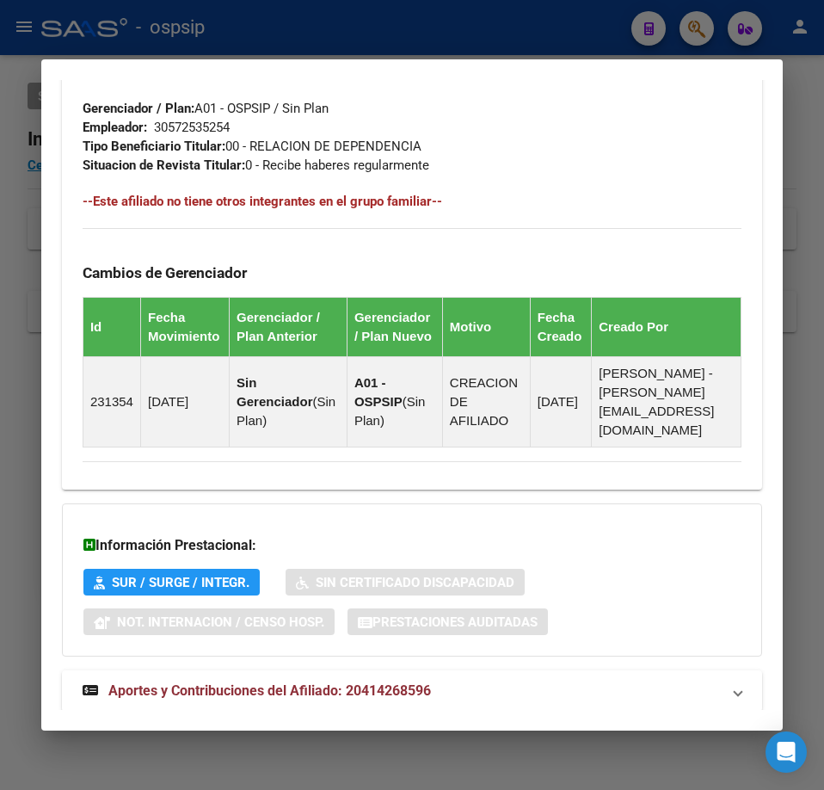
scroll to position [987, 0]
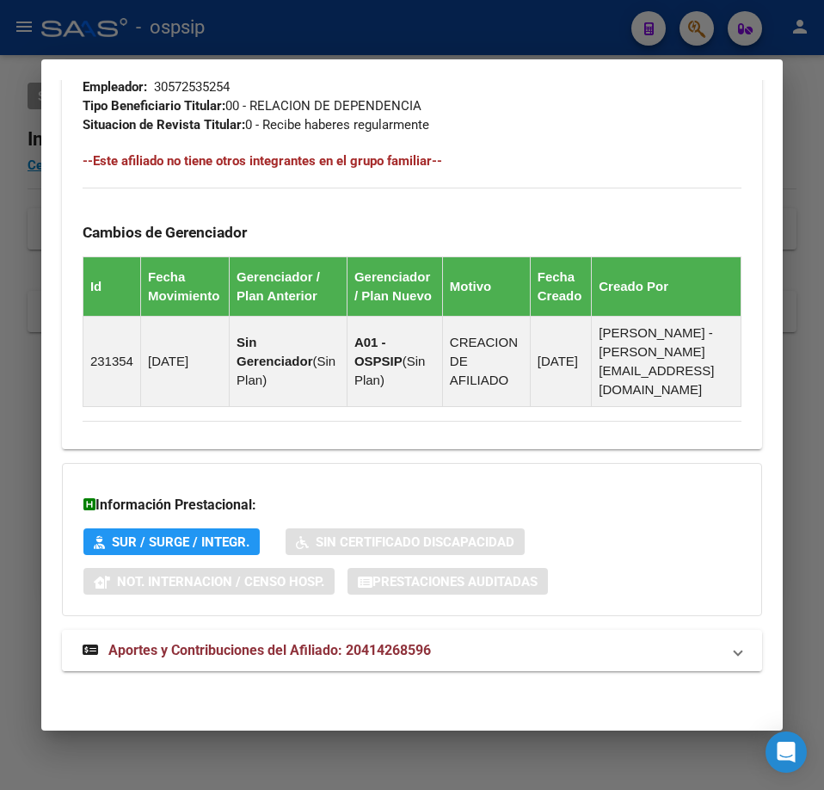
click at [466, 640] on mat-panel-title "Aportes y Contribuciones del Afiliado: 20414268596" at bounding box center [402, 650] width 638 height 21
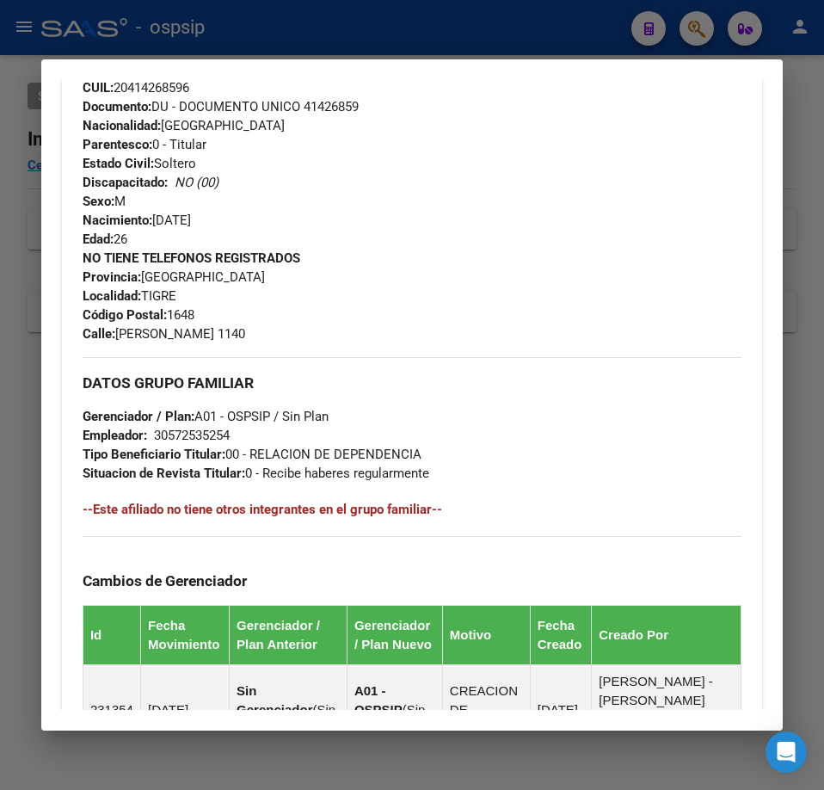
scroll to position [36, 0]
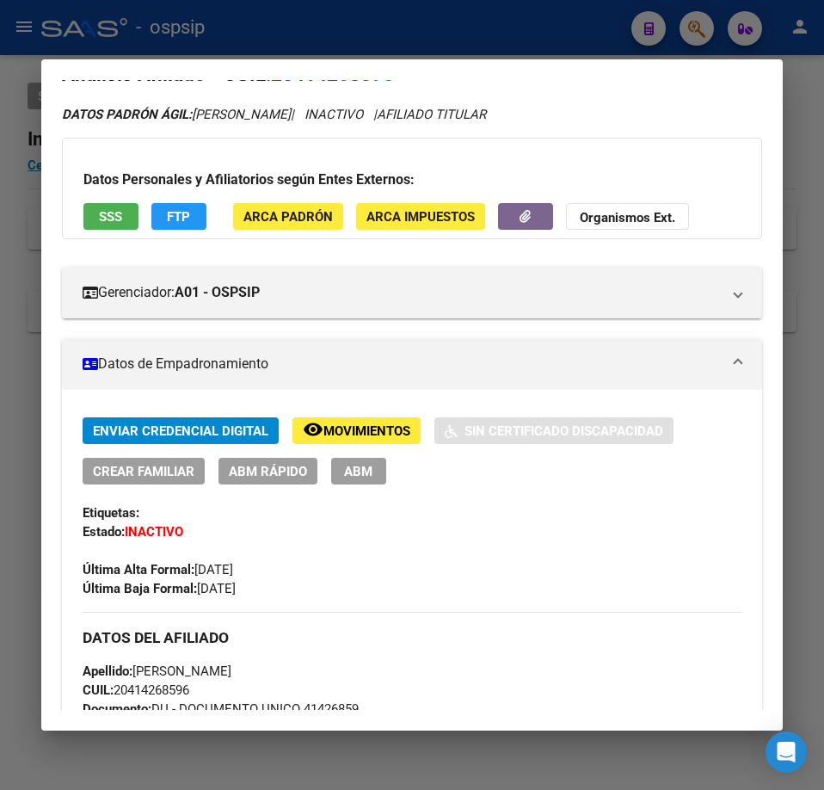
click at [170, 213] on span "FTP" at bounding box center [178, 216] width 23 height 15
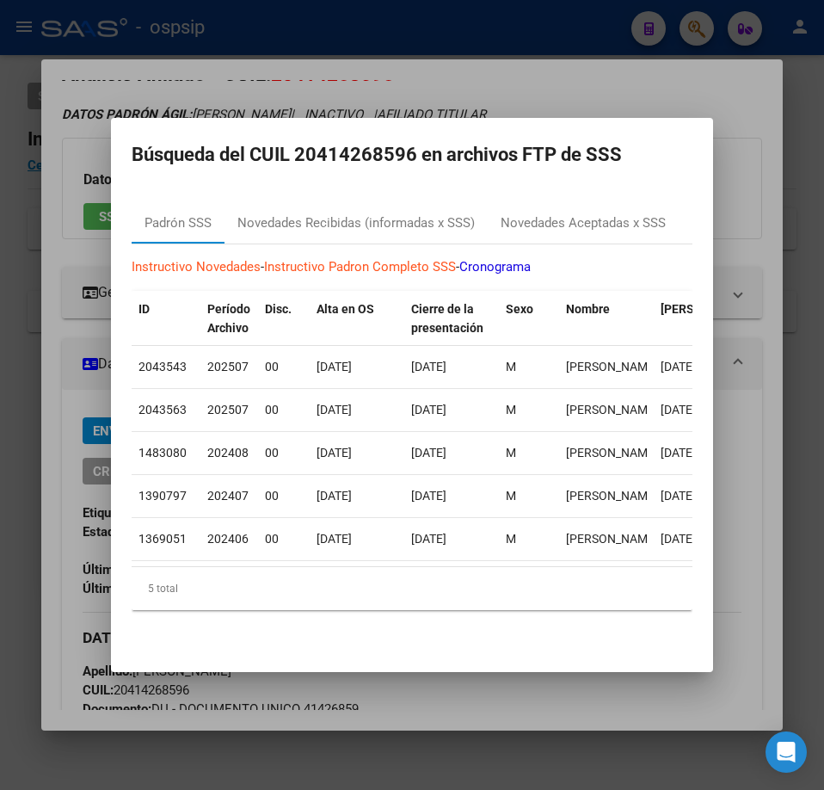
click at [546, 702] on div at bounding box center [412, 395] width 824 height 790
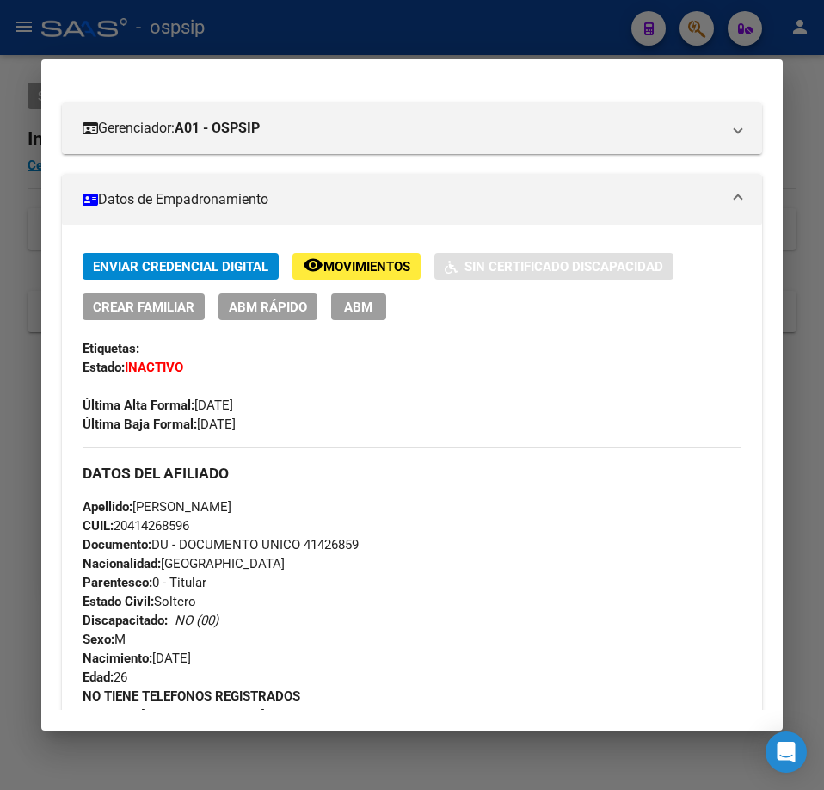
scroll to position [0, 0]
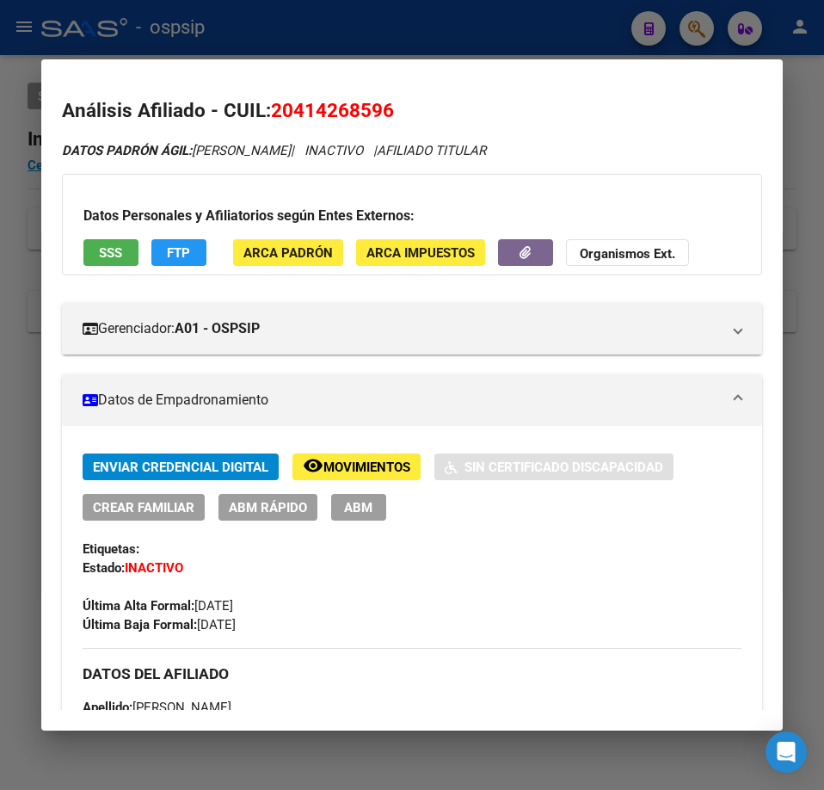
drag, startPoint x: 172, startPoint y: 232, endPoint x: 180, endPoint y: 244, distance: 14.3
click at [176, 242] on div "Datos Personales y Afiliatorios según Entes Externos: SSS FTP ARCA Padrón ARCA …" at bounding box center [412, 225] width 700 height 102
click at [182, 248] on span "FTP" at bounding box center [178, 252] width 23 height 15
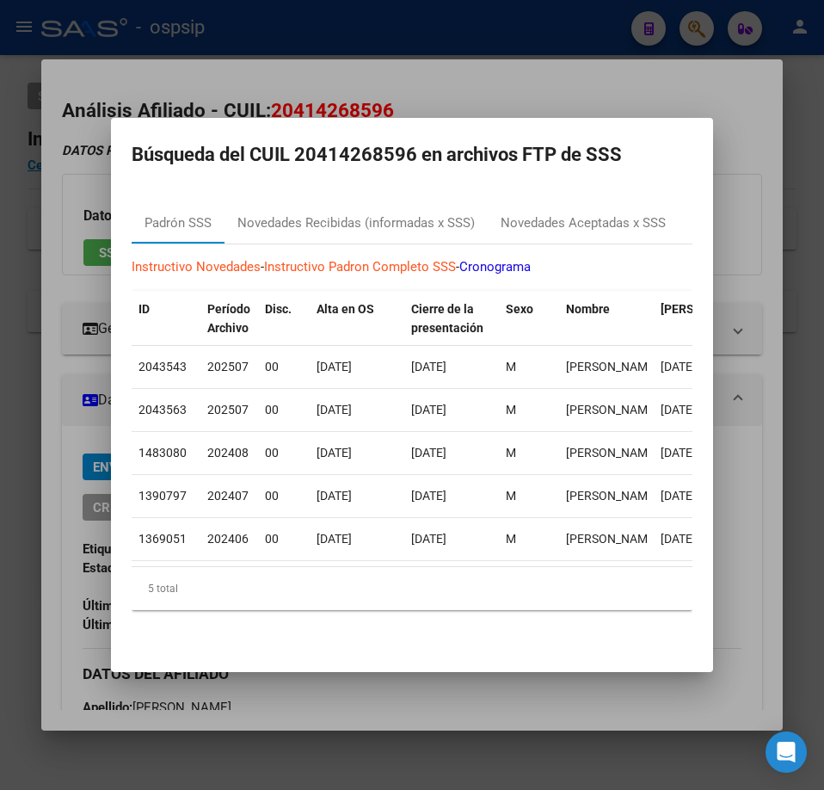
click at [547, 78] on div at bounding box center [412, 395] width 824 height 790
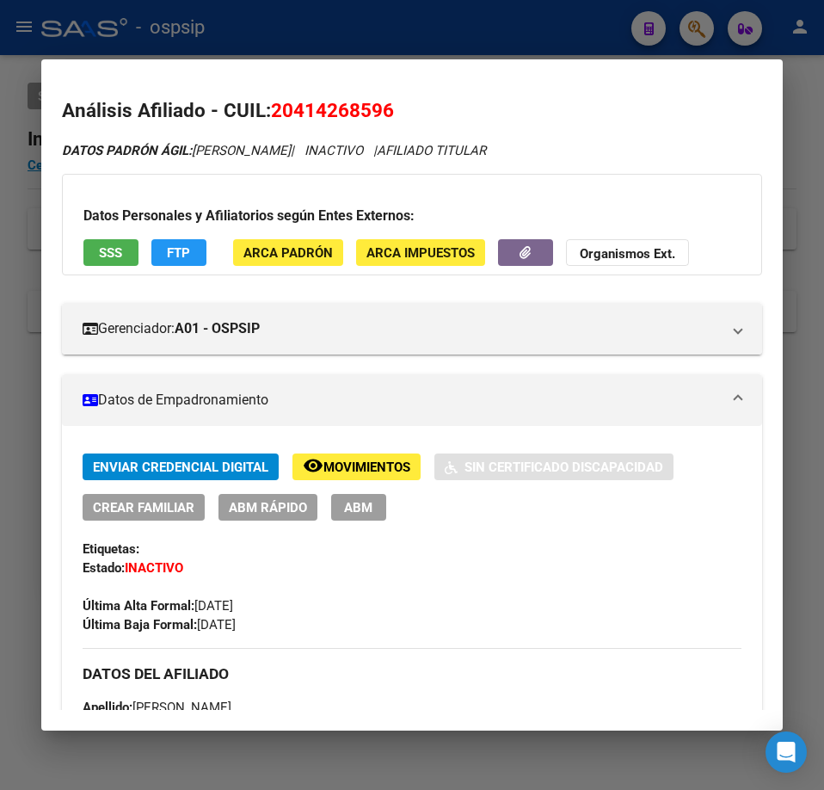
click at [458, 23] on div at bounding box center [412, 395] width 824 height 790
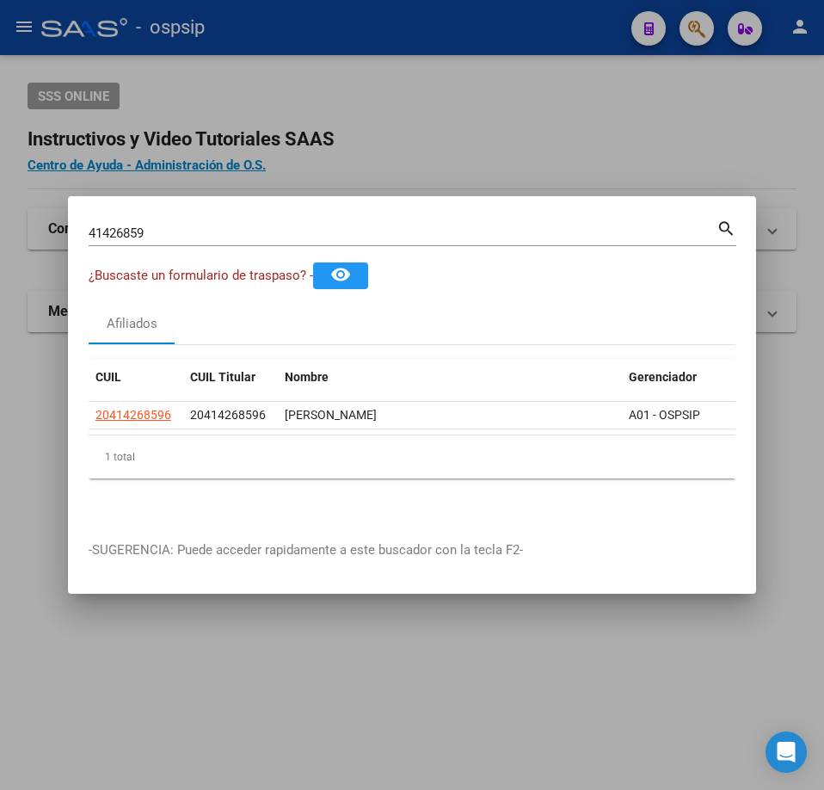
click at [575, 127] on div at bounding box center [412, 395] width 824 height 790
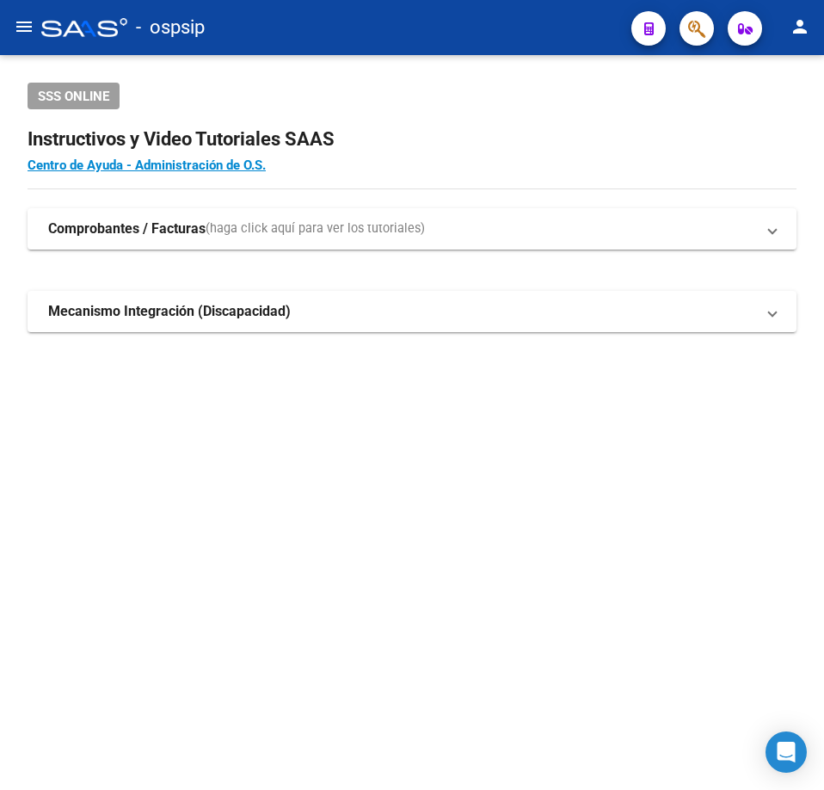
click at [478, 13] on div "- ospsip" at bounding box center [329, 28] width 576 height 38
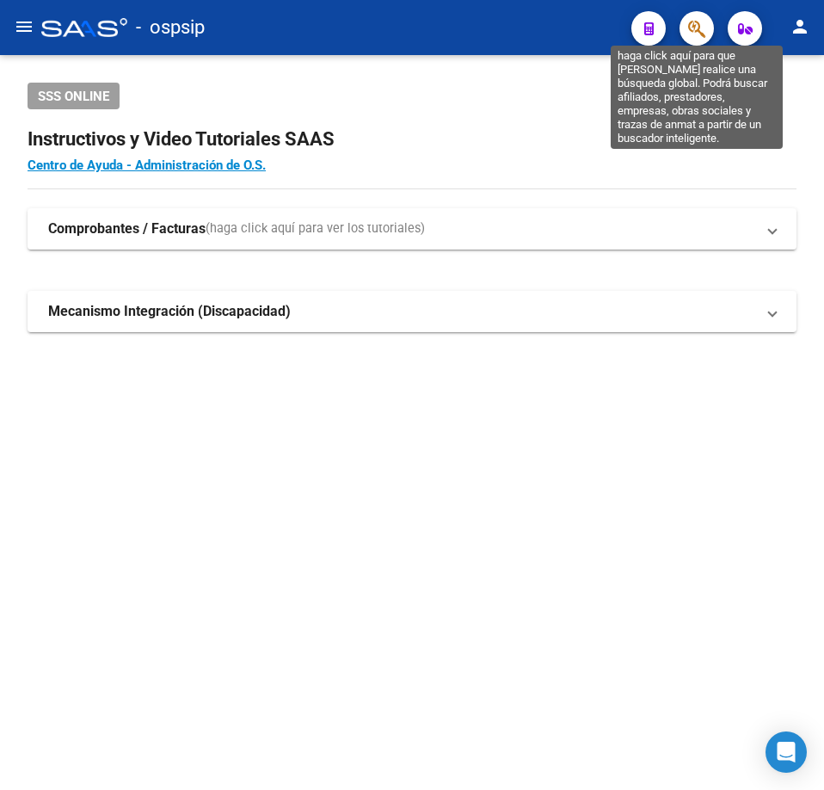
click at [695, 23] on icon "button" at bounding box center [696, 29] width 17 height 20
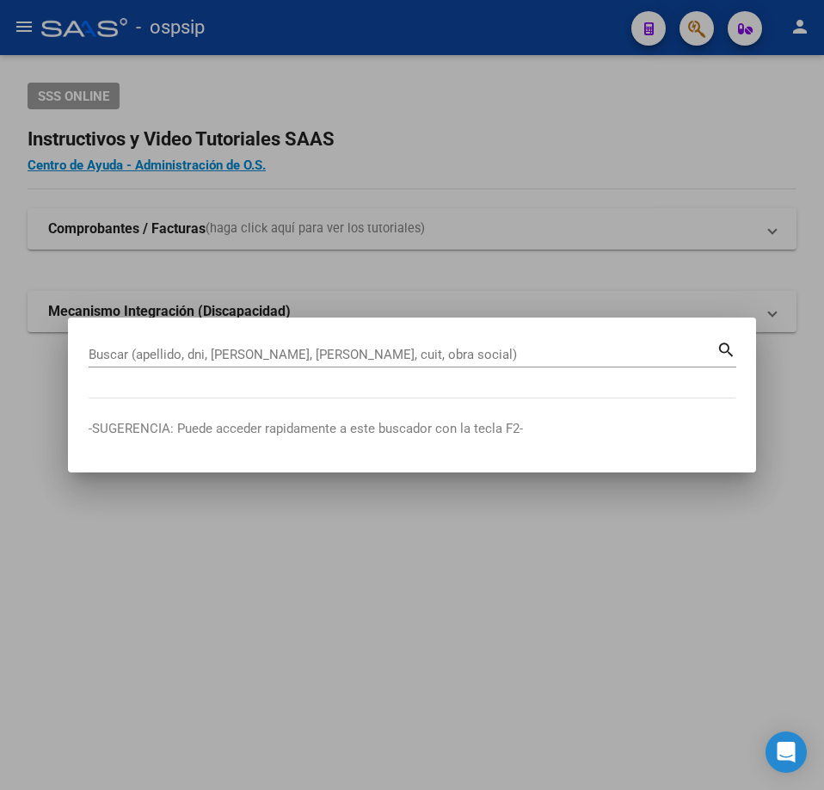
click at [404, 366] on div "Buscar (apellido, dni, [PERSON_NAME], [PERSON_NAME], cuit, obra social)" at bounding box center [403, 355] width 628 height 26
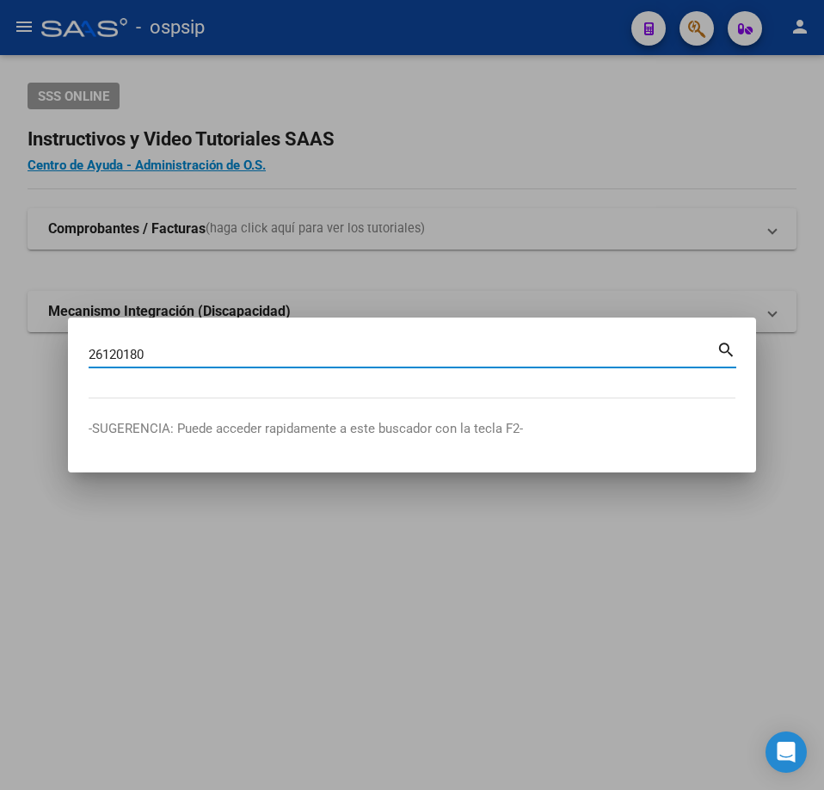
type input "26120180"
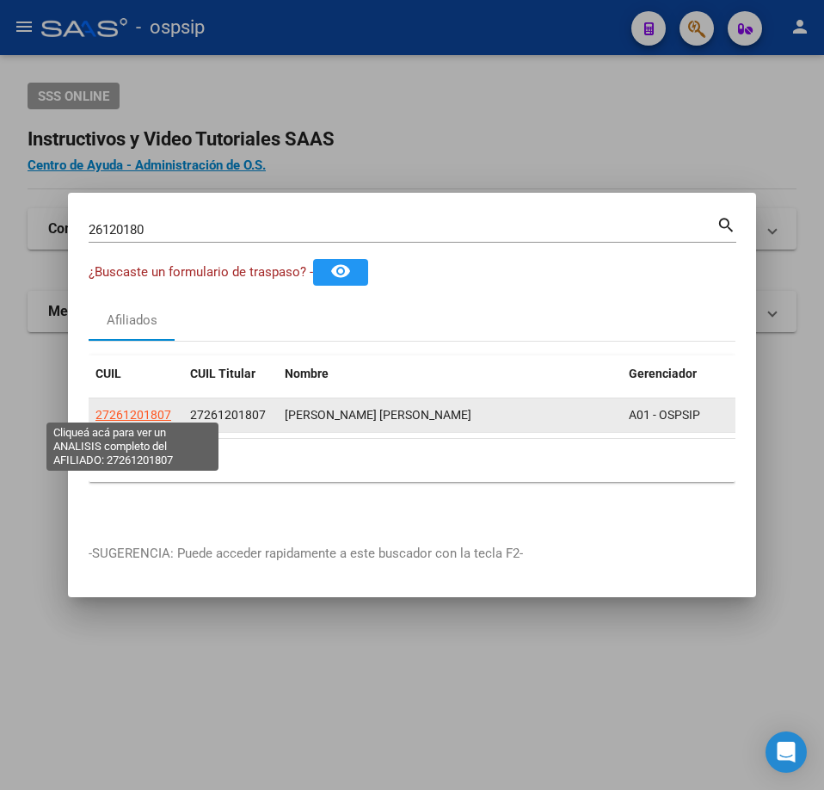
click at [139, 410] on span "27261201807" at bounding box center [134, 415] width 76 height 14
type textarea "27261201807"
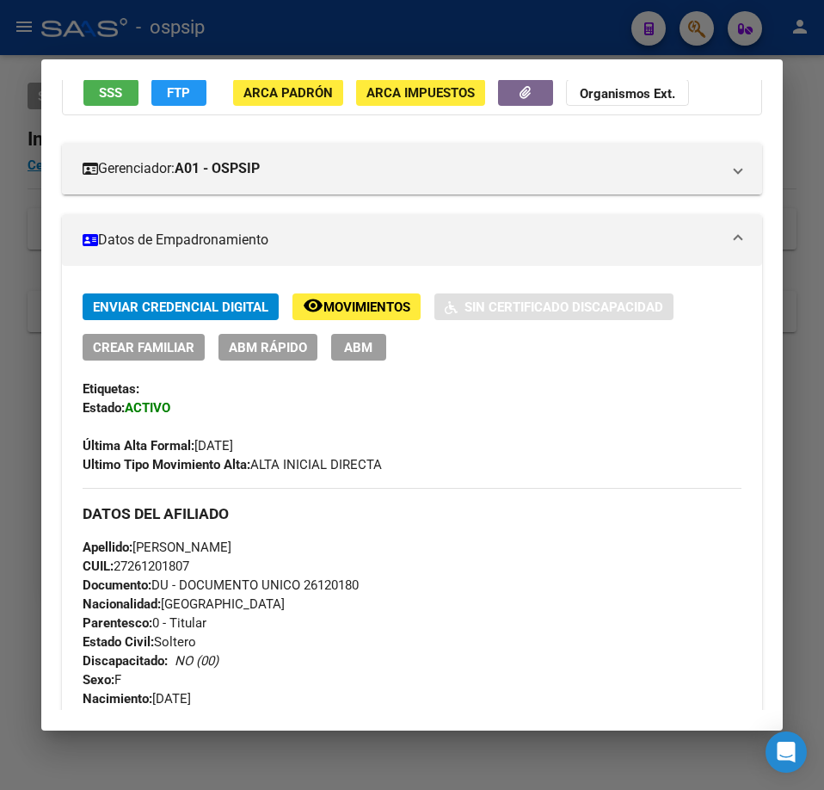
scroll to position [344, 0]
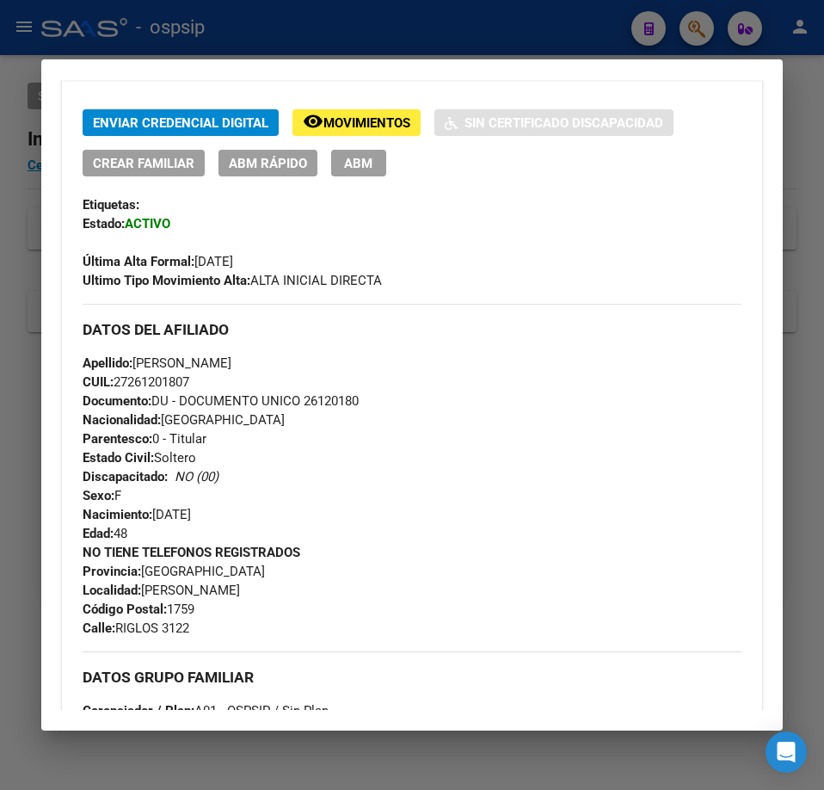
click at [527, 55] on div at bounding box center [412, 395] width 824 height 790
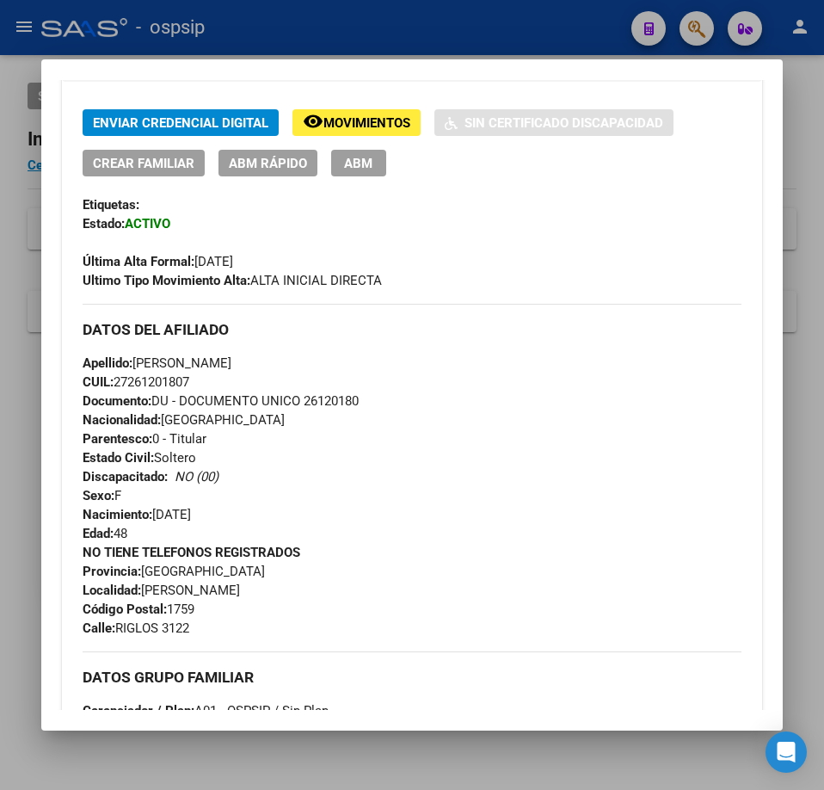
click at [532, 47] on div at bounding box center [412, 395] width 824 height 790
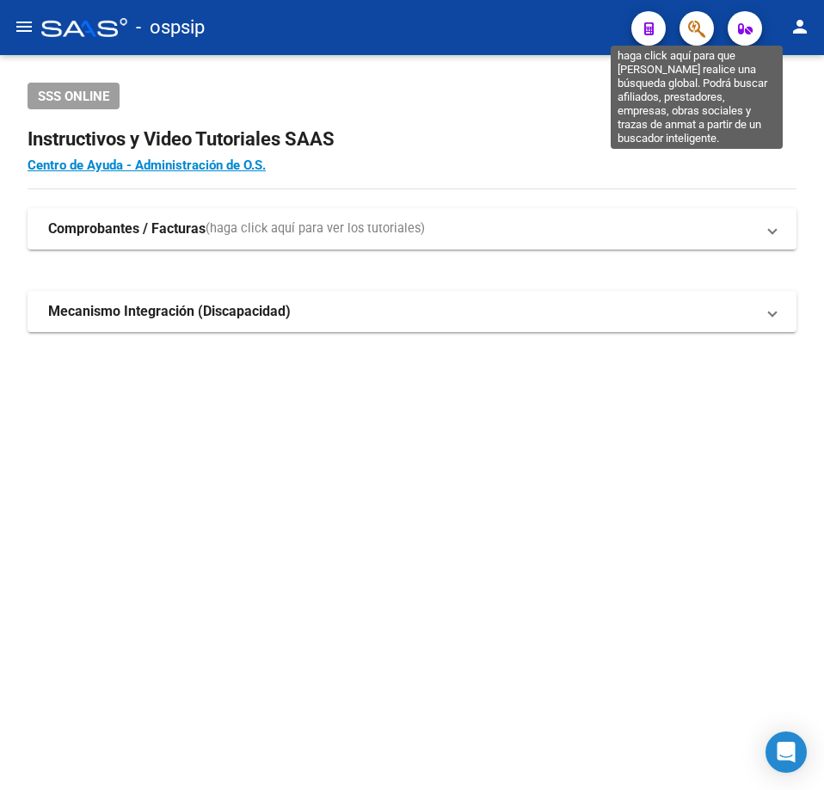
click at [691, 28] on icon "button" at bounding box center [696, 29] width 17 height 20
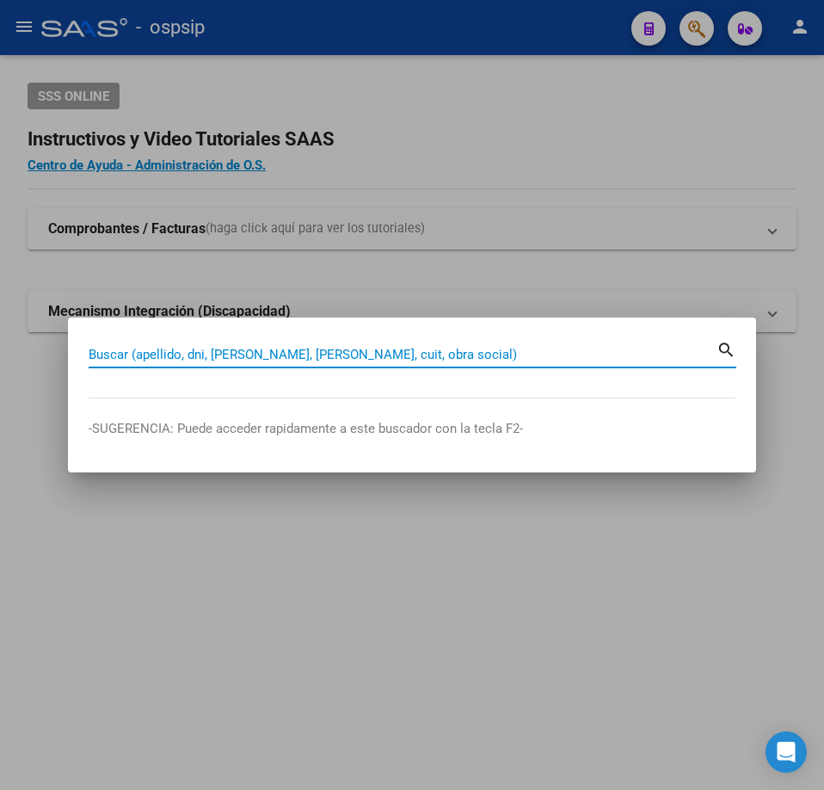
click at [352, 348] on input "Buscar (apellido, dni, [PERSON_NAME], [PERSON_NAME], cuit, obra social)" at bounding box center [403, 354] width 628 height 15
type input "16378248"
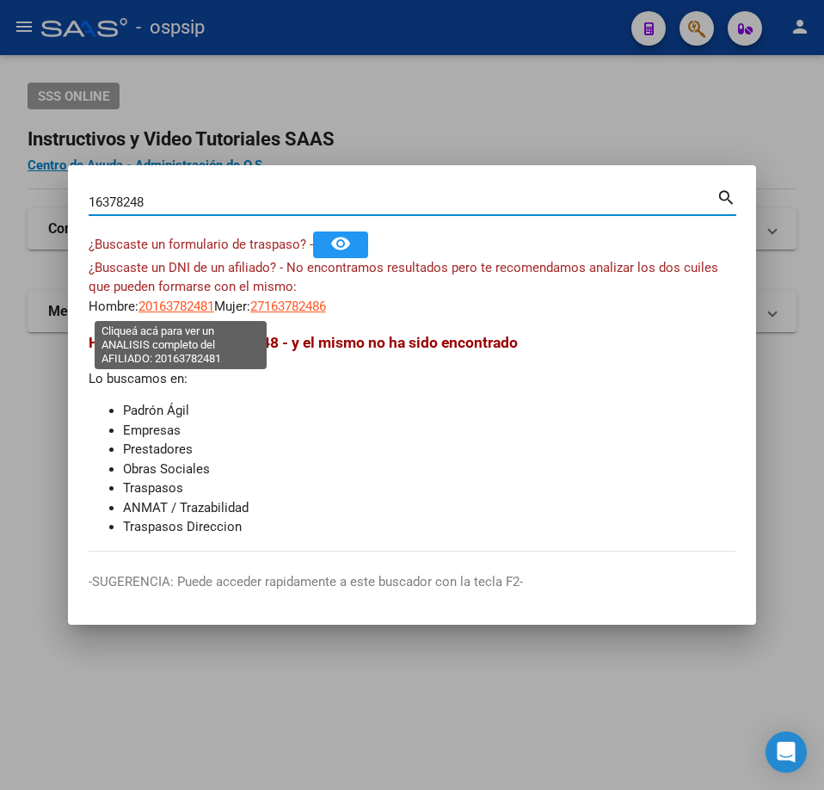
click at [182, 303] on span "20163782481" at bounding box center [177, 306] width 76 height 15
type textarea "20163782481"
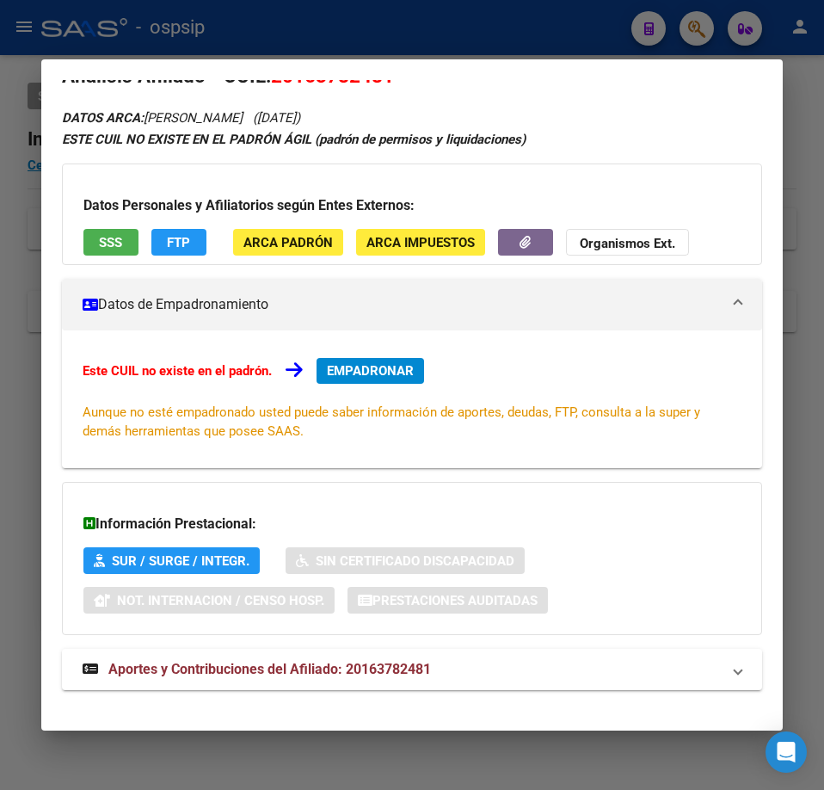
scroll to position [53, 0]
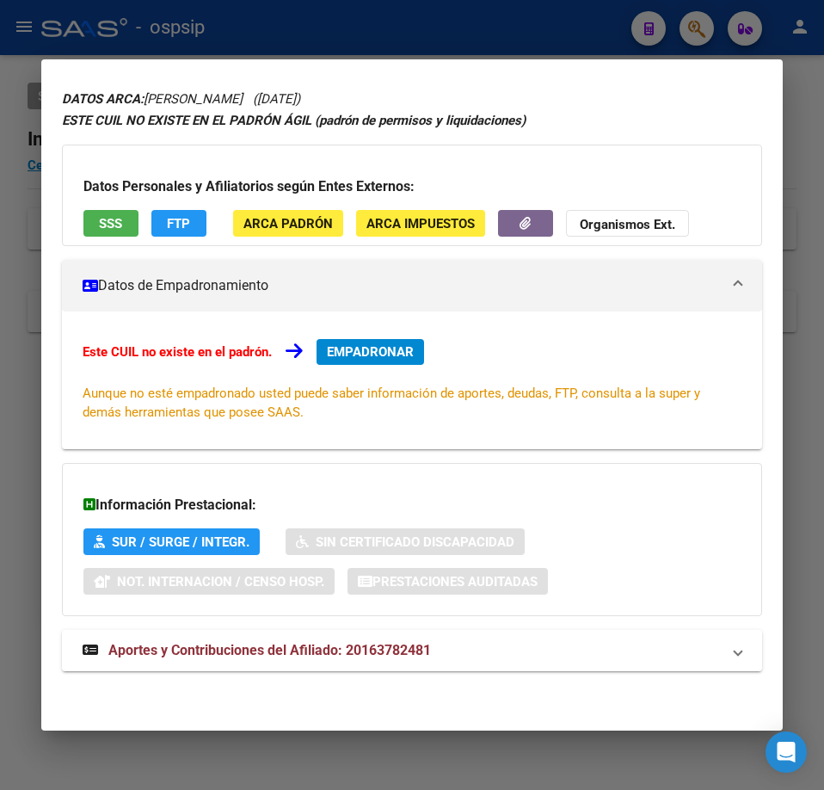
click at [511, 662] on mat-expansion-panel-header "Aportes y Contribuciones del Afiliado: 20163782481" at bounding box center [412, 650] width 700 height 41
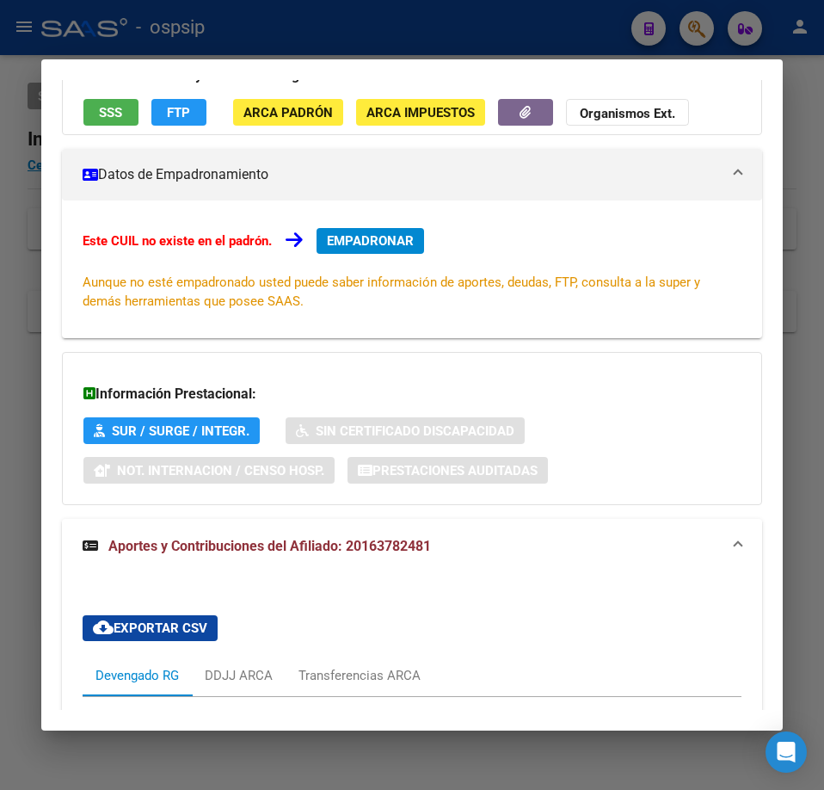
scroll to position [0, 0]
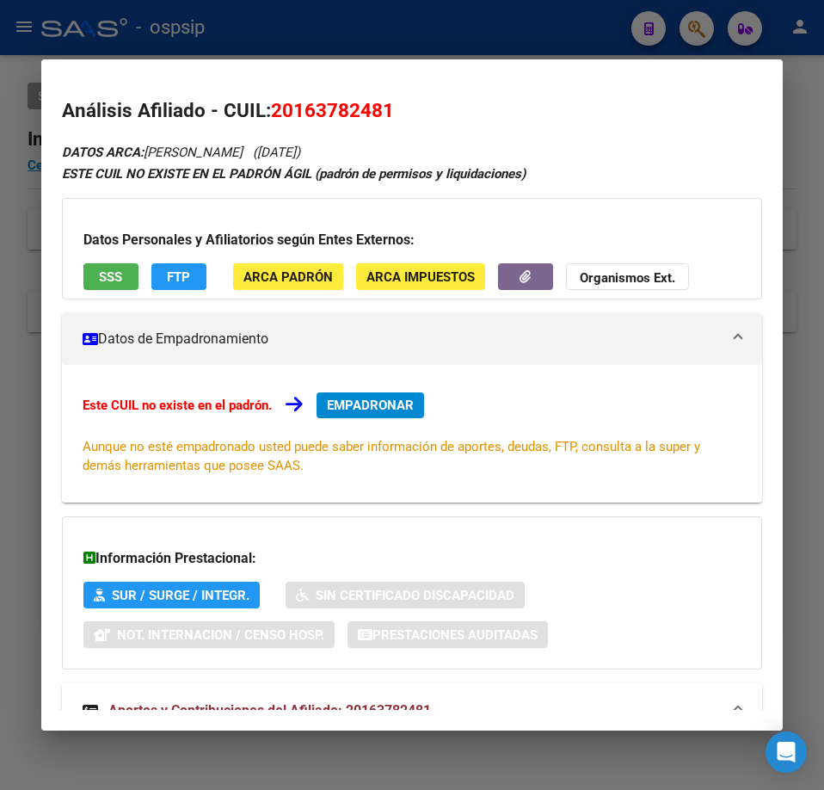
click at [473, 28] on div at bounding box center [412, 395] width 824 height 790
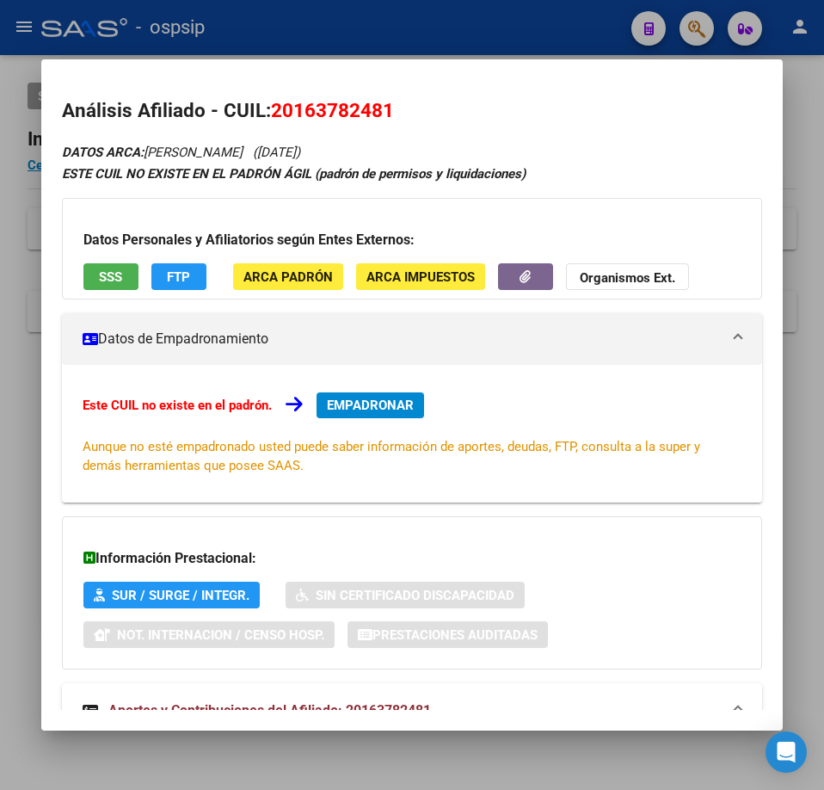
click at [477, 25] on div at bounding box center [412, 395] width 824 height 790
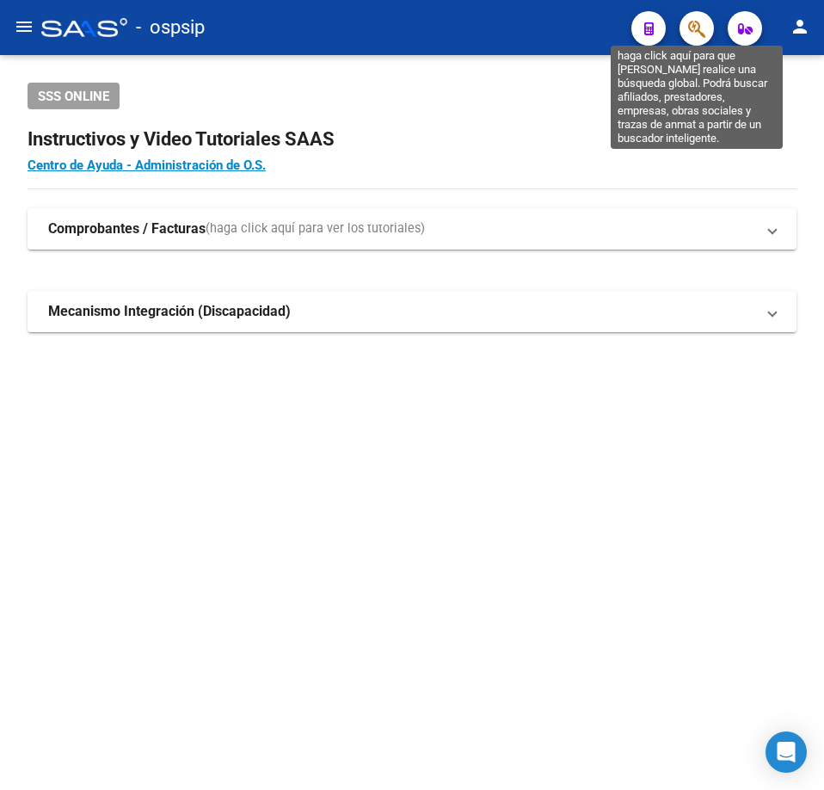
click at [694, 28] on icon "button" at bounding box center [696, 29] width 17 height 20
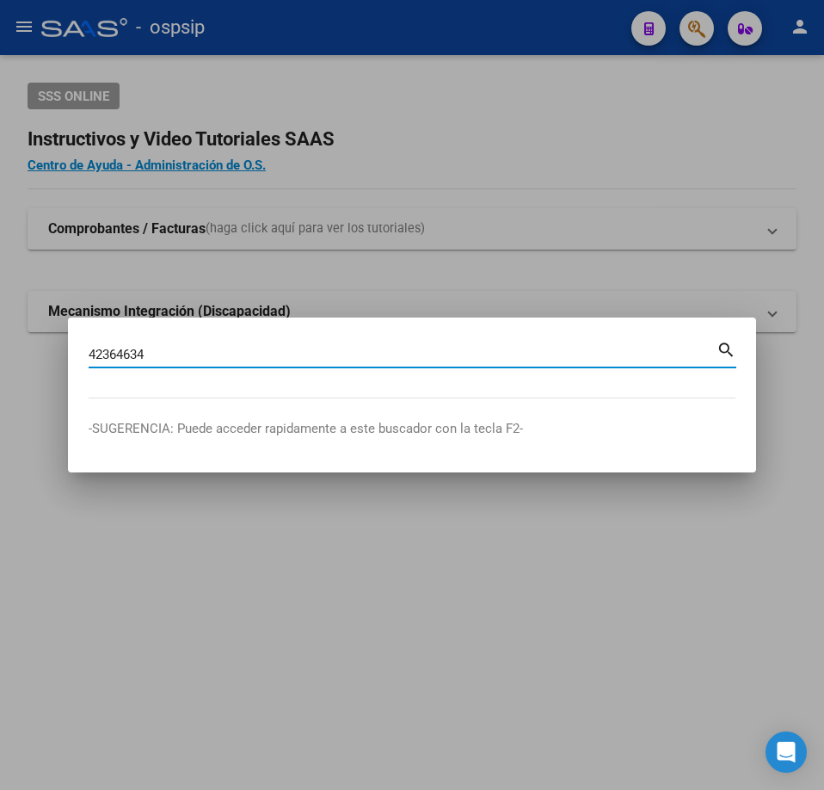
type input "42364634"
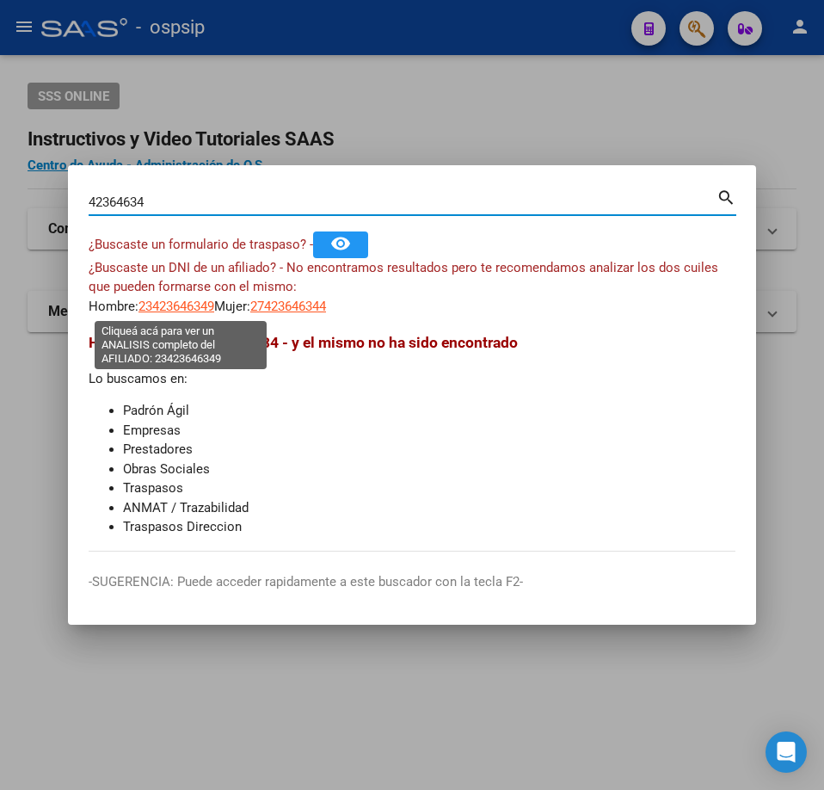
click at [186, 304] on span "23423646349" at bounding box center [177, 306] width 76 height 15
type textarea "23423646349"
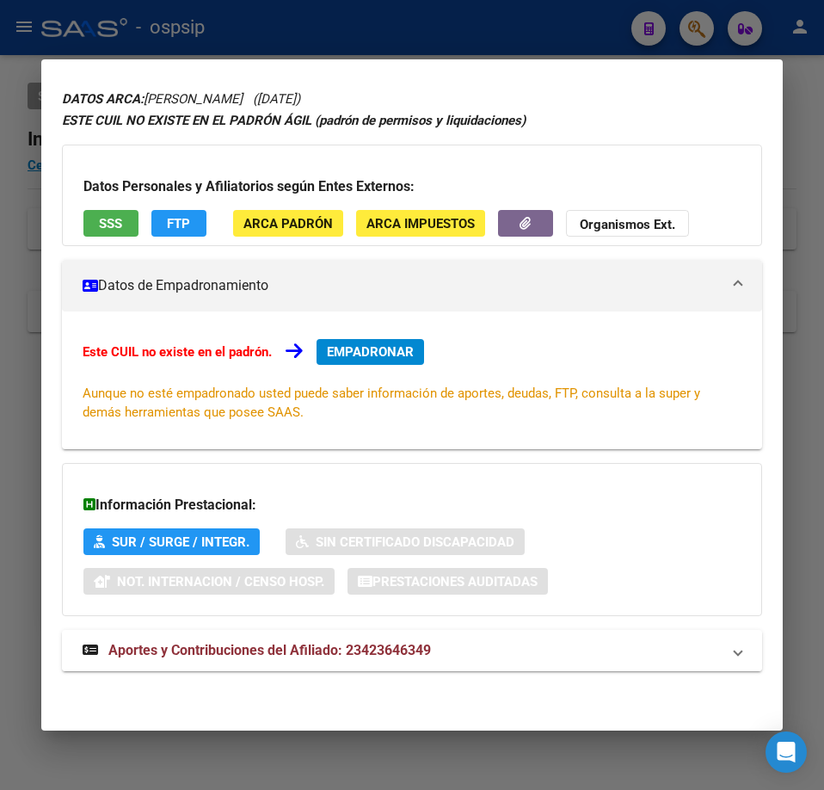
click at [533, 632] on mat-expansion-panel-header "Aportes y Contribuciones del Afiliado: 23423646349" at bounding box center [412, 650] width 700 height 41
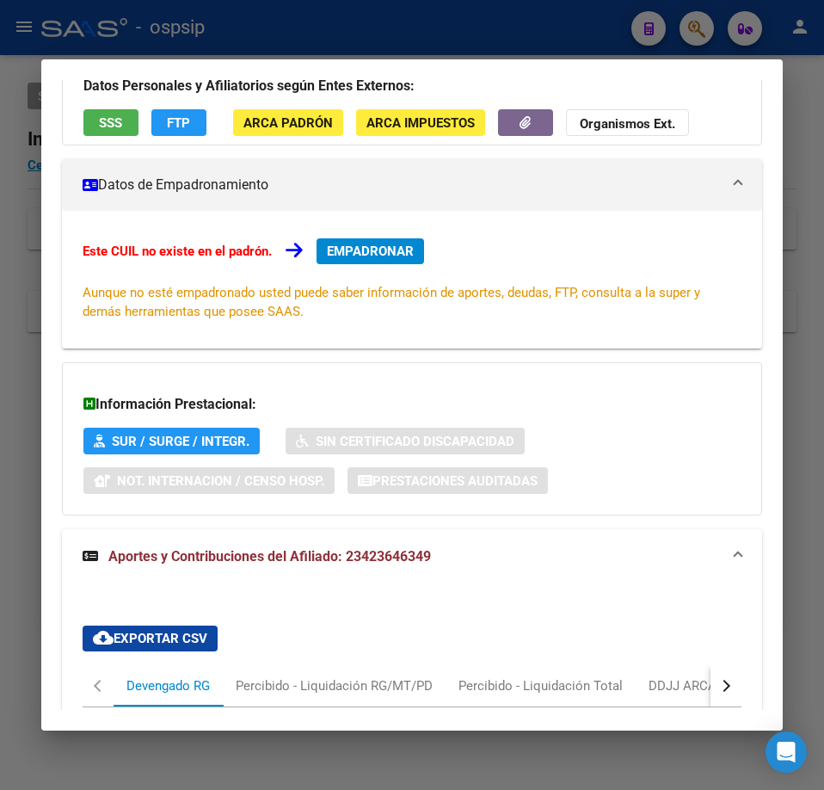
scroll to position [549, 0]
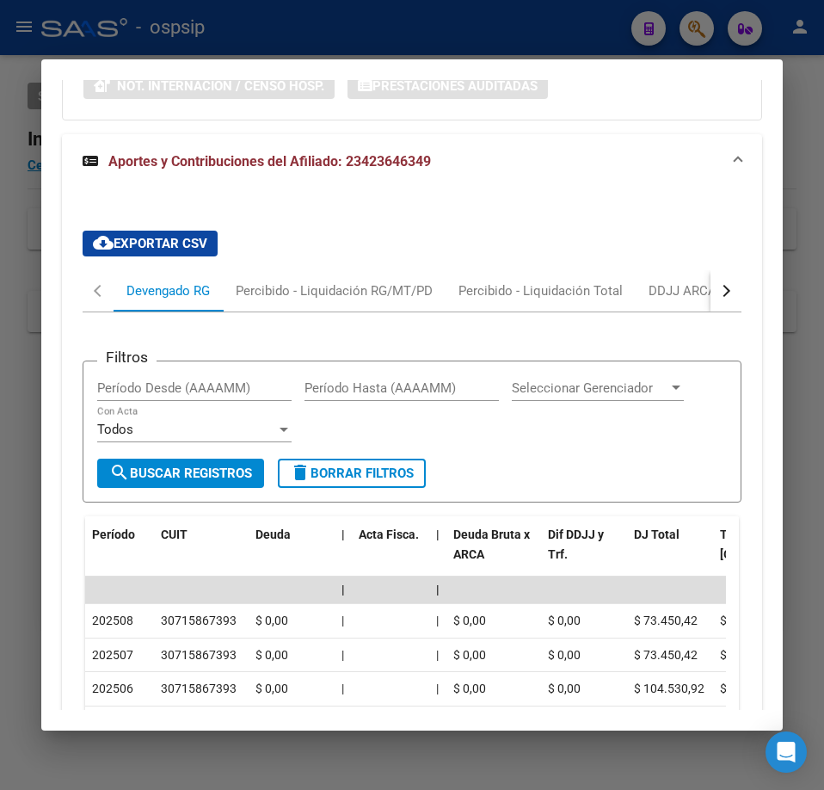
click at [718, 301] on button "button" at bounding box center [726, 290] width 31 height 41
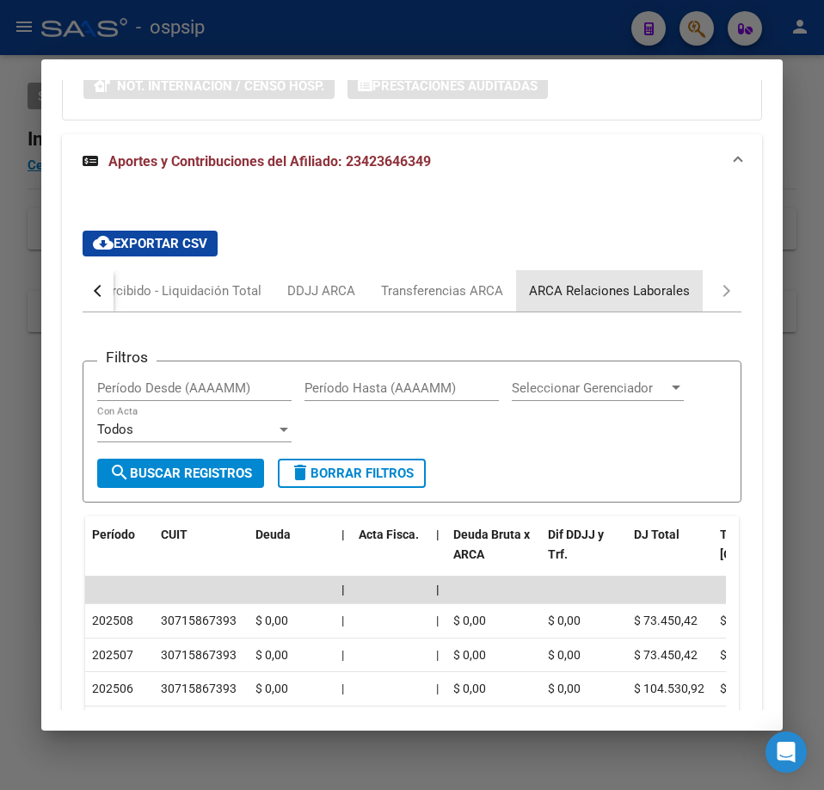
click at [650, 299] on div "ARCA Relaciones Laborales" at bounding box center [609, 290] width 161 height 19
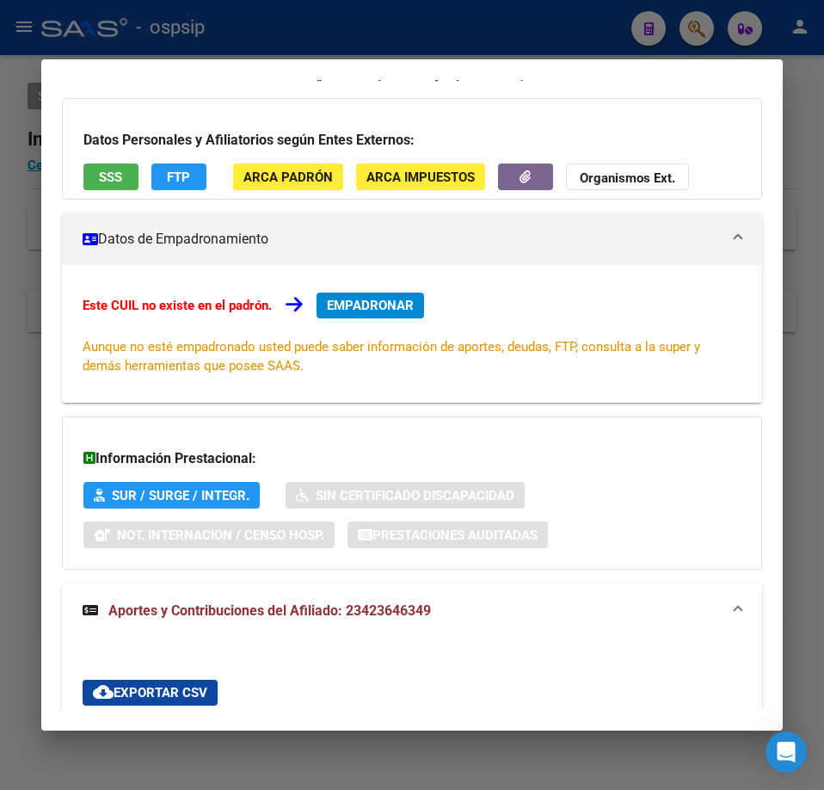
scroll to position [0, 0]
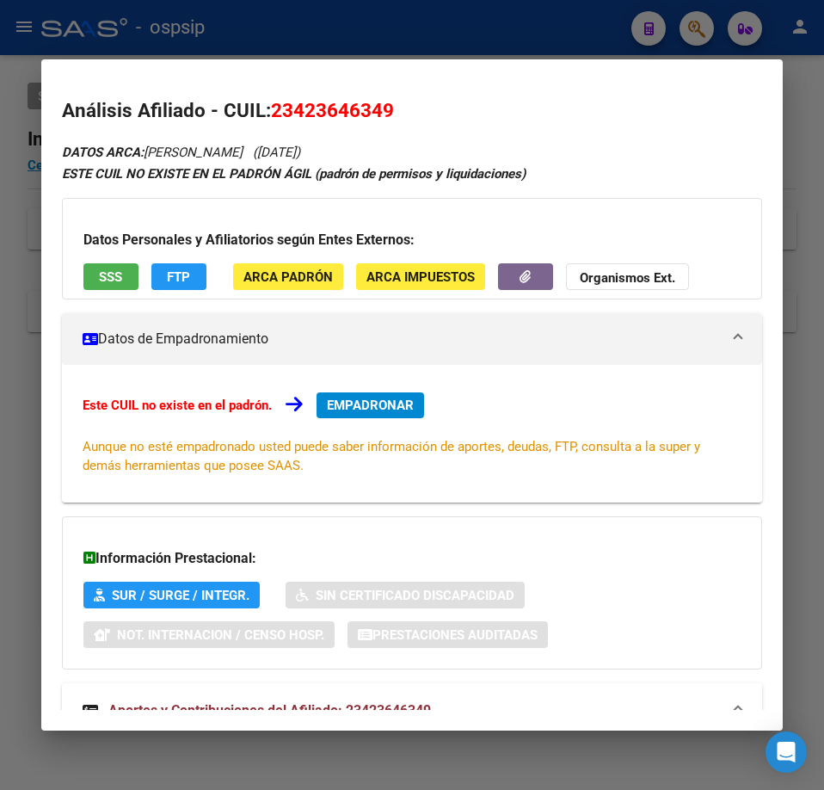
click at [323, 28] on div at bounding box center [412, 395] width 824 height 790
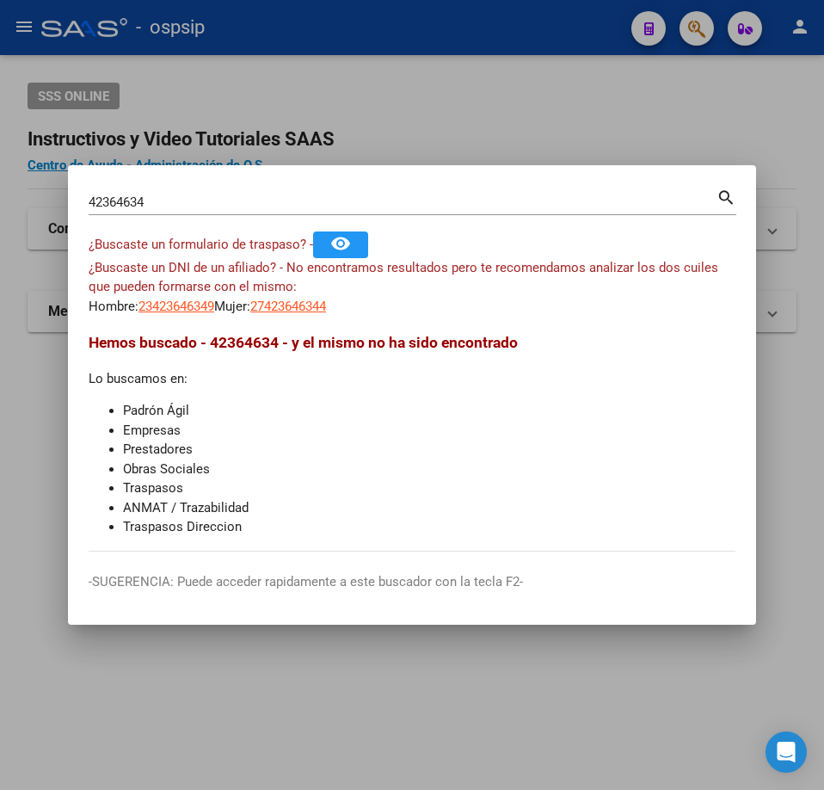
click at [325, 28] on div at bounding box center [412, 395] width 824 height 790
